Goal: Task Accomplishment & Management: Complete application form

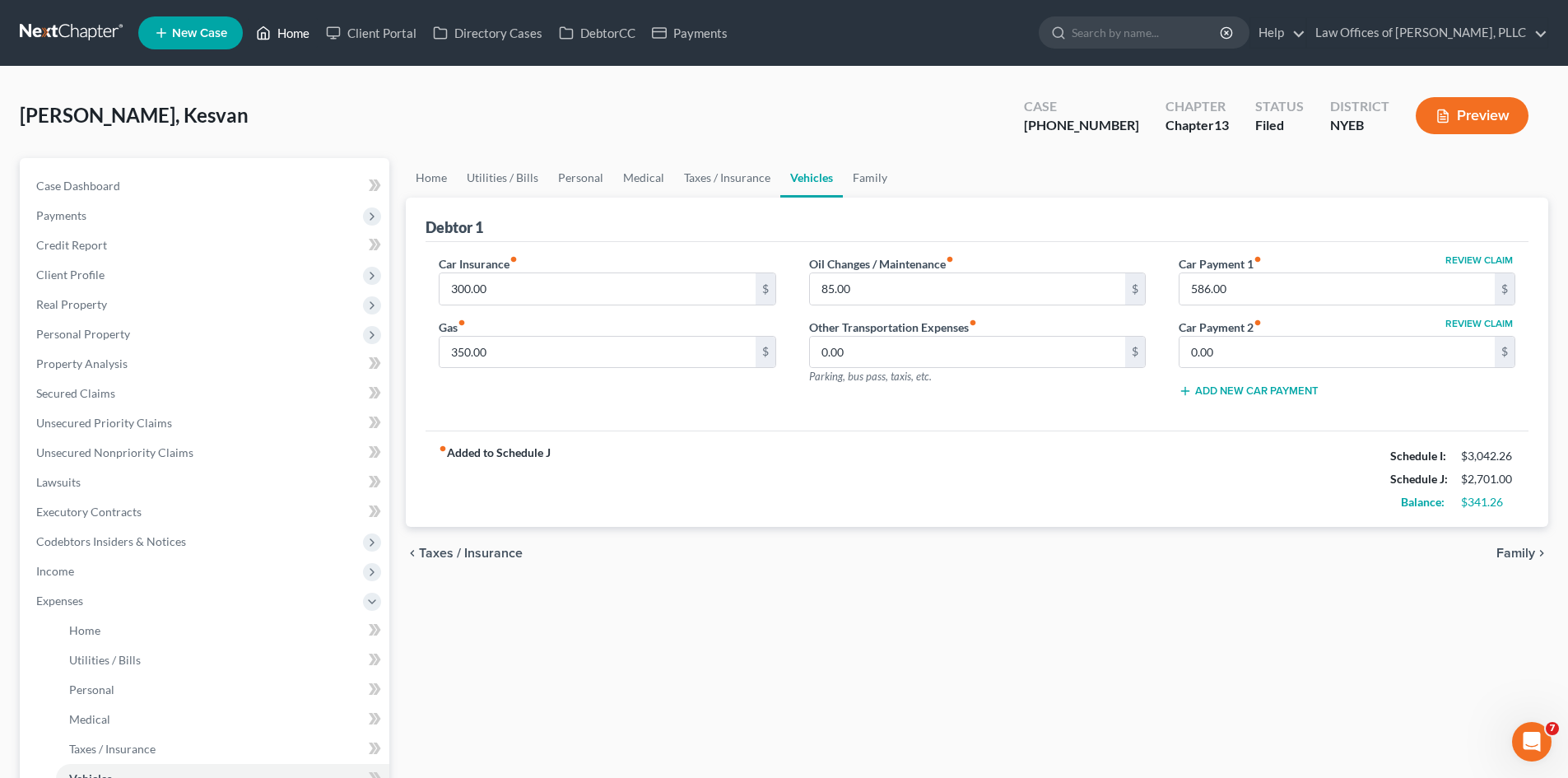
click at [267, 32] on icon at bounding box center [264, 32] width 15 height 19
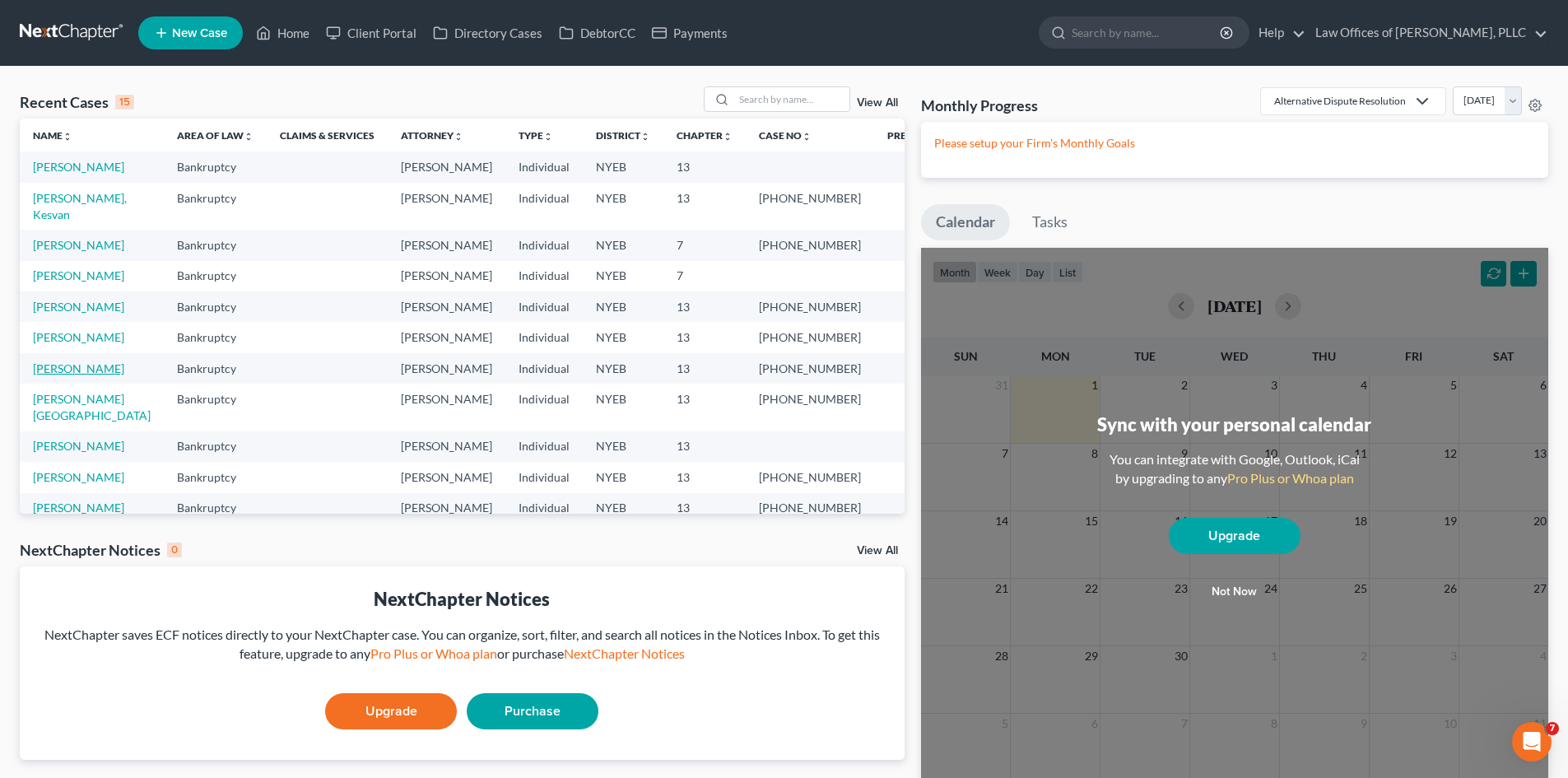
click at [71, 361] on link "[PERSON_NAME]" at bounding box center [79, 368] width 92 height 14
select select "2"
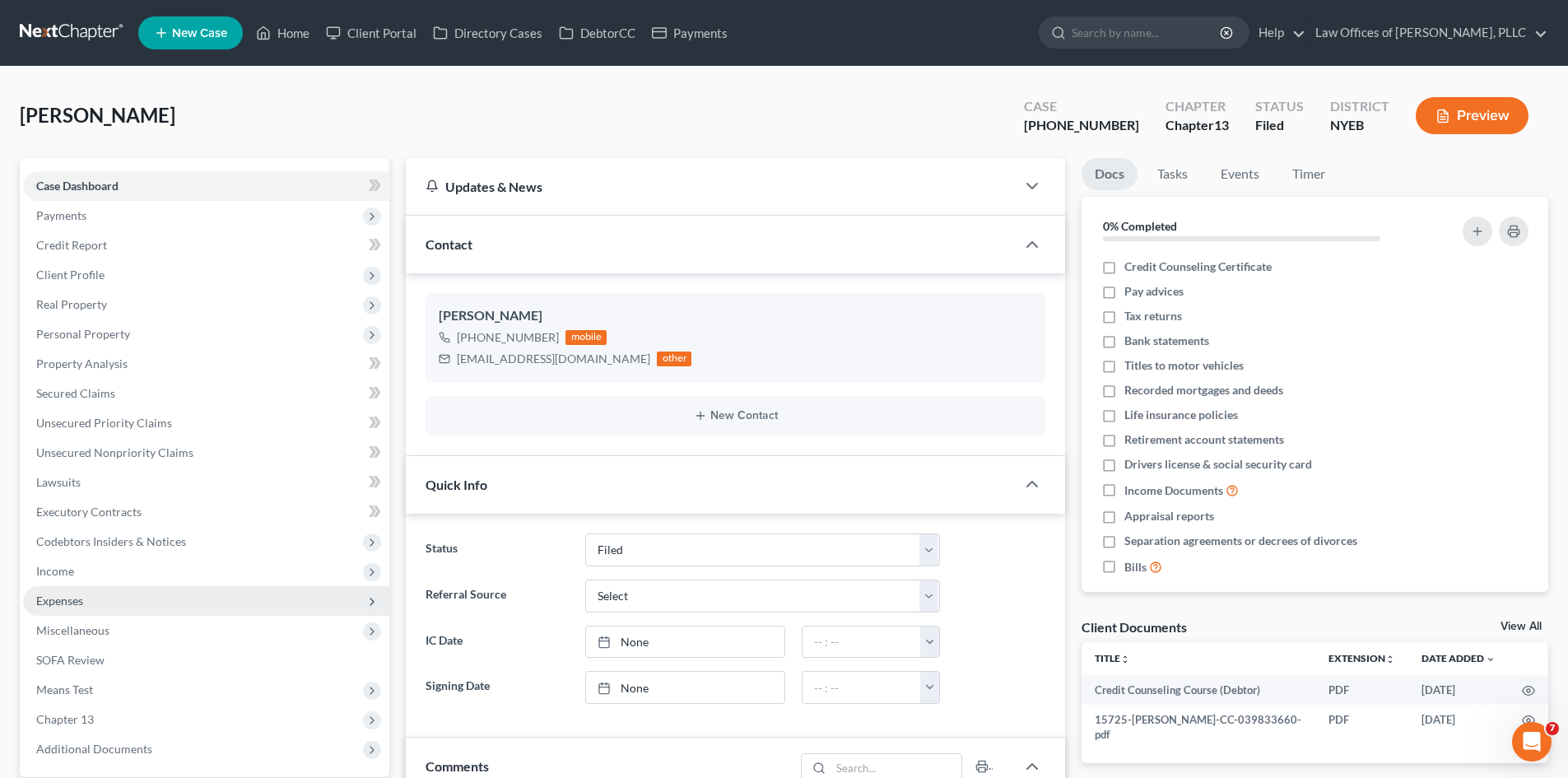
click at [81, 599] on span "Expenses" at bounding box center [59, 600] width 47 height 14
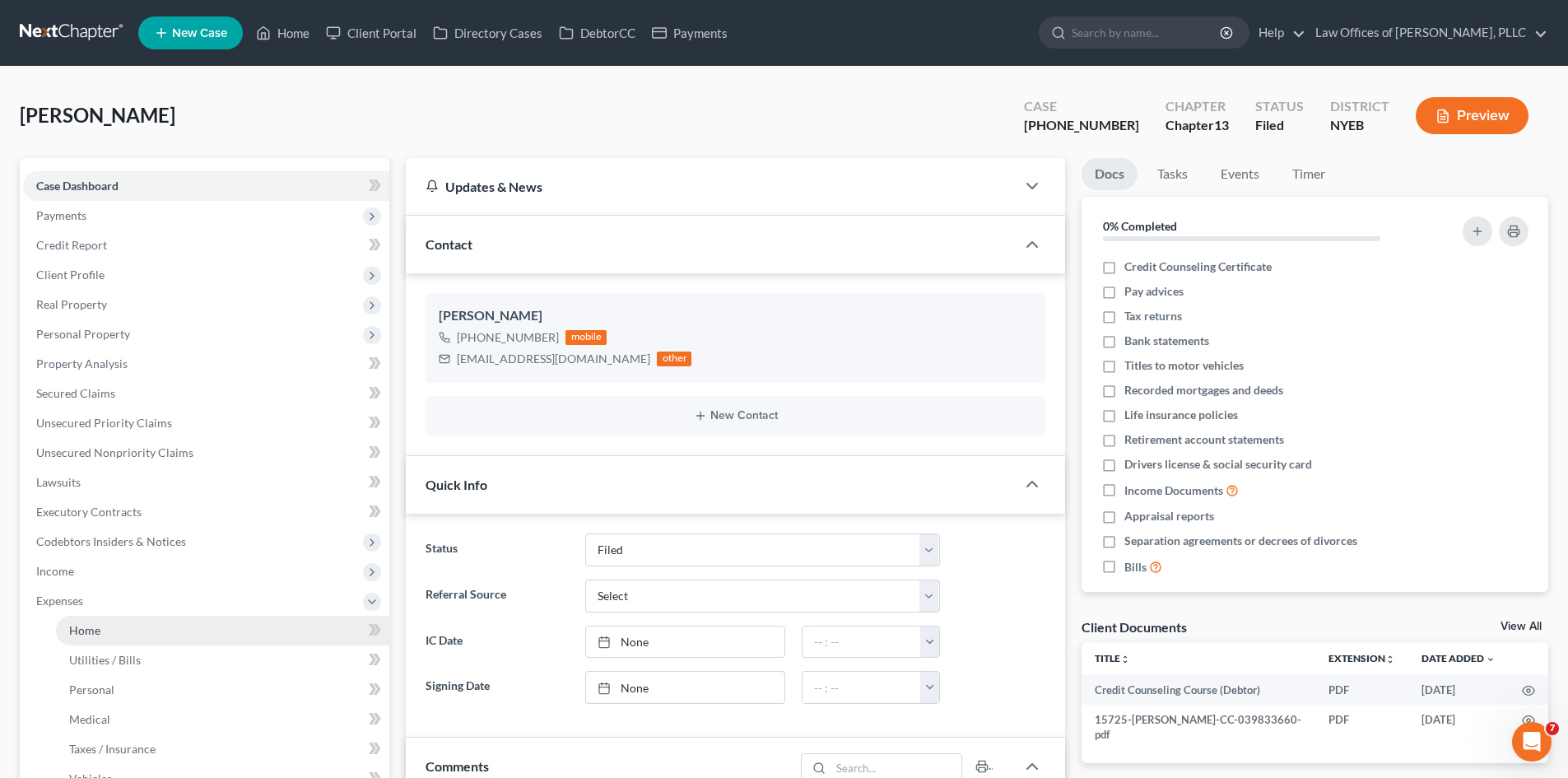
click at [81, 629] on span "Home" at bounding box center [85, 630] width 31 height 14
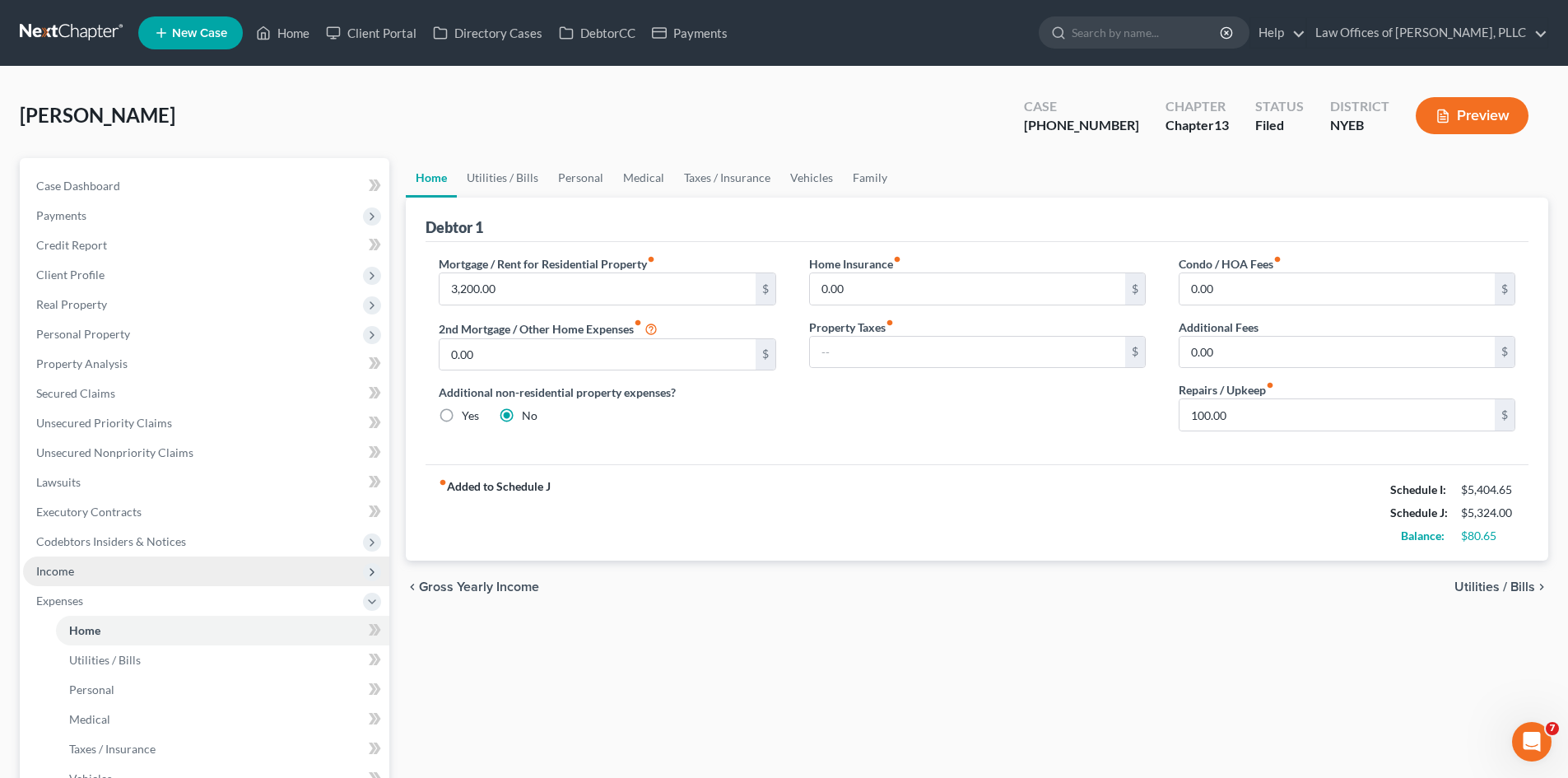
click at [74, 571] on span "Income" at bounding box center [206, 571] width 367 height 30
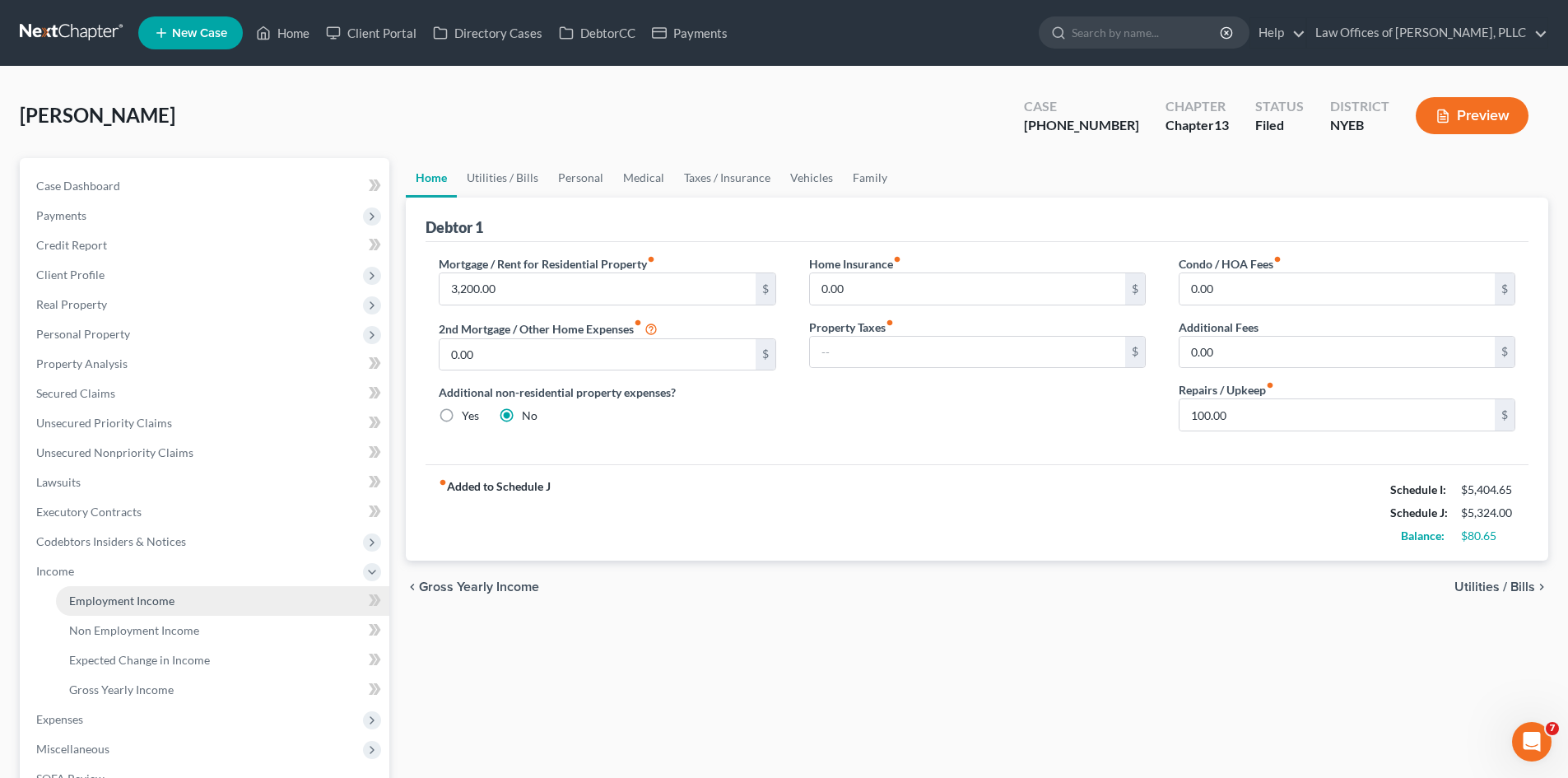
click at [86, 596] on span "Employment Income" at bounding box center [122, 600] width 106 height 14
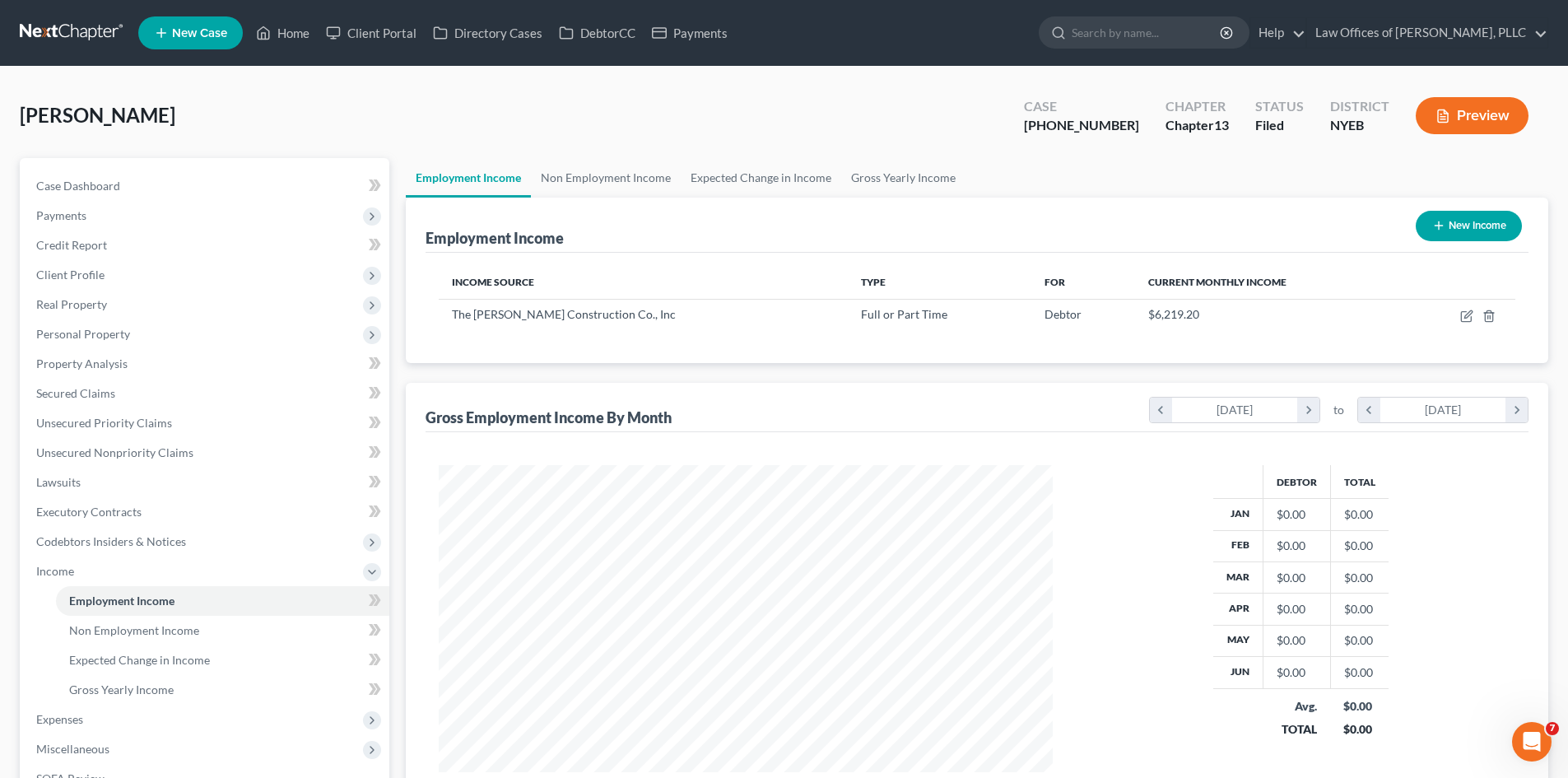
scroll to position [275, 0]
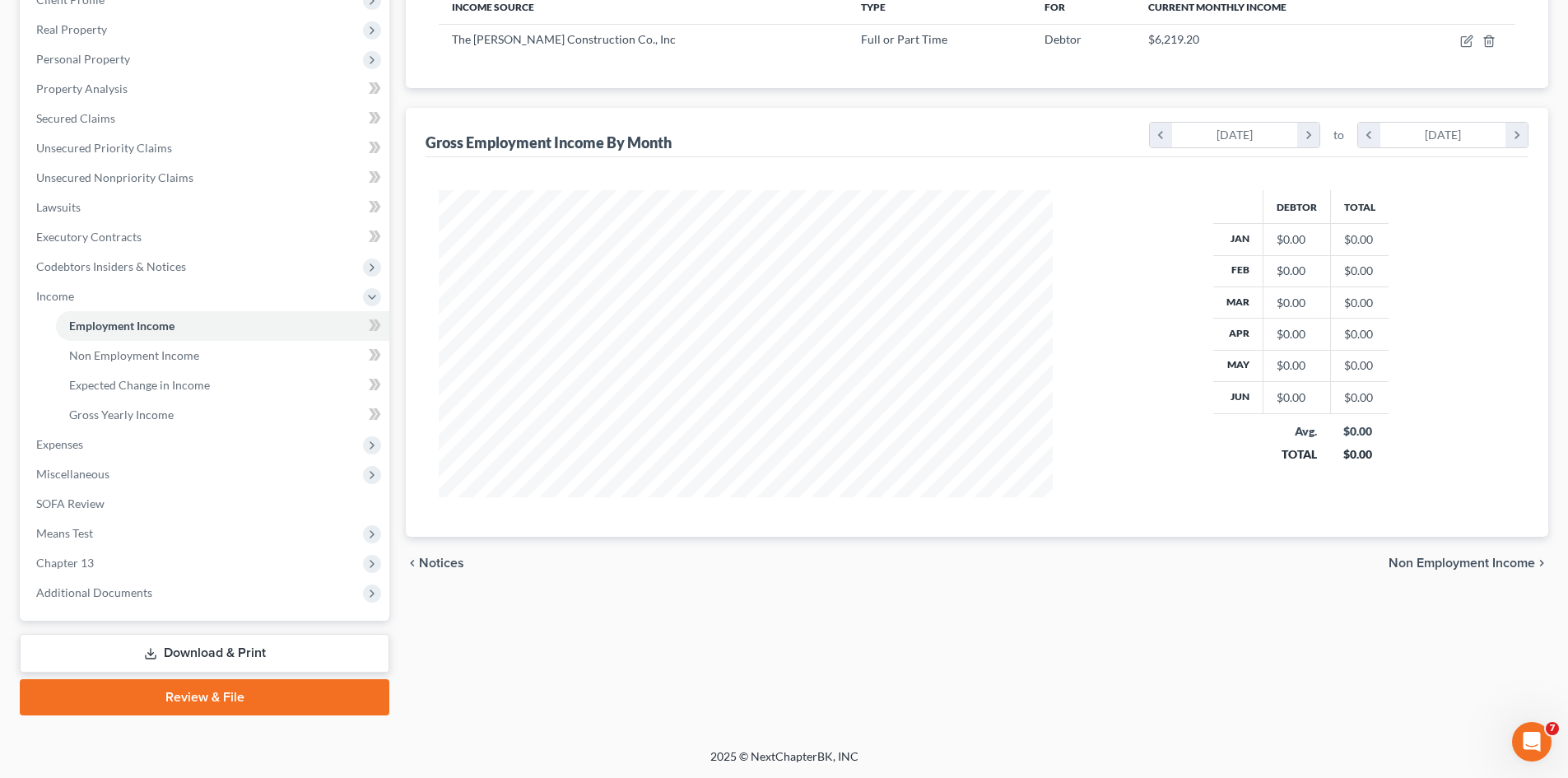
click at [255, 659] on link "Download & Print" at bounding box center [204, 654] width 369 height 39
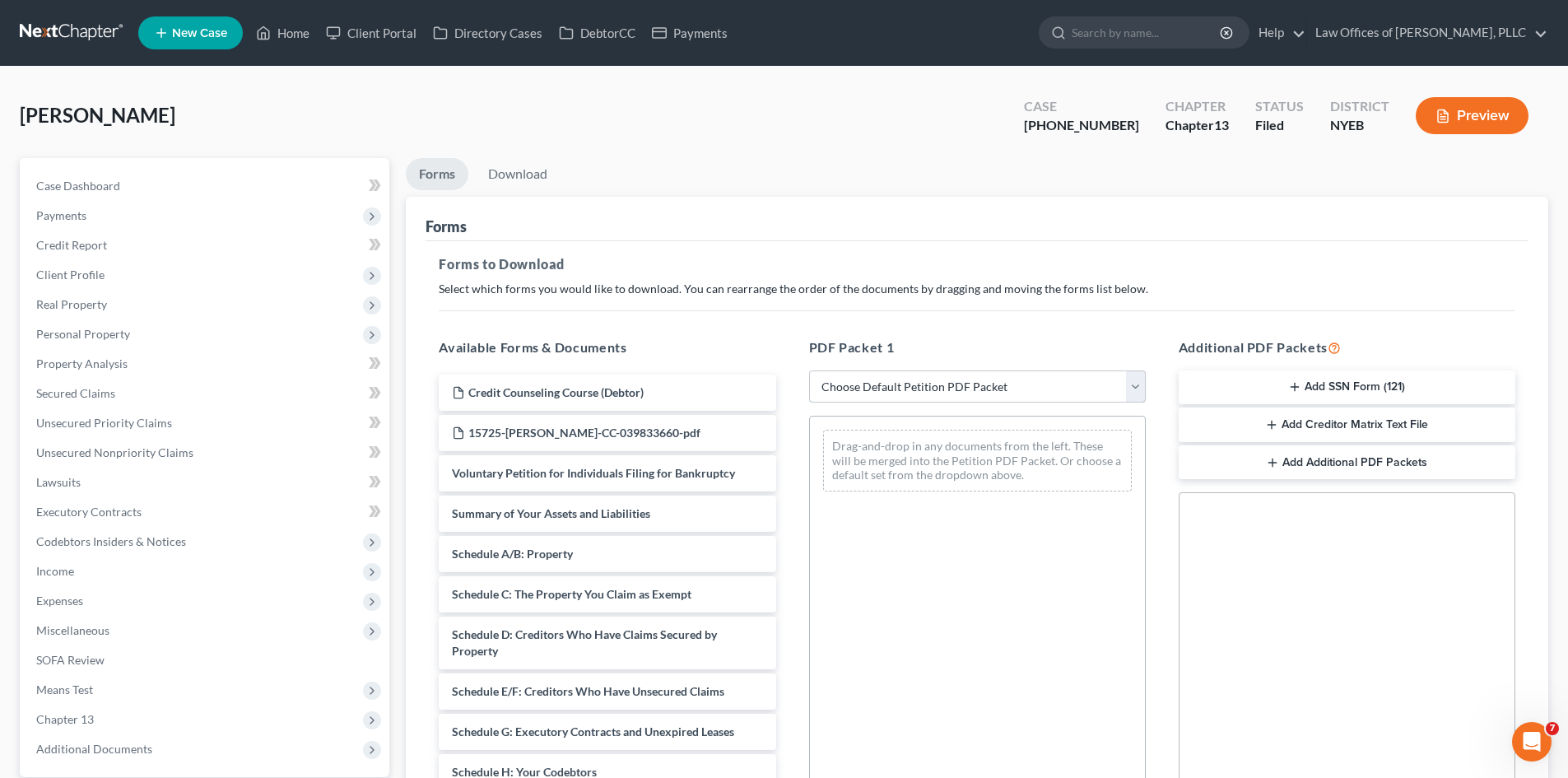
click at [1042, 392] on select "Choose Default Petition PDF Packet Complete Bankruptcy Petition (all forms and …" at bounding box center [977, 387] width 337 height 33
select select "3"
click at [809, 370] on select "Choose Default Petition PDF Packet Complete Bankruptcy Petition (all forms and …" at bounding box center [977, 387] width 337 height 33
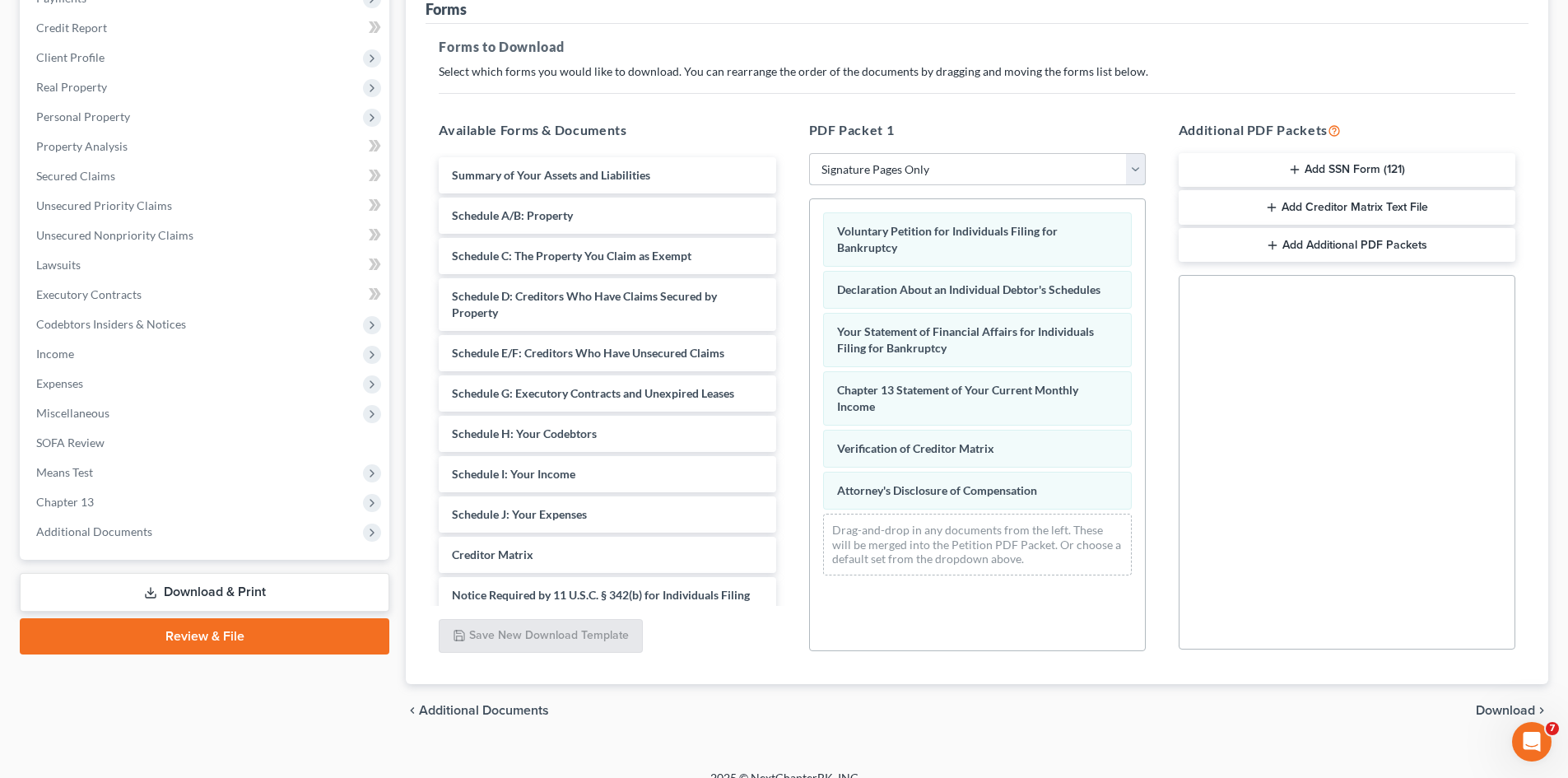
scroll to position [239, 0]
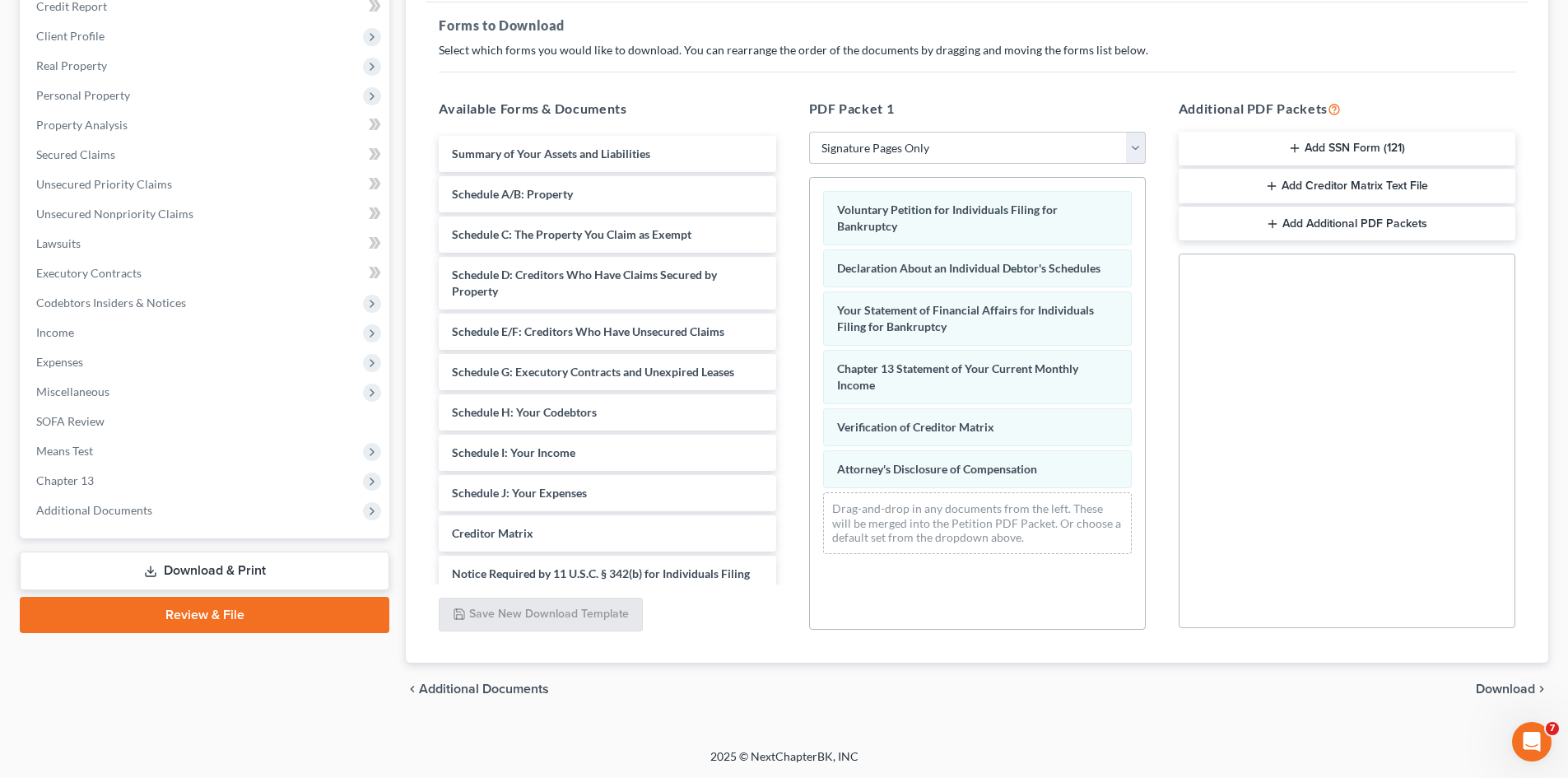
click at [337, 572] on link "Download & Print" at bounding box center [204, 571] width 369 height 39
click at [1520, 685] on span "Download" at bounding box center [1505, 689] width 59 height 13
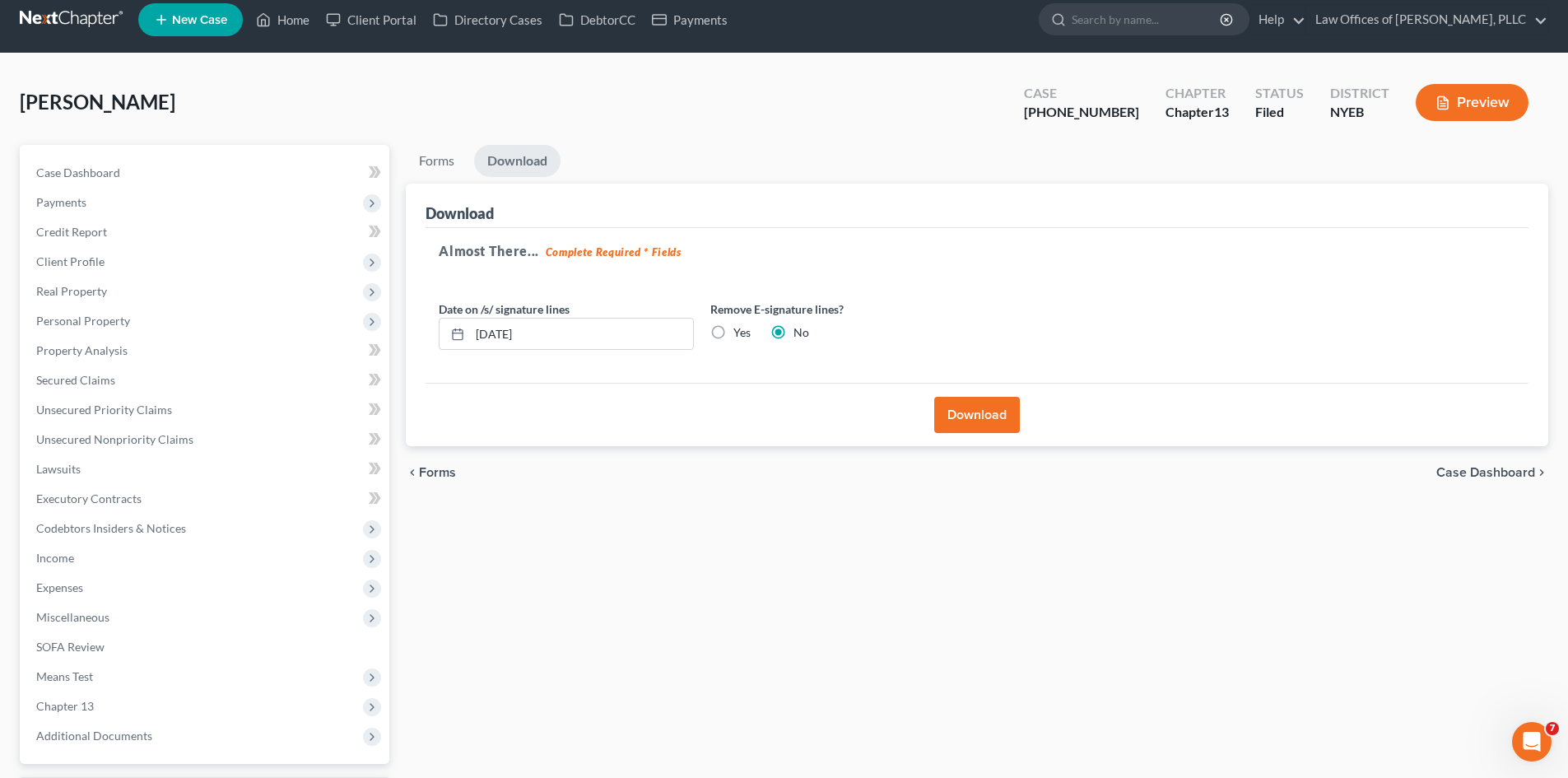
scroll to position [0, 0]
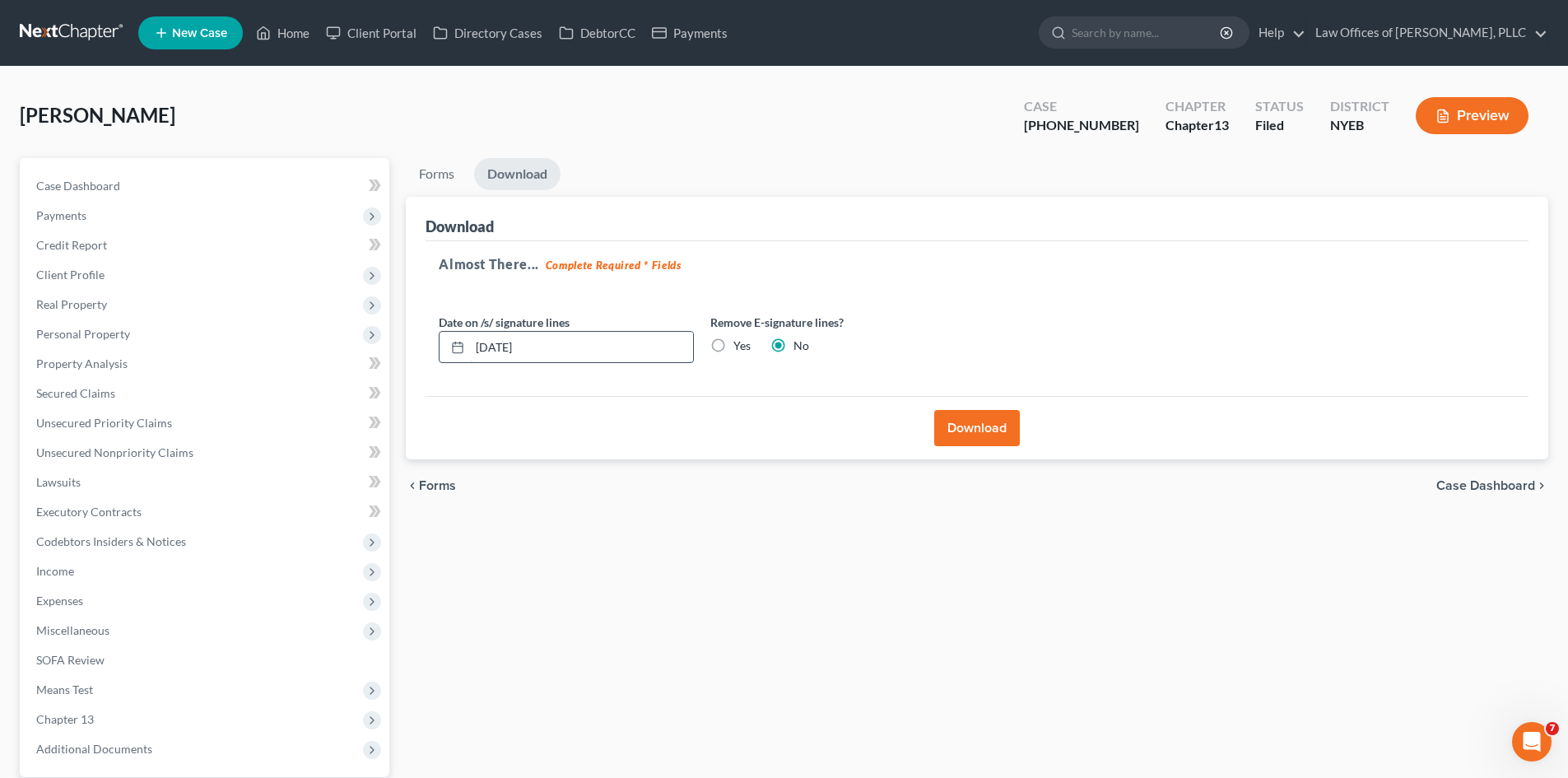
drag, startPoint x: 507, startPoint y: 348, endPoint x: 459, endPoint y: 346, distance: 48.0
click at [459, 346] on div "[DATE]" at bounding box center [566, 347] width 255 height 33
type input "[DATE]"
click at [733, 347] on label "Yes" at bounding box center [741, 346] width 18 height 17
click at [740, 347] on input "Yes" at bounding box center [745, 344] width 11 height 11
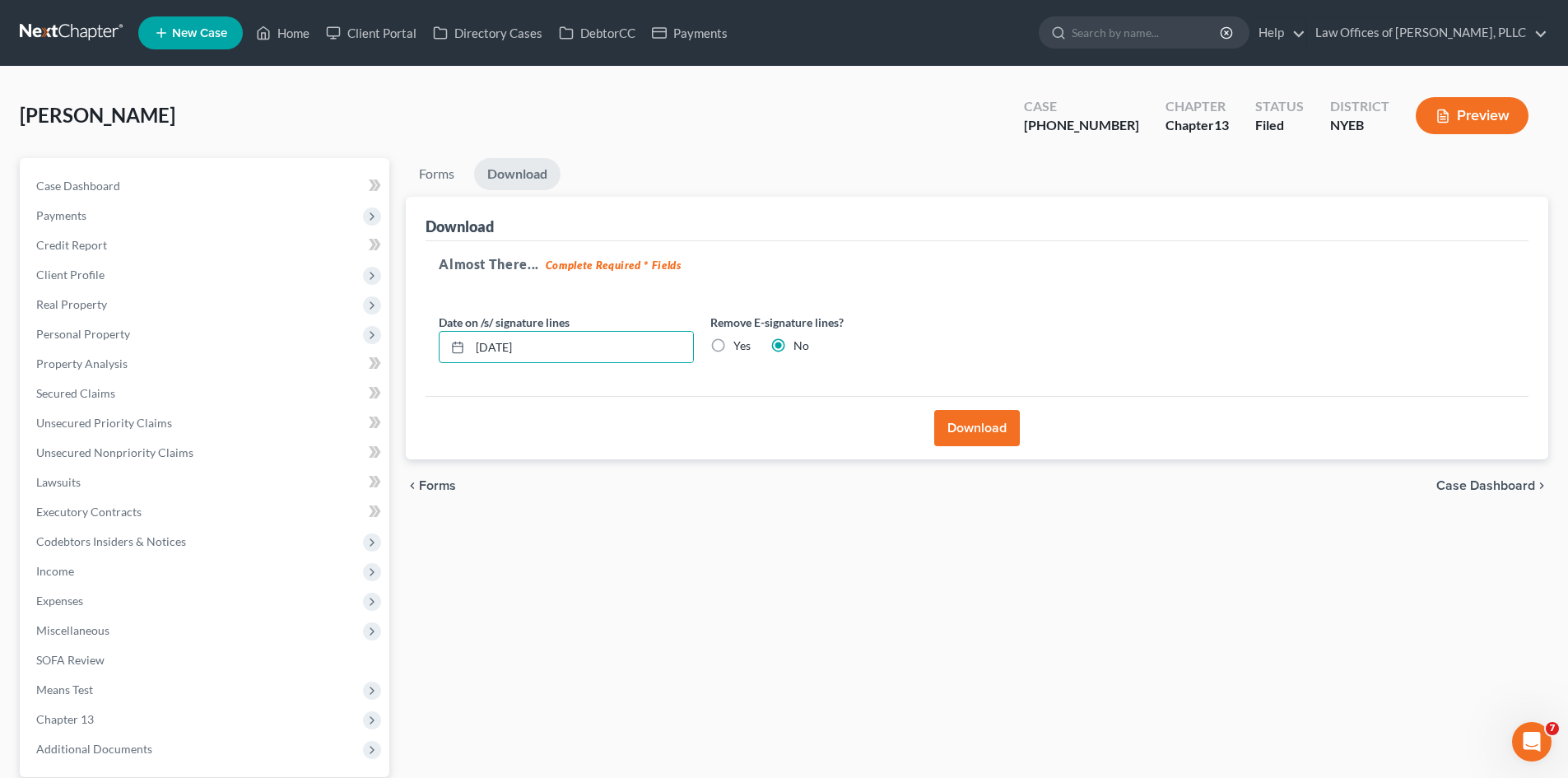
radio input "true"
radio input "false"
click at [956, 424] on button "Download" at bounding box center [977, 428] width 85 height 36
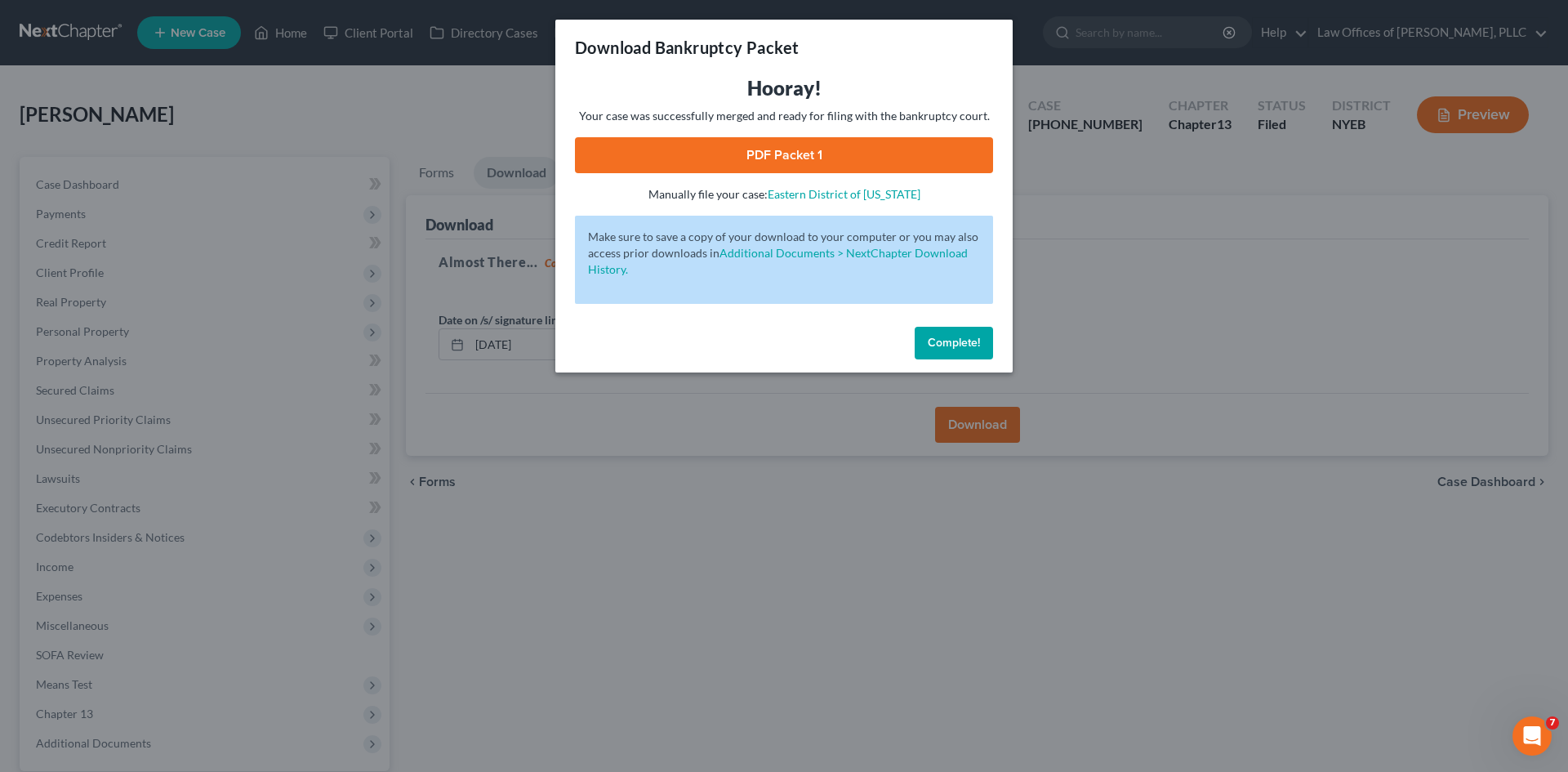
click at [861, 151] on link "PDF Packet 1" at bounding box center [784, 154] width 418 height 36
click at [944, 344] on span "Complete!" at bounding box center [953, 342] width 52 height 14
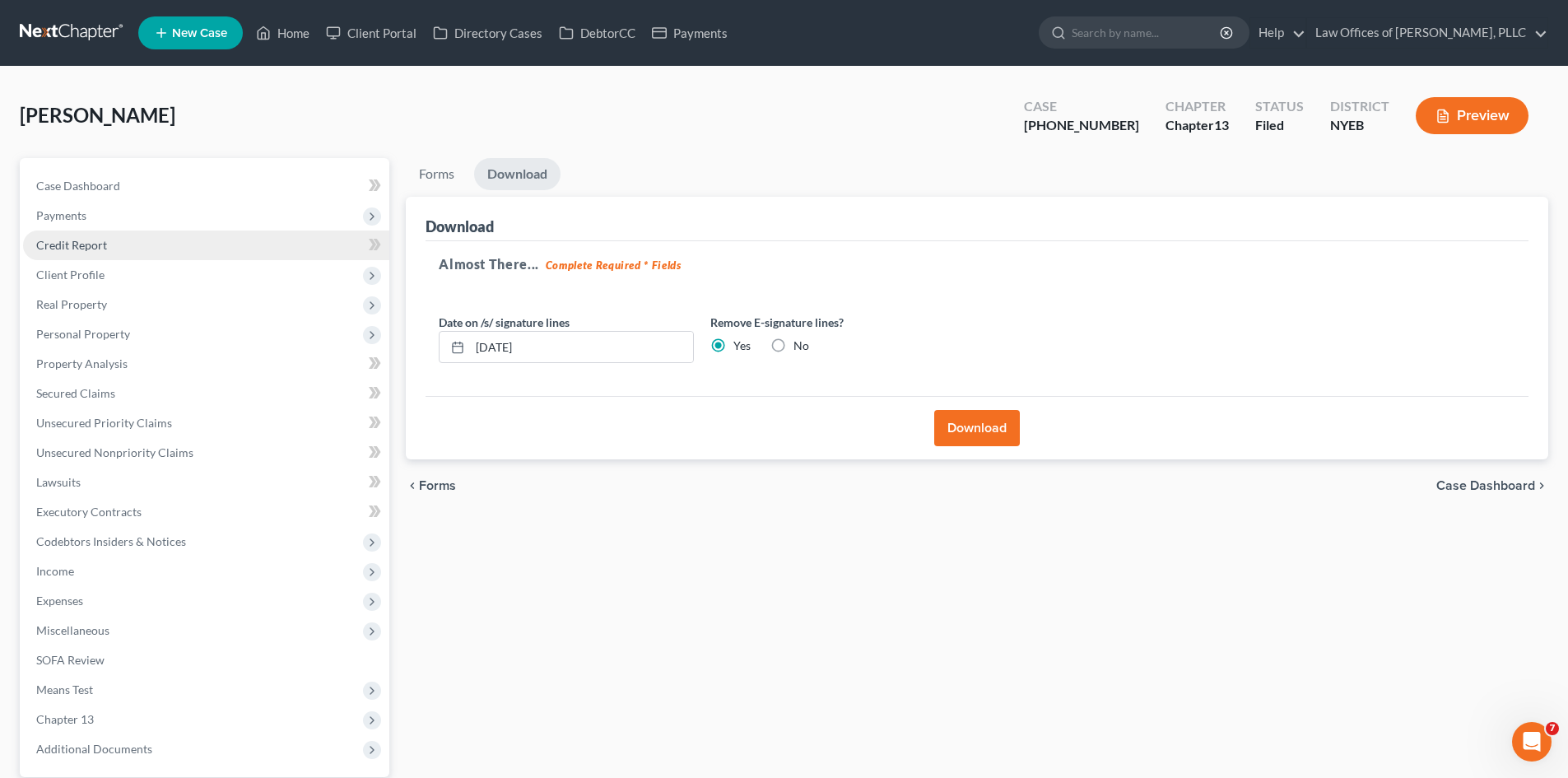
click at [32, 241] on link "Credit Report" at bounding box center [206, 245] width 367 height 30
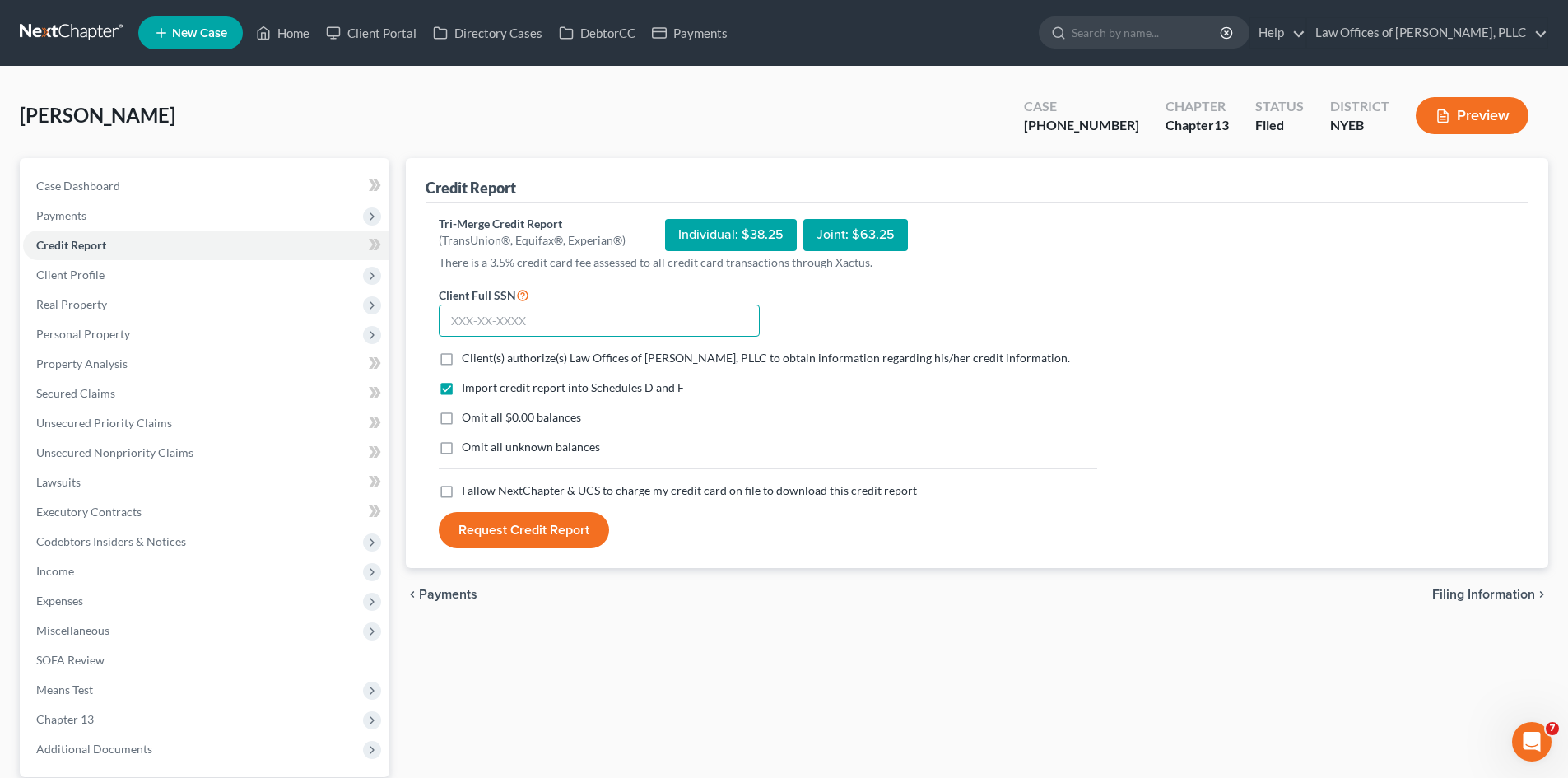
click at [484, 325] on input "text" at bounding box center [599, 321] width 321 height 33
type input "132-64-2512"
click at [462, 364] on label "Client(s) authorize(s) Law Offices of [PERSON_NAME], PLLC to obtain information…" at bounding box center [765, 358] width 608 height 17
click at [468, 360] on input "Client(s) authorize(s) Law Offices of [PERSON_NAME], PLLC to obtain information…" at bounding box center [474, 356] width 11 height 11
checkbox input "true"
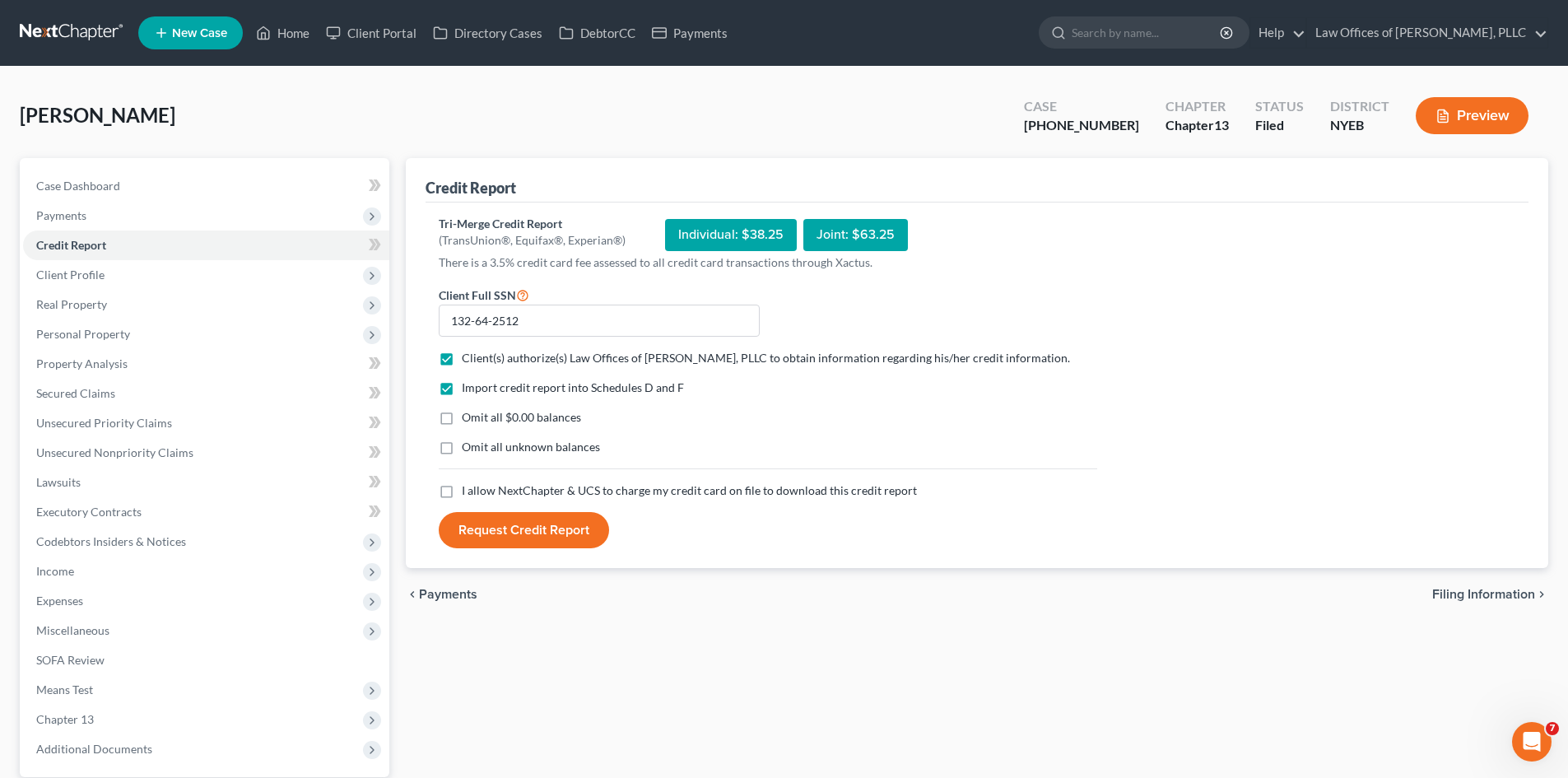
click at [462, 484] on label "I allow NextChapter & UCS to charge my credit card on file to download this cre…" at bounding box center [690, 491] width 455 height 17
click at [468, 484] on input "I allow NextChapter & UCS to charge my credit card on file to download this cre…" at bounding box center [474, 488] width 11 height 11
checkbox input "true"
click at [493, 522] on button "Request Credit Report" at bounding box center [524, 530] width 170 height 36
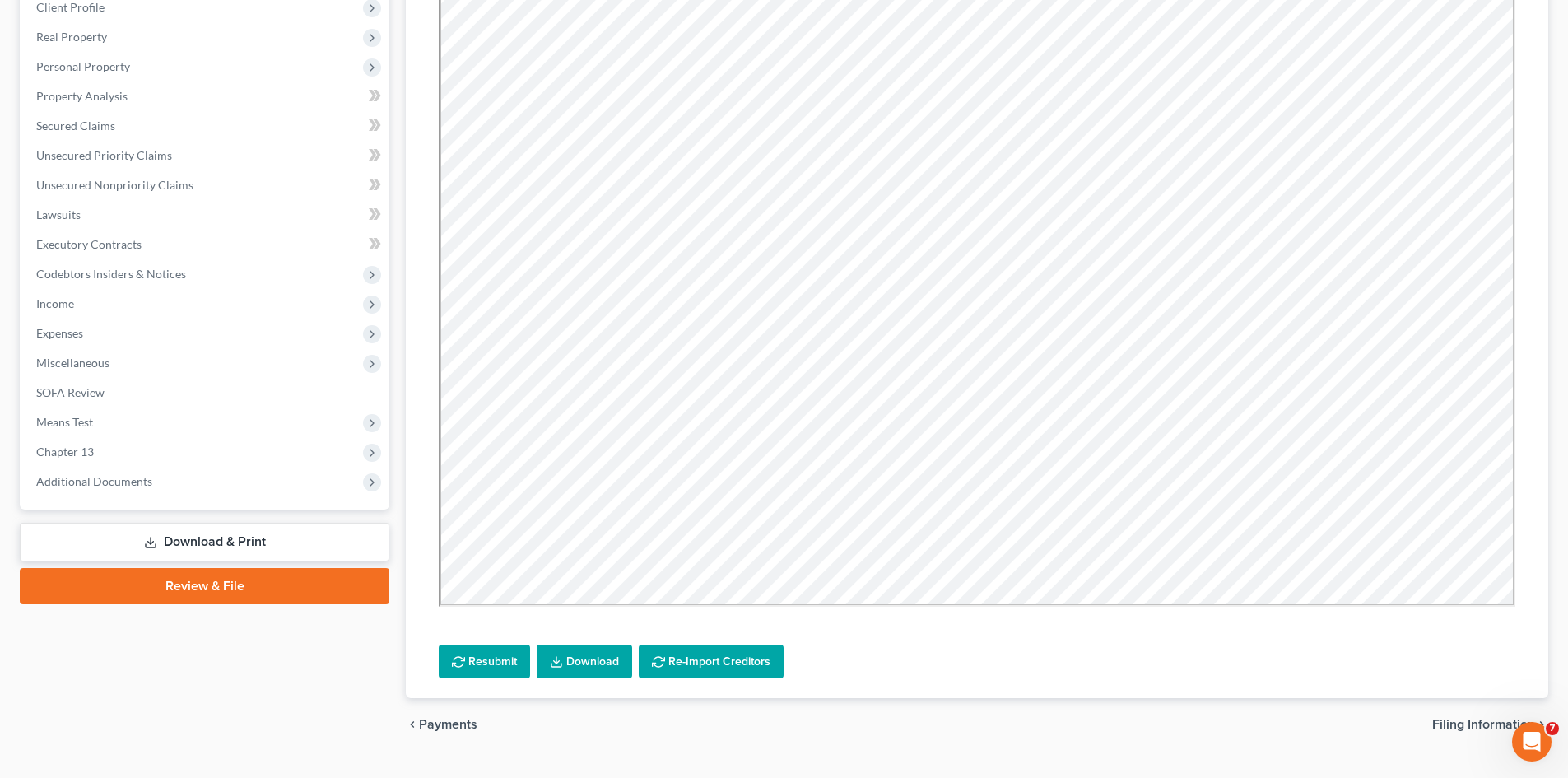
scroll to position [270, 0]
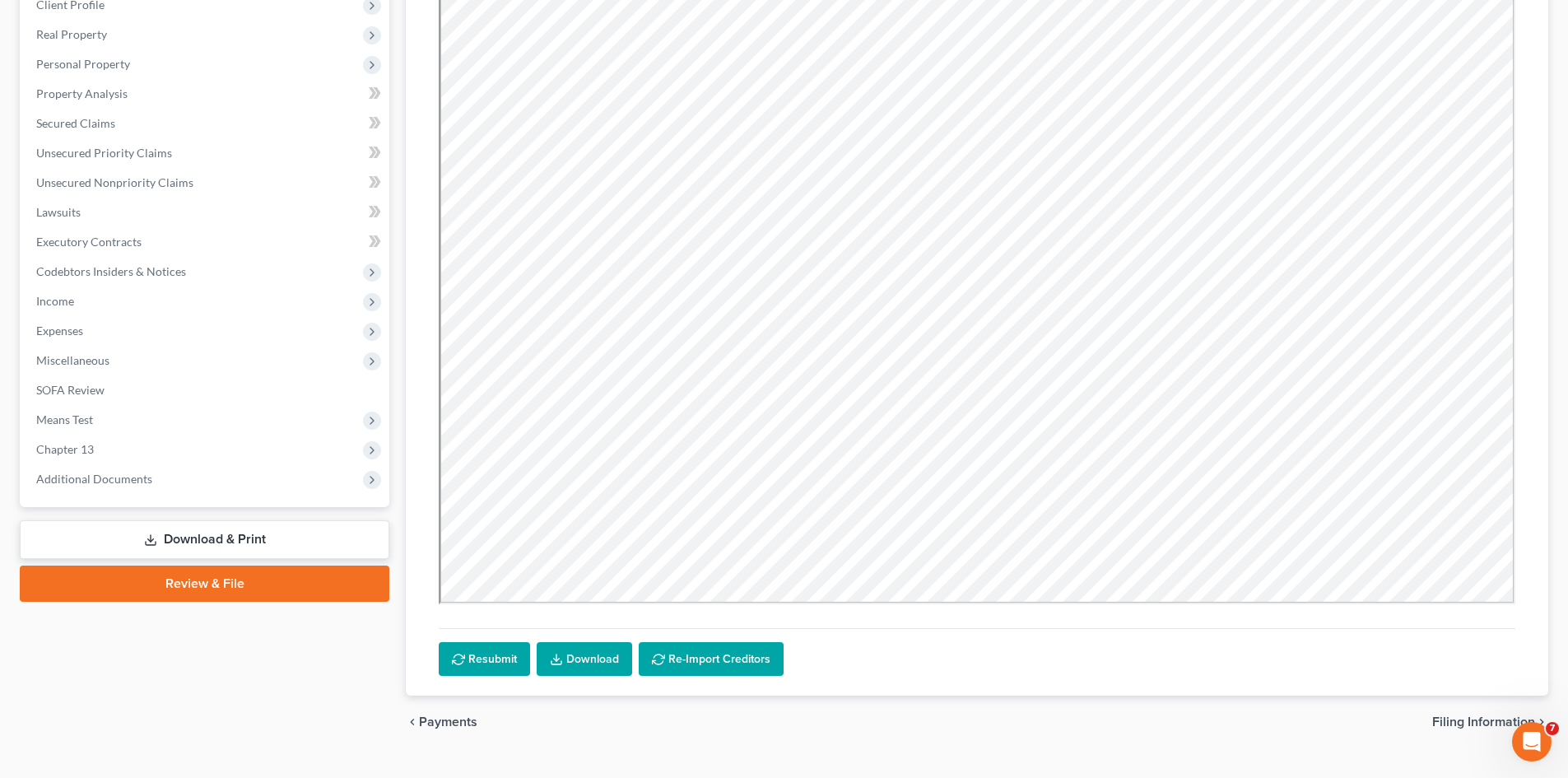
click at [568, 656] on link "Download" at bounding box center [584, 659] width 95 height 34
click at [85, 157] on span "Unsecured Priority Claims" at bounding box center [104, 152] width 136 height 14
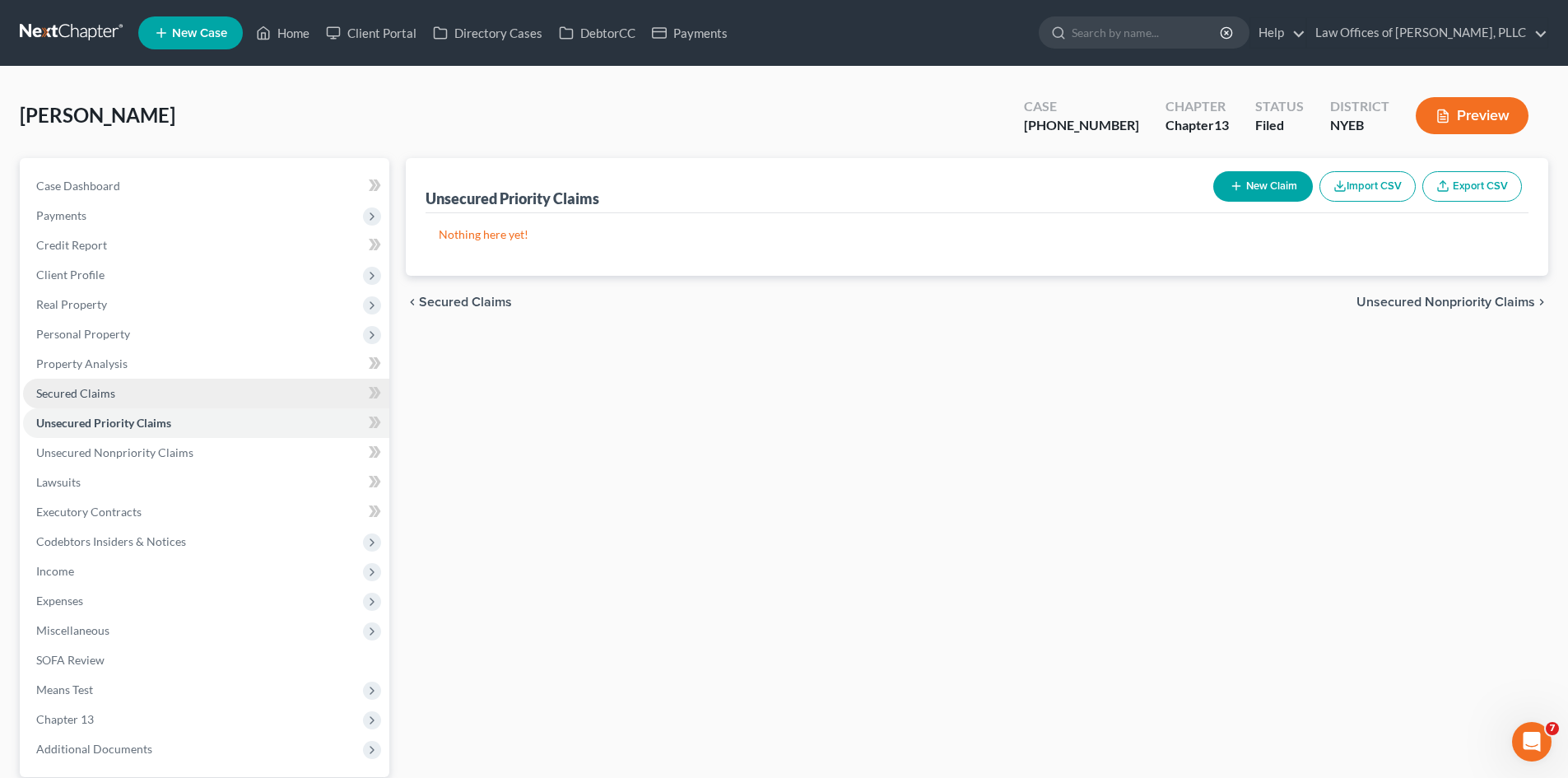
click at [80, 401] on link "Secured Claims" at bounding box center [206, 394] width 367 height 30
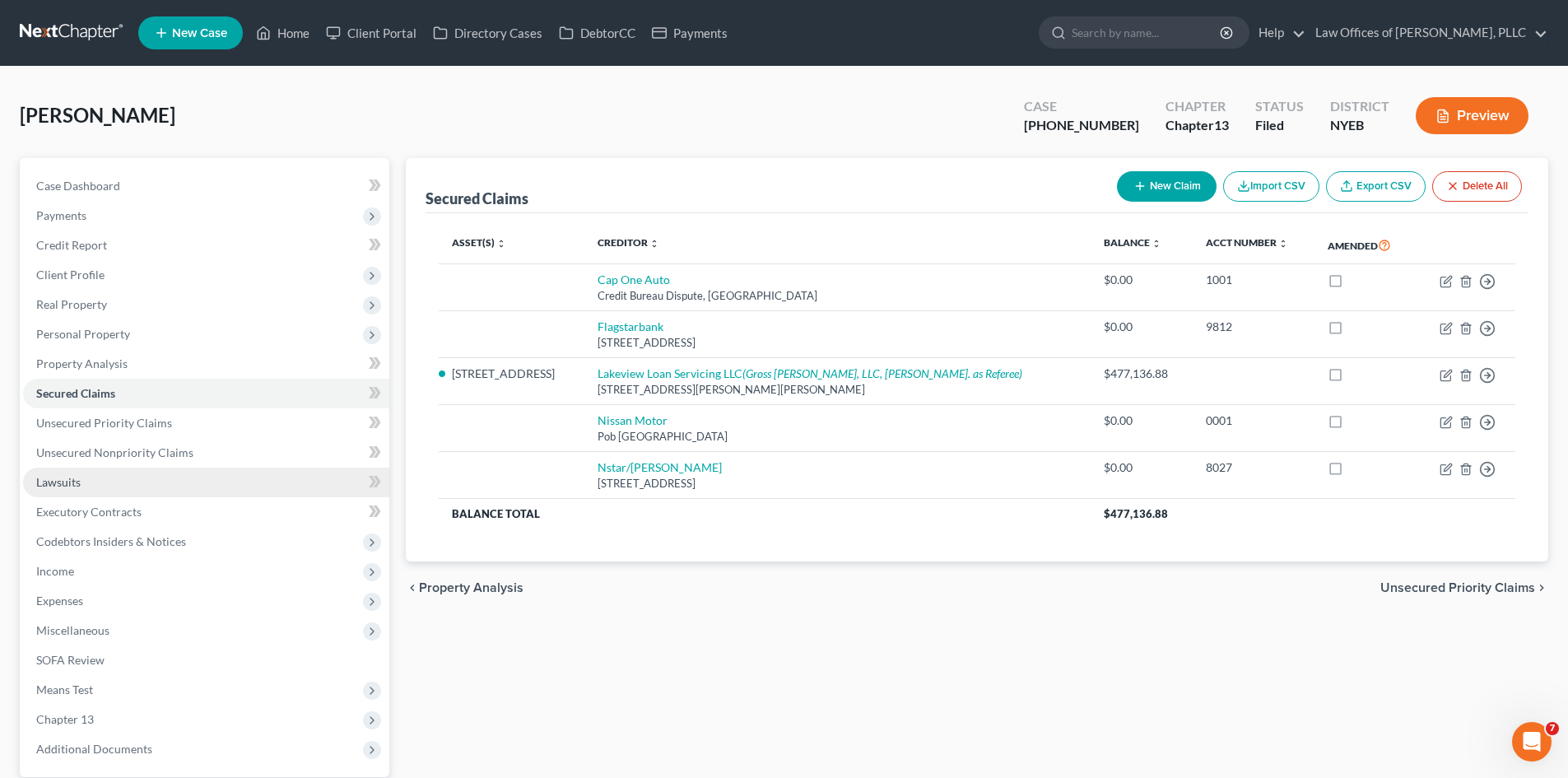
click at [93, 479] on link "Lawsuits" at bounding box center [206, 483] width 367 height 30
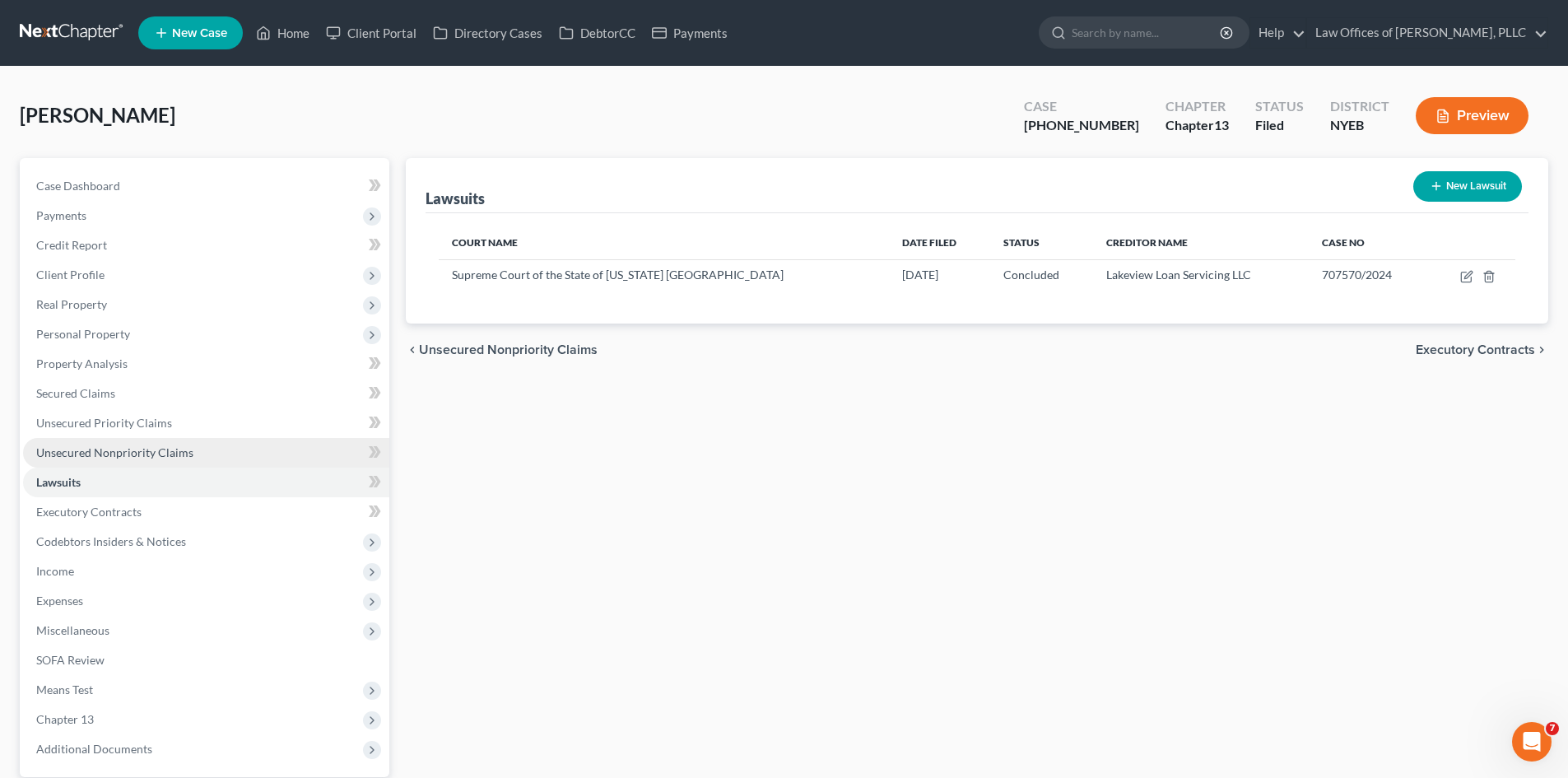
click at [103, 456] on span "Unsecured Nonpriority Claims" at bounding box center [115, 452] width 157 height 14
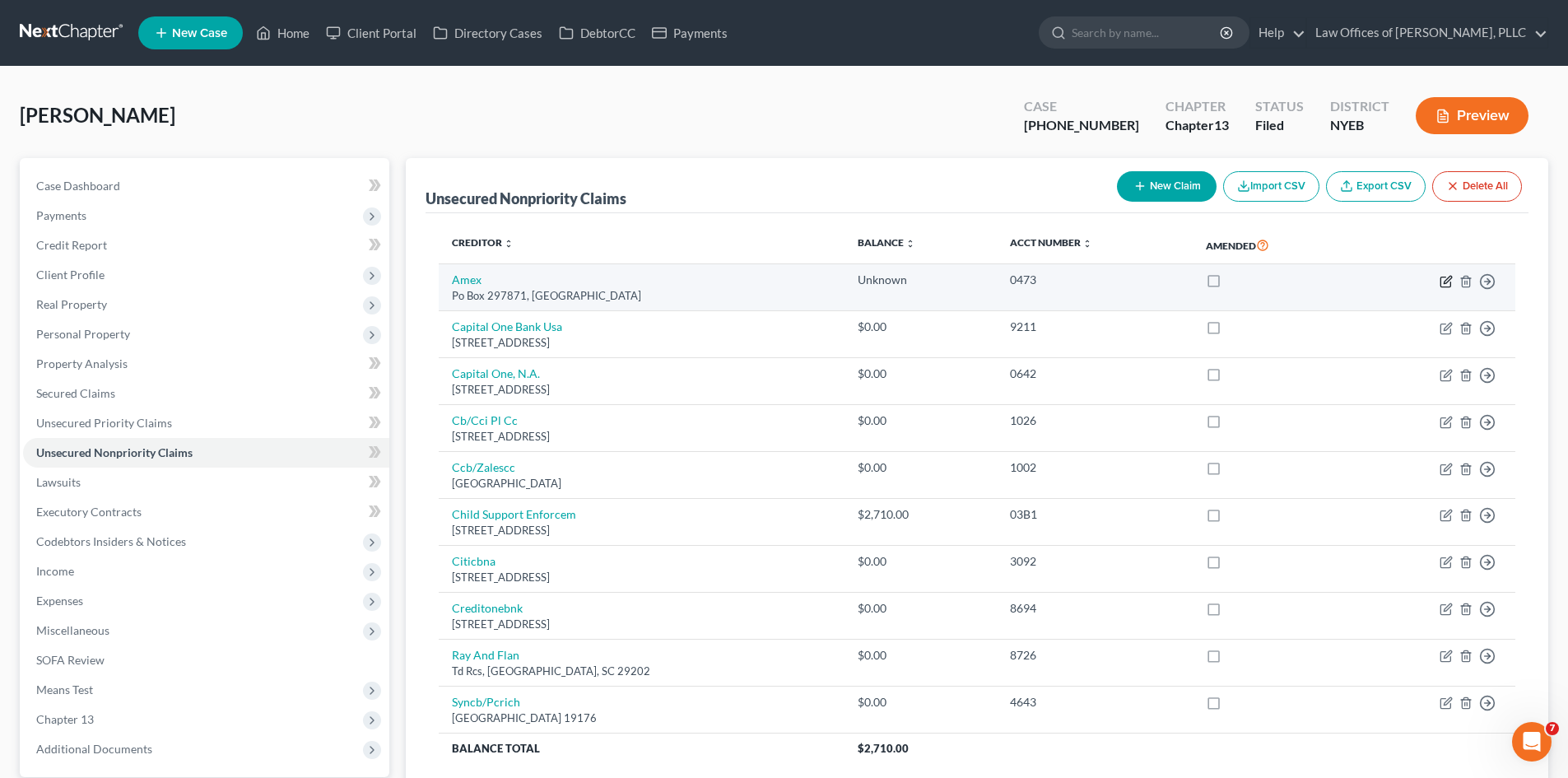
click at [1446, 280] on icon "button" at bounding box center [1448, 280] width 7 height 7
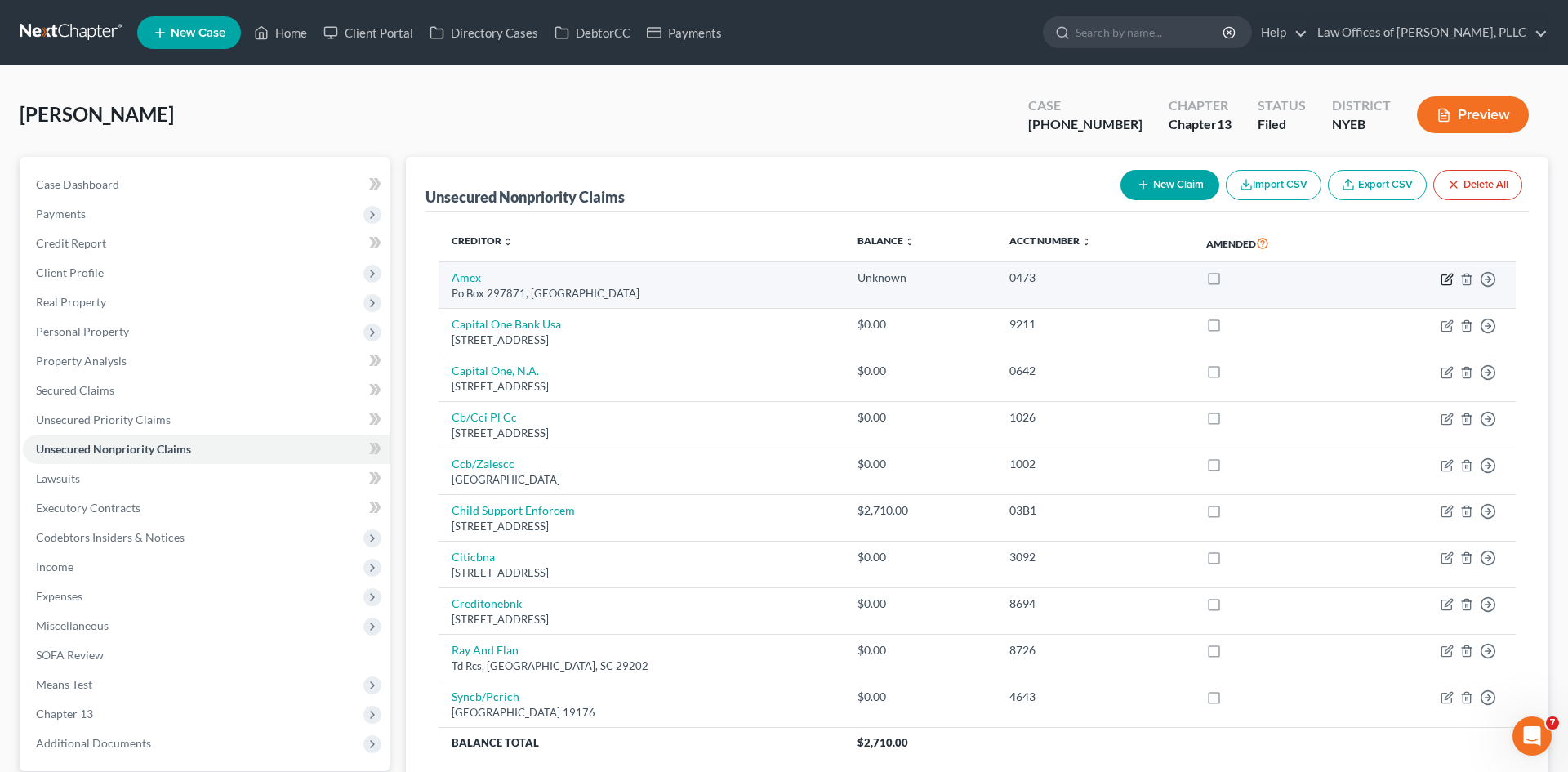
select select "9"
select select "2"
select select "0"
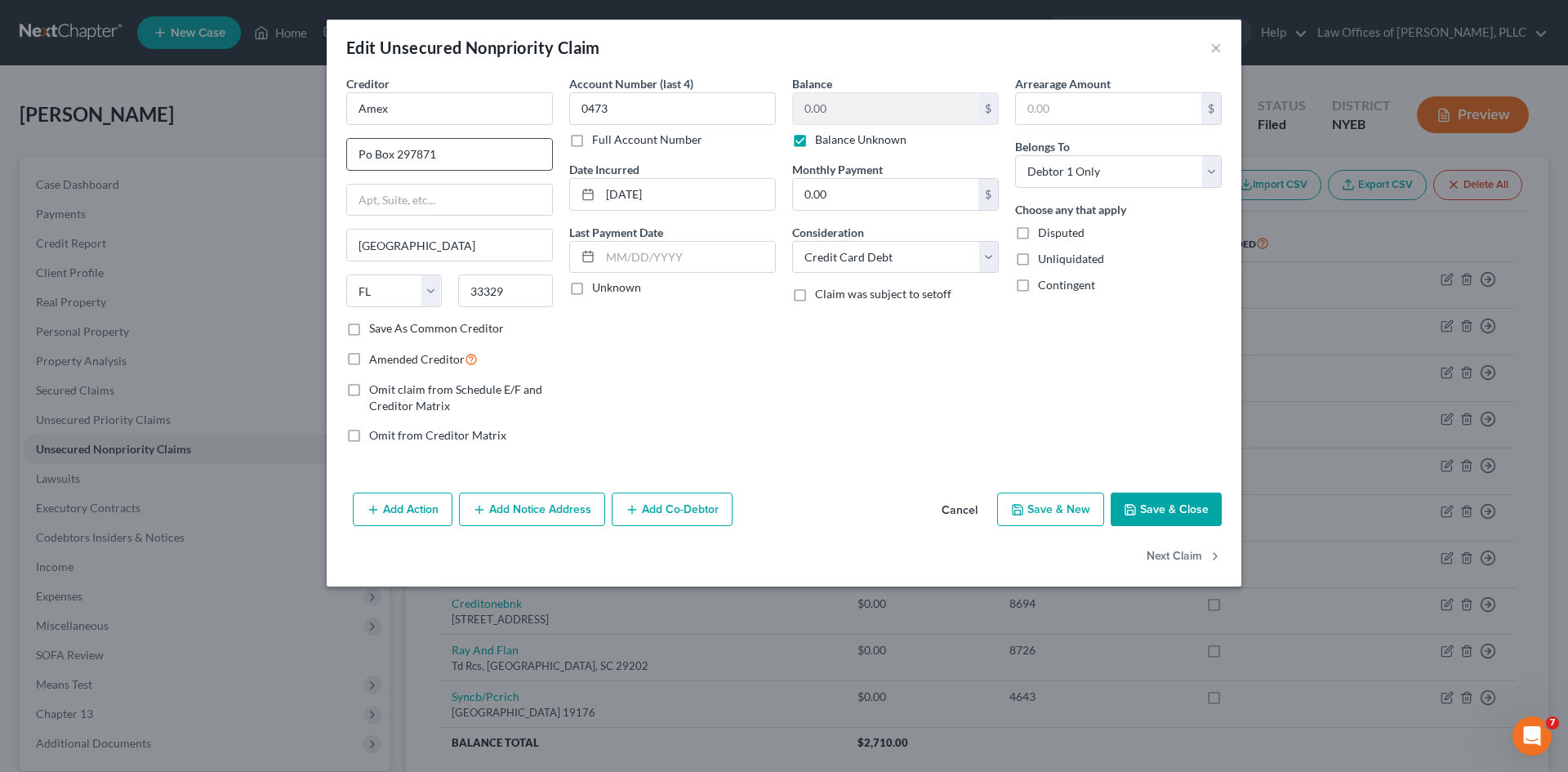
click at [375, 159] on input "Po Box 297871" at bounding box center [449, 154] width 205 height 31
type input "P.O. Box 297871"
click at [1139, 498] on button "Save & Close" at bounding box center [1166, 509] width 111 height 34
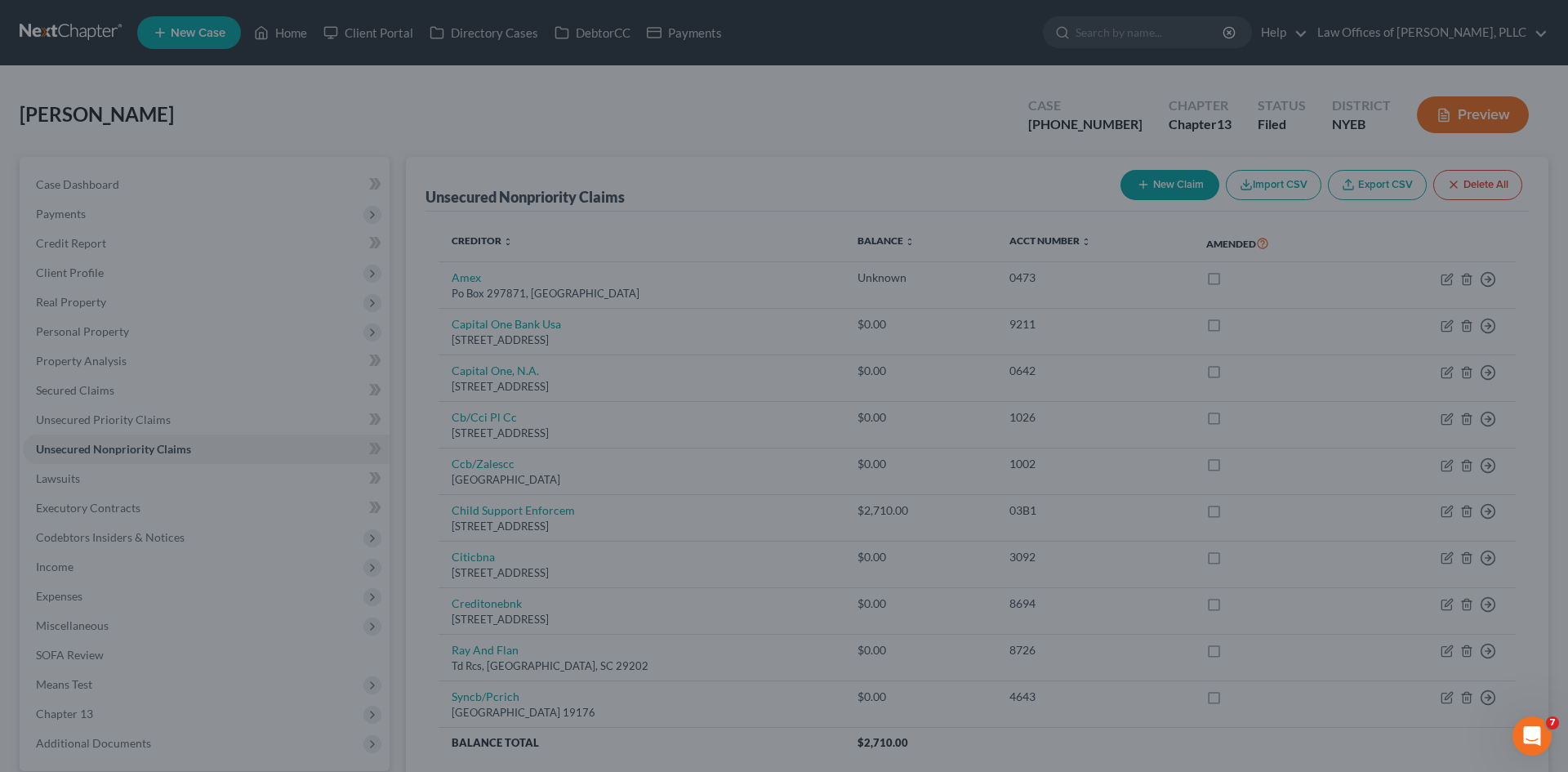
type input "0"
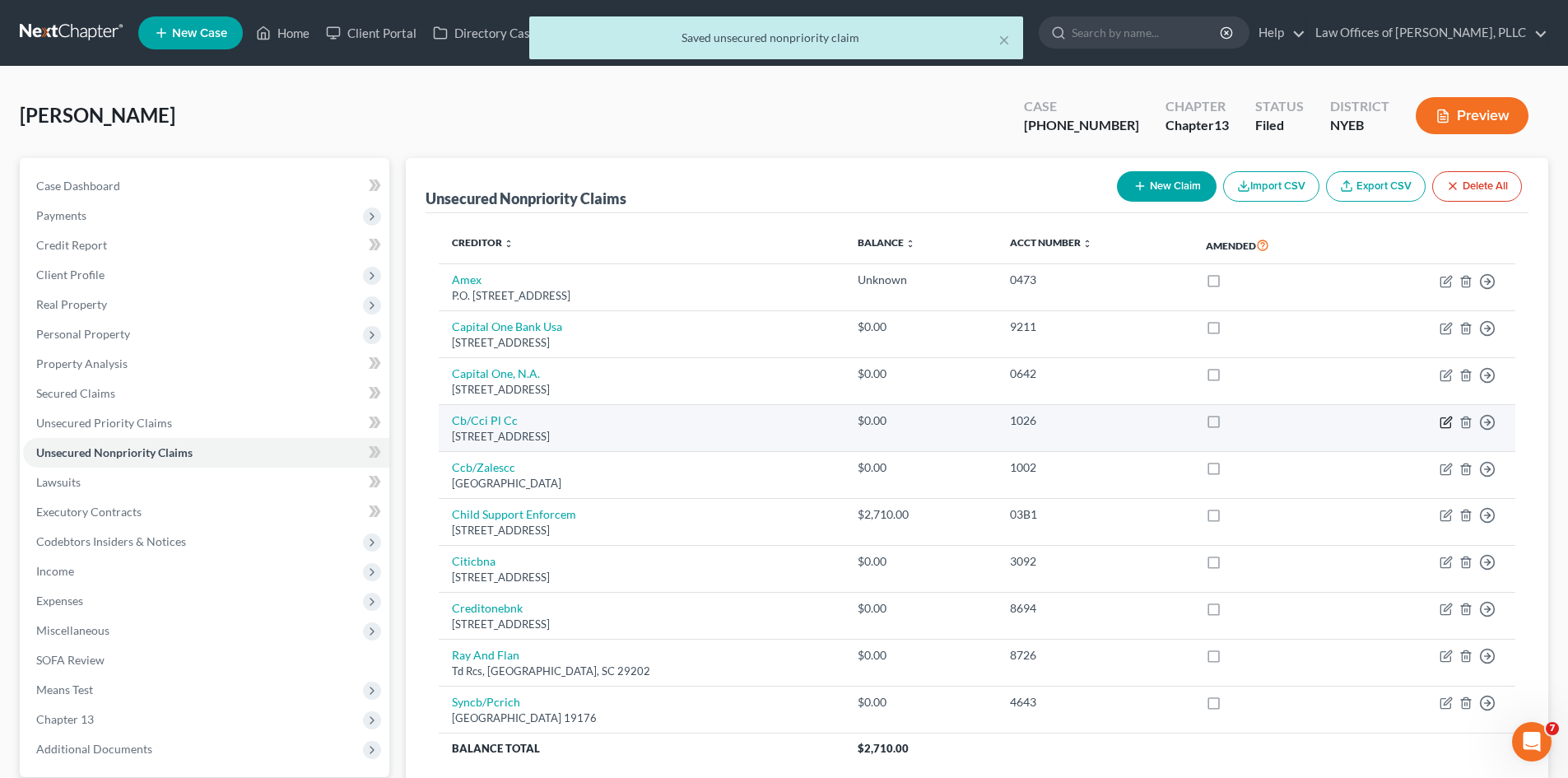
click at [1446, 423] on icon "button" at bounding box center [1448, 420] width 7 height 7
select select "38"
select select "2"
select select "0"
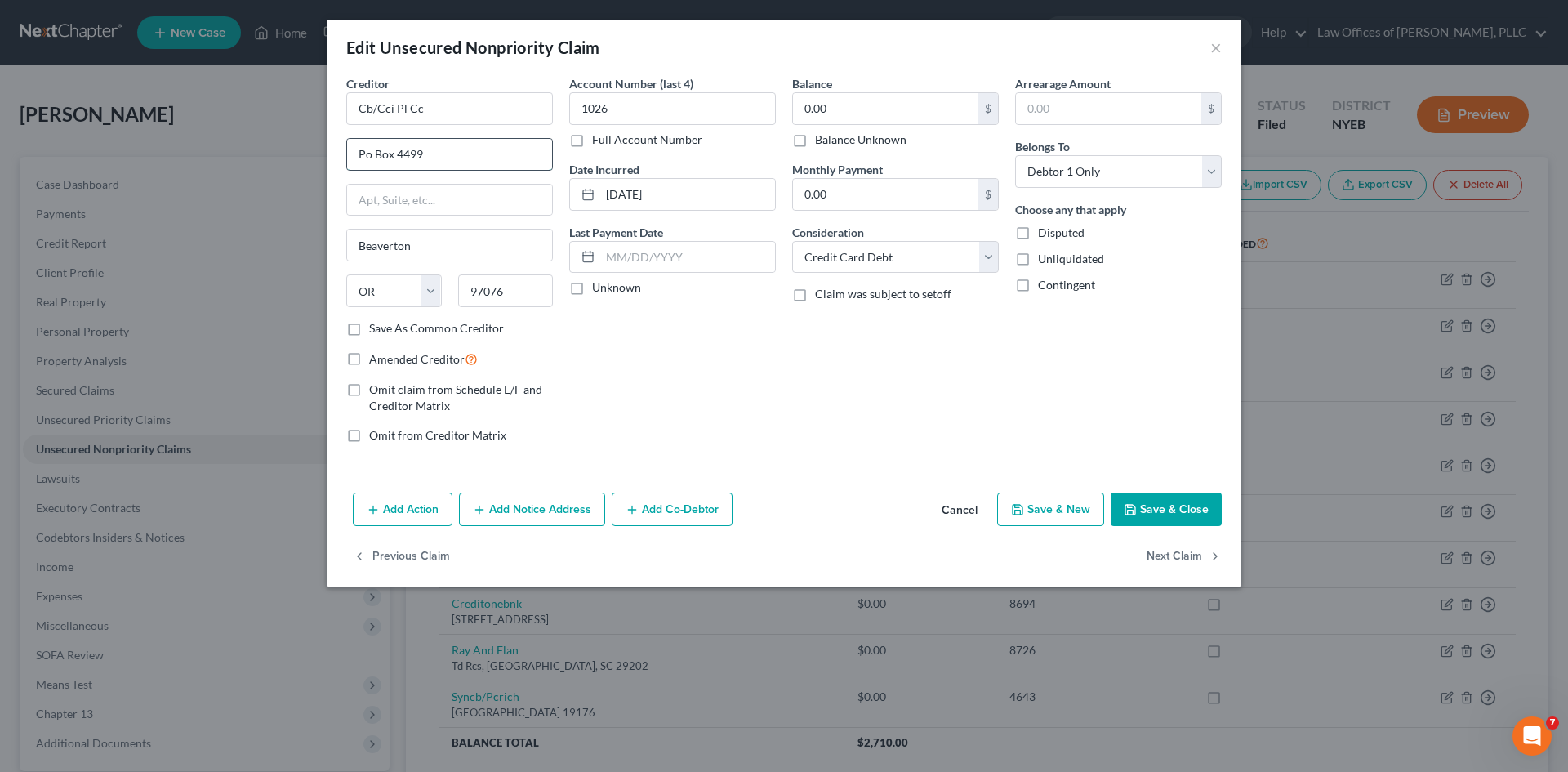
click at [370, 153] on input "Po Box 4499" at bounding box center [449, 154] width 205 height 31
type input "P.O. Box 4499"
click at [1141, 513] on button "Save & Close" at bounding box center [1166, 509] width 111 height 34
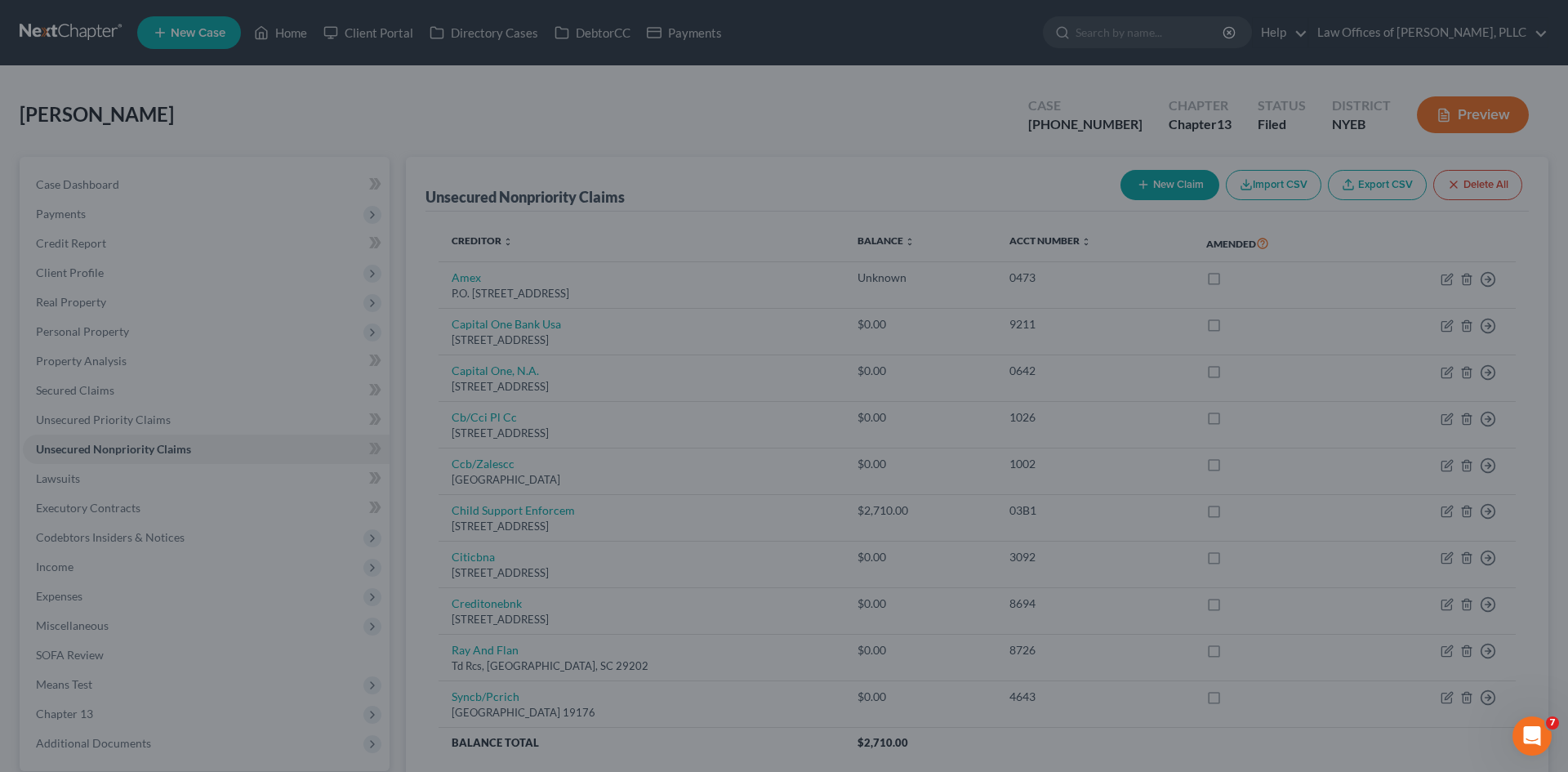
type input "0"
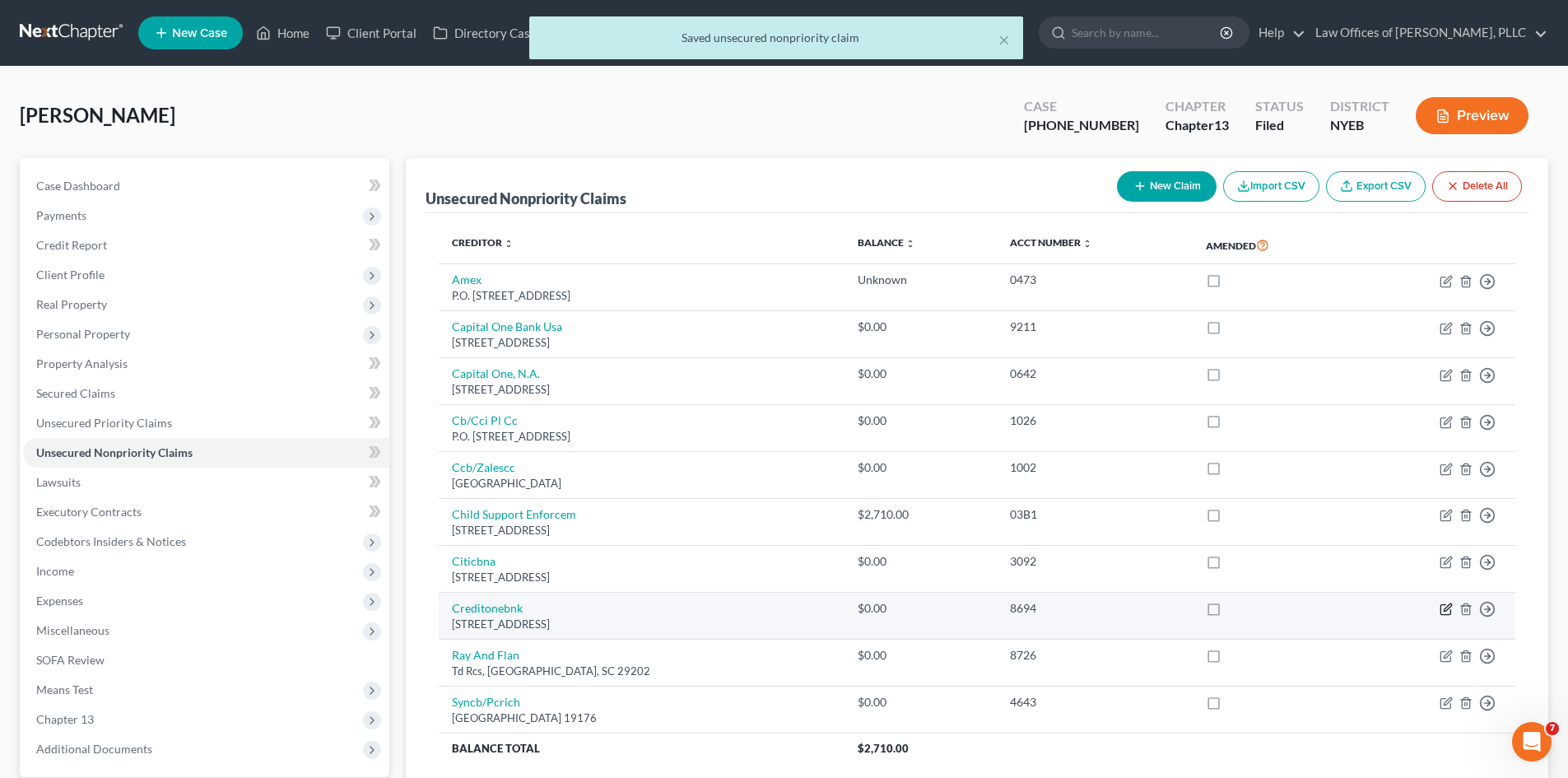
click at [1446, 604] on icon "button" at bounding box center [1446, 609] width 13 height 13
select select "31"
select select "2"
select select "0"
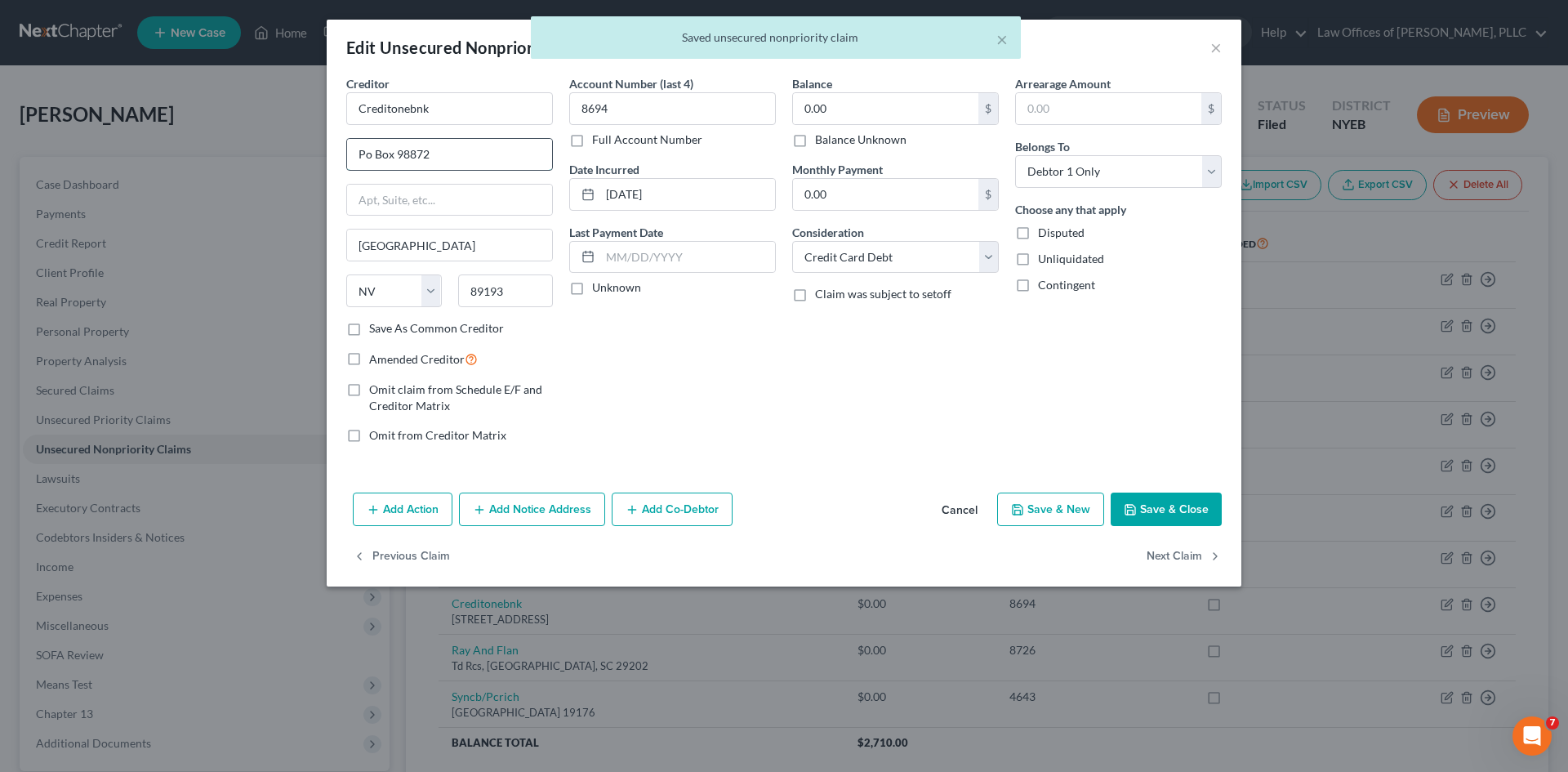
click at [369, 152] on input "Po Box 98872" at bounding box center [449, 154] width 205 height 31
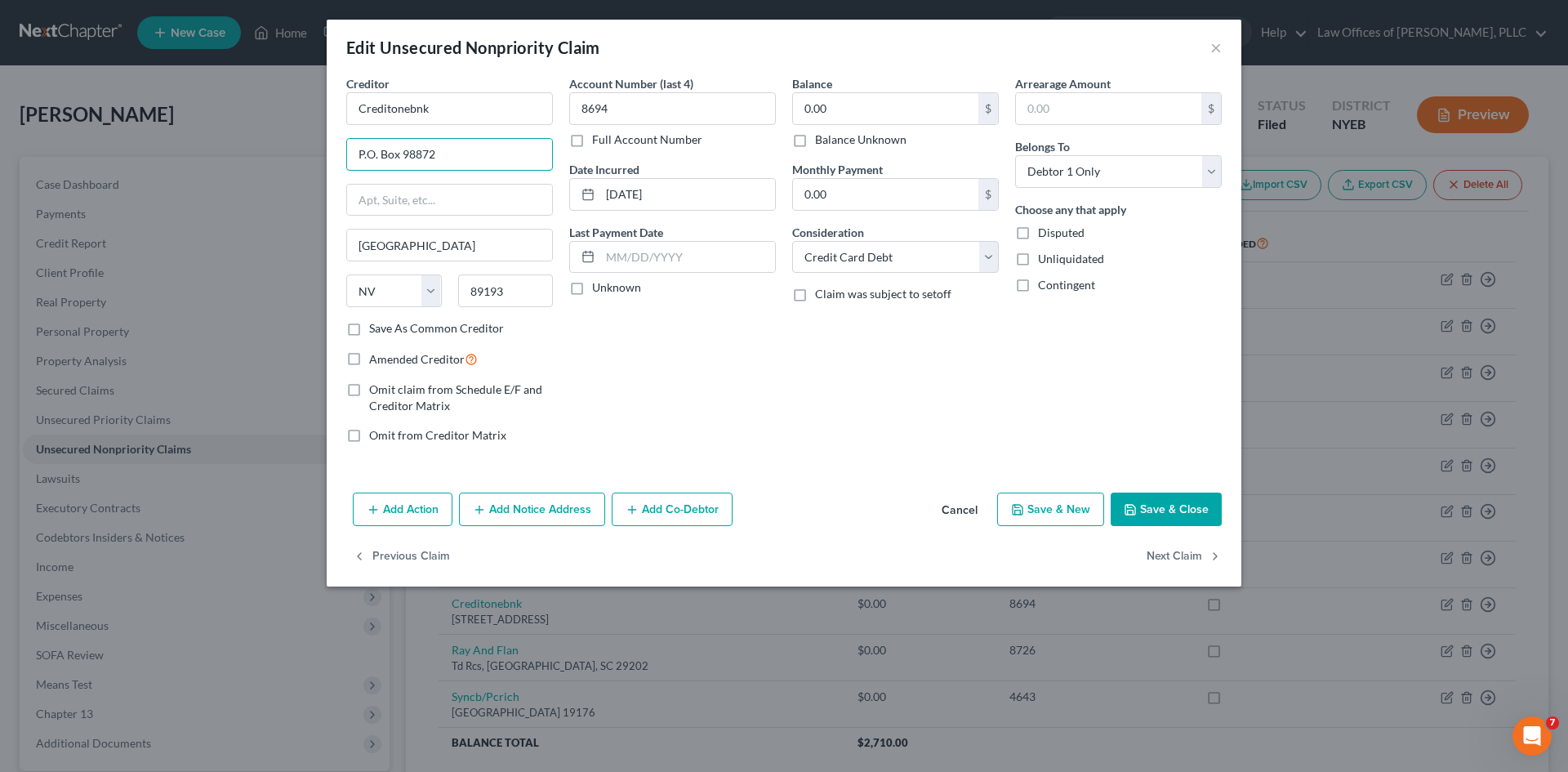
type input "P.O. Box 98872"
click at [1146, 506] on button "Save & Close" at bounding box center [1166, 509] width 111 height 34
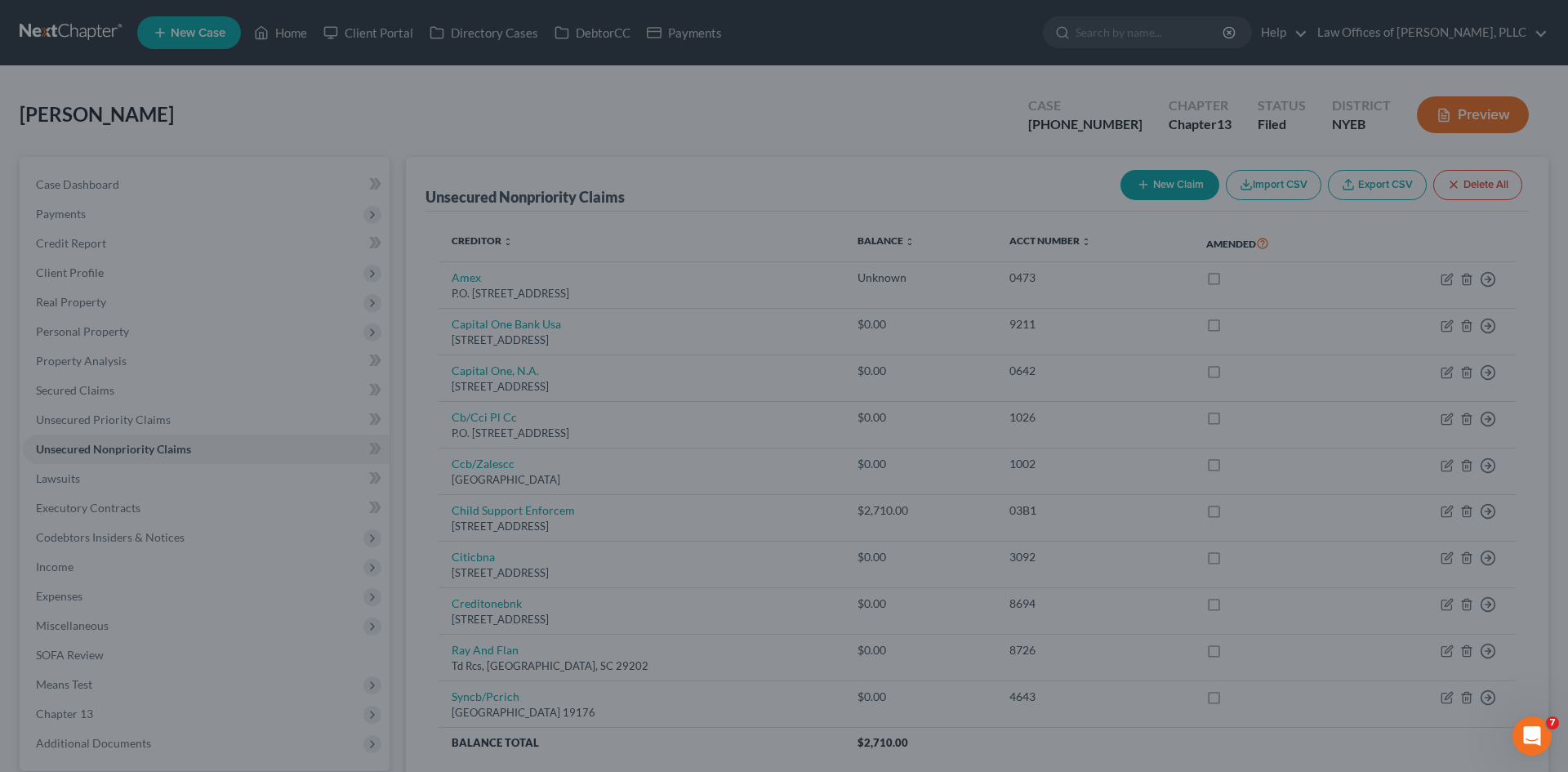
type input "0"
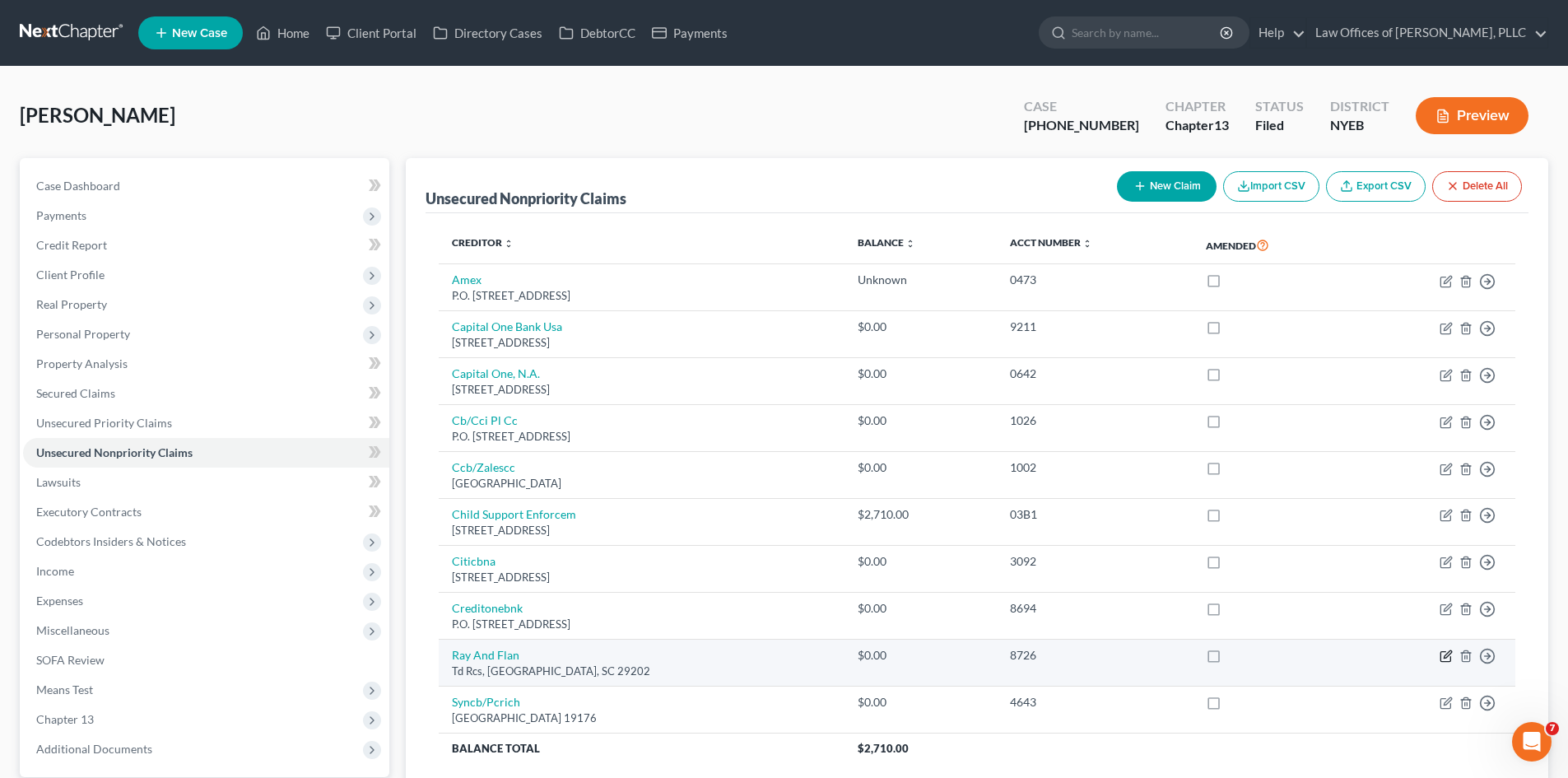
click at [1446, 659] on icon "button" at bounding box center [1446, 657] width 13 height 13
select select "42"
select select "2"
select select "0"
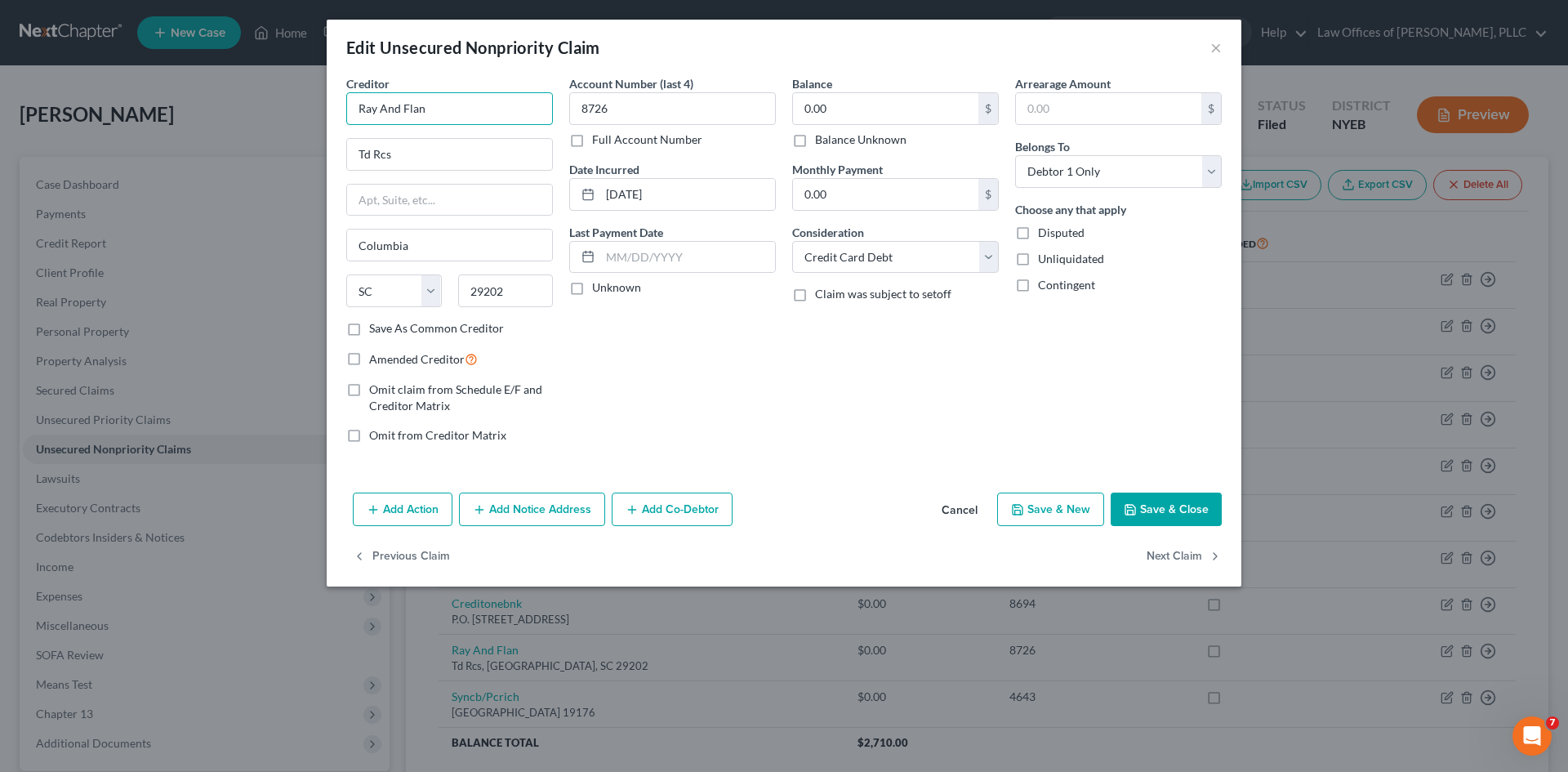
drag, startPoint x: 472, startPoint y: 114, endPoint x: 291, endPoint y: 102, distance: 181.4
click at [291, 102] on div "Edit Unsecured Nonpriority Claim × Creditor * Ray And Flan Td Rcs Columbia Stat…" at bounding box center [784, 386] width 1568 height 772
type input "Raymour & [PERSON_NAME]"
click at [1191, 518] on button "Save & Close" at bounding box center [1166, 509] width 111 height 34
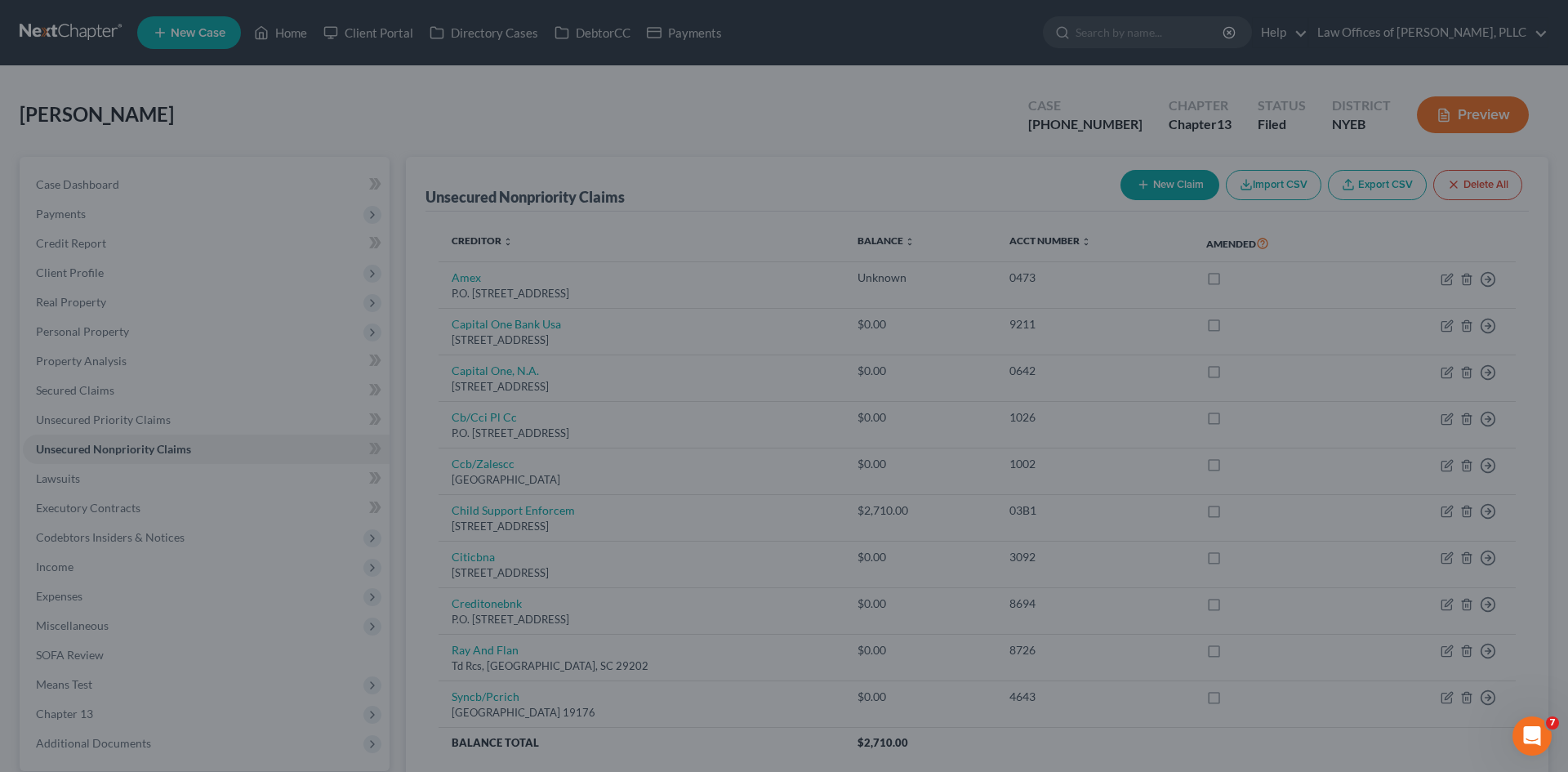
type input "0"
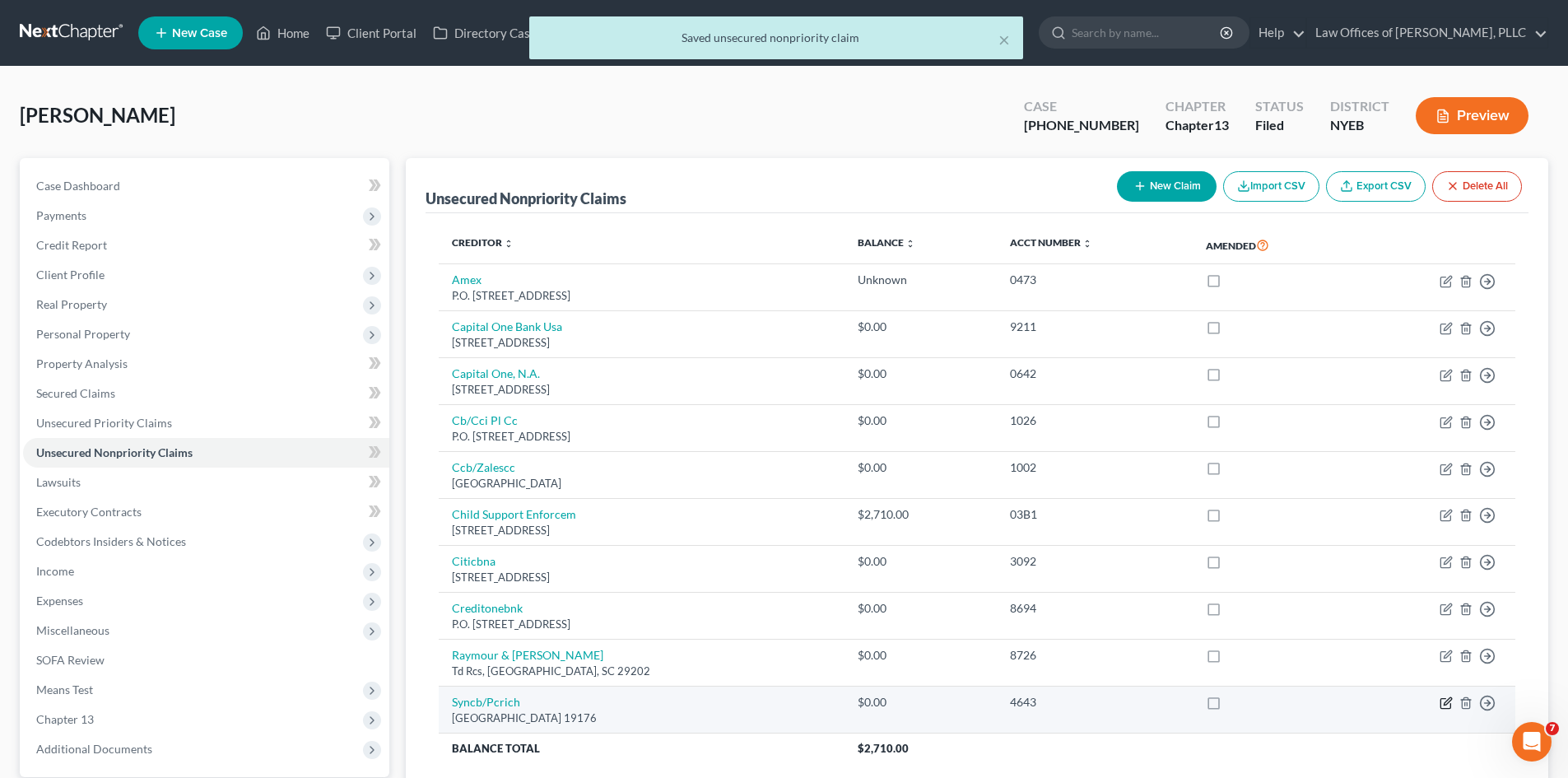
click at [1441, 700] on icon "button" at bounding box center [1445, 704] width 10 height 10
select select "39"
select select "2"
select select "0"
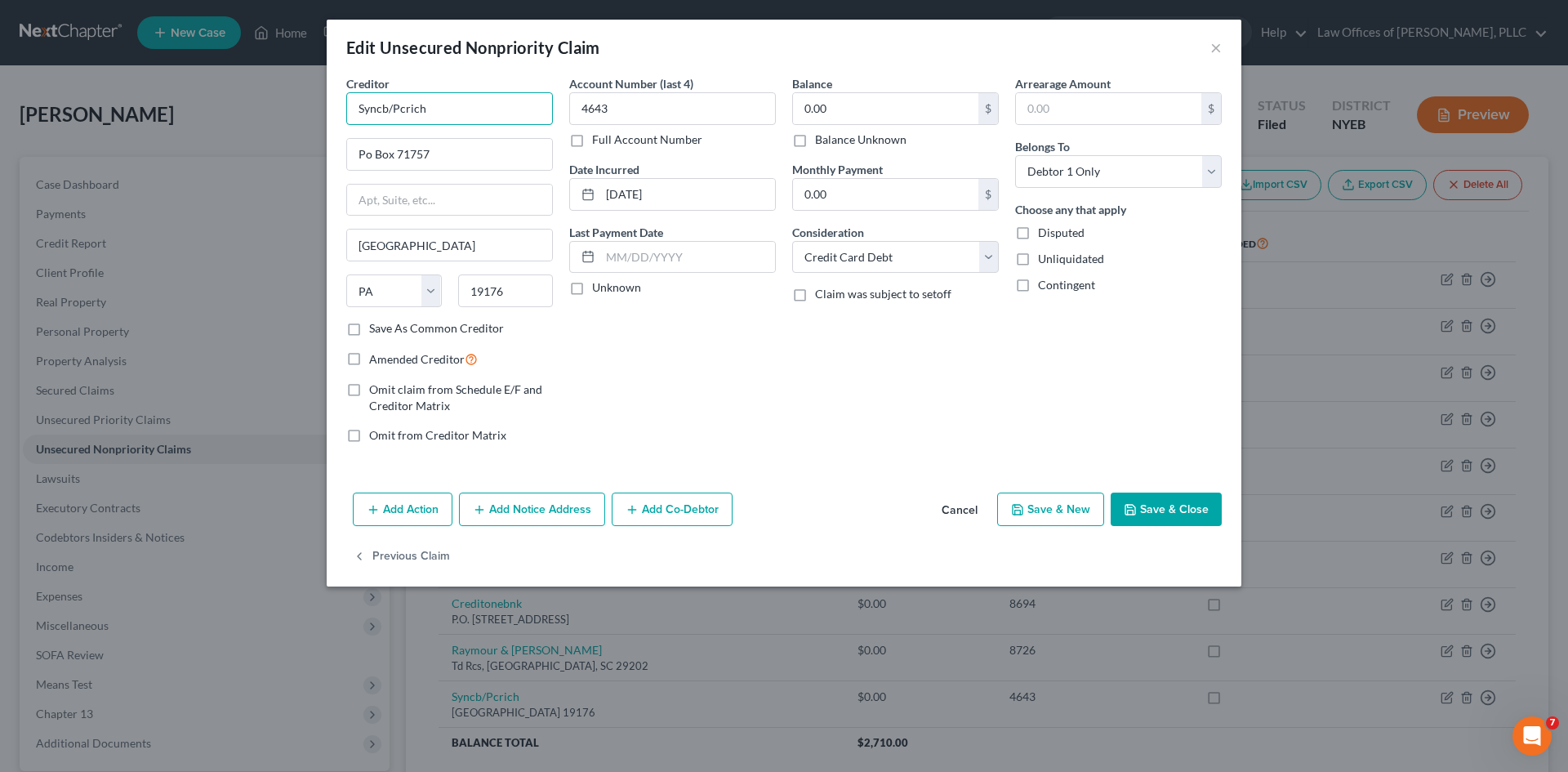
drag, startPoint x: 450, startPoint y: 108, endPoint x: 338, endPoint y: 109, distance: 112.0
click at [338, 109] on div "Creditor * Syncb/Pcrich Po Box 71757 [GEOGRAPHIC_DATA] [US_STATE] AK AR AZ CA C…" at bounding box center [449, 266] width 223 height 381
click at [446, 112] on input "Synchrony Bank/ [PERSON_NAME]" at bounding box center [449, 108] width 207 height 33
click at [518, 114] on input "Synchrony Bank/[PERSON_NAME]" at bounding box center [449, 108] width 207 height 33
type input "Synchrony Bank/[PERSON_NAME] & Sons"
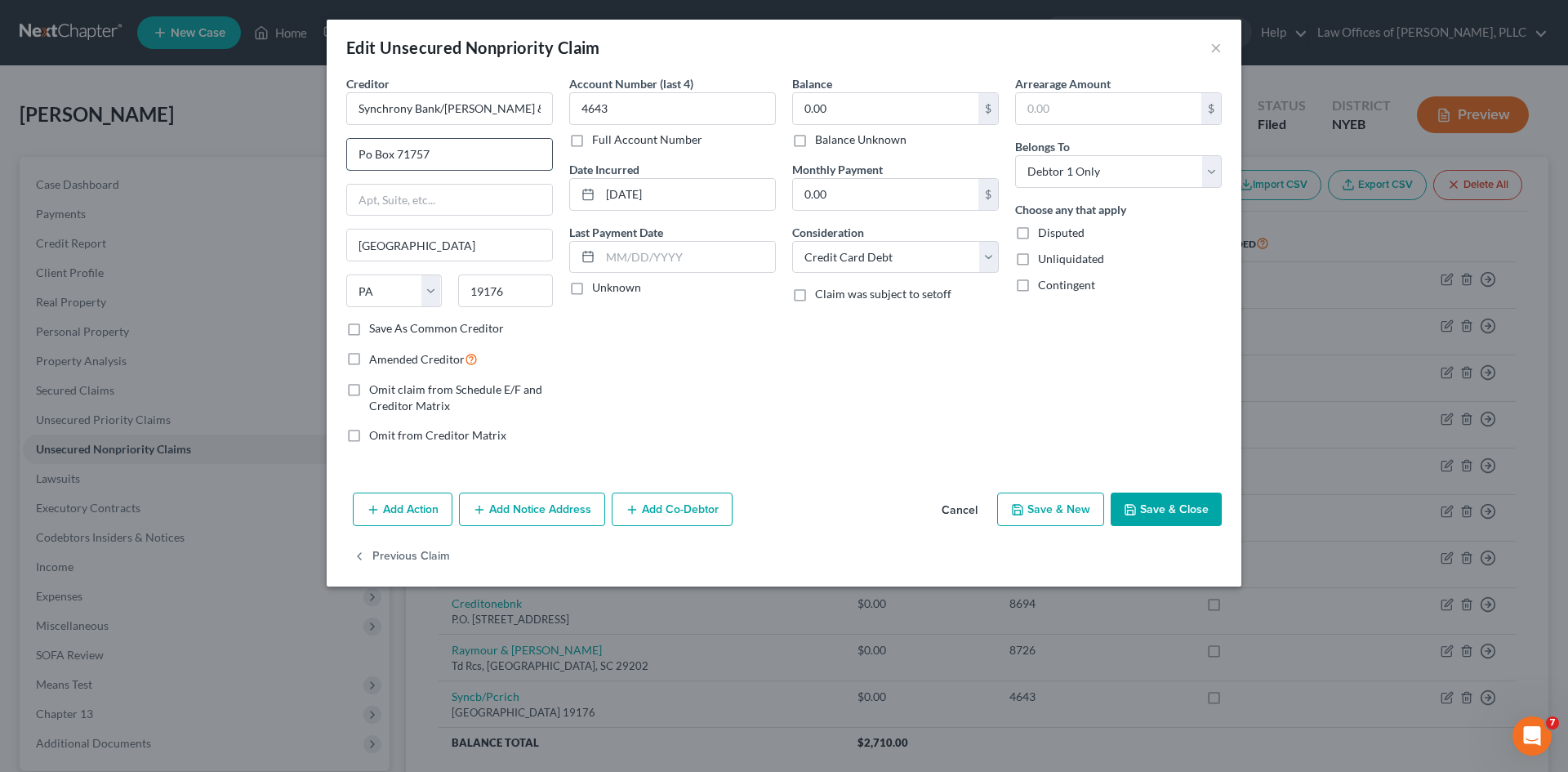
click at [372, 154] on input "Po Box 71757" at bounding box center [449, 154] width 205 height 31
type input "P.O. Box 71757"
click at [1135, 520] on button "Save & Close" at bounding box center [1166, 509] width 111 height 34
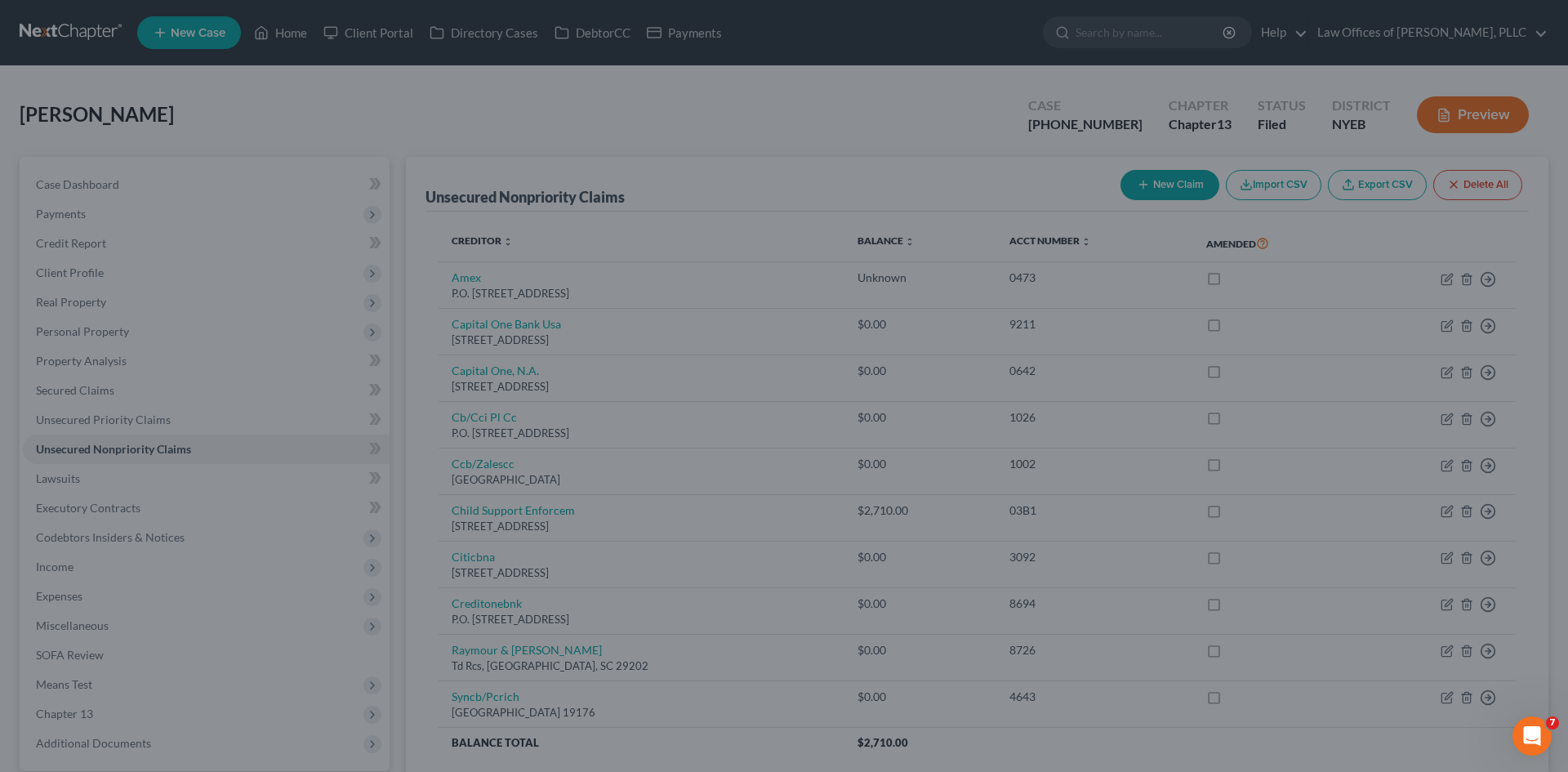
type input "0"
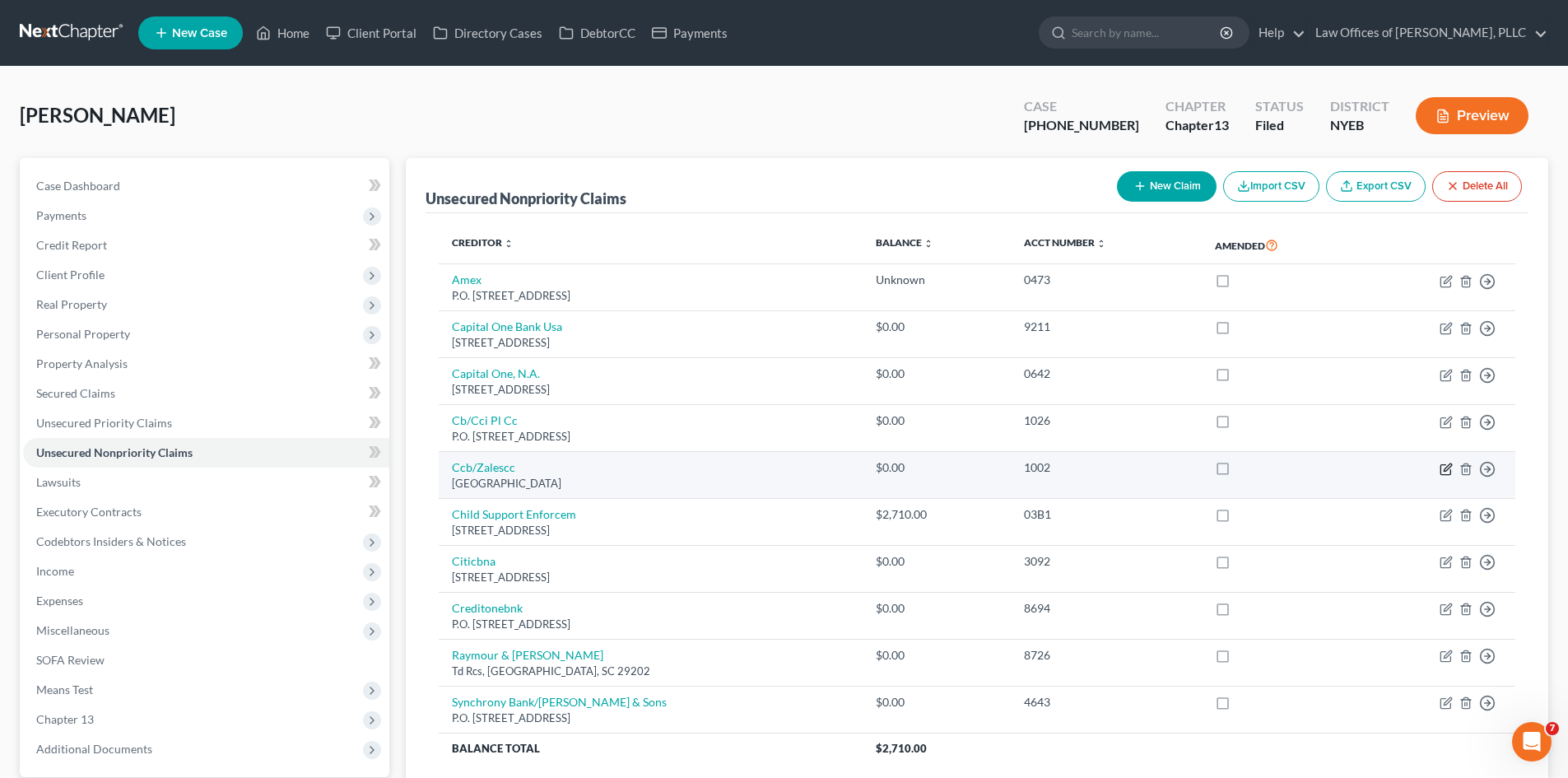
click at [1444, 467] on icon "button" at bounding box center [1446, 470] width 13 height 13
select select "36"
select select "2"
select select "0"
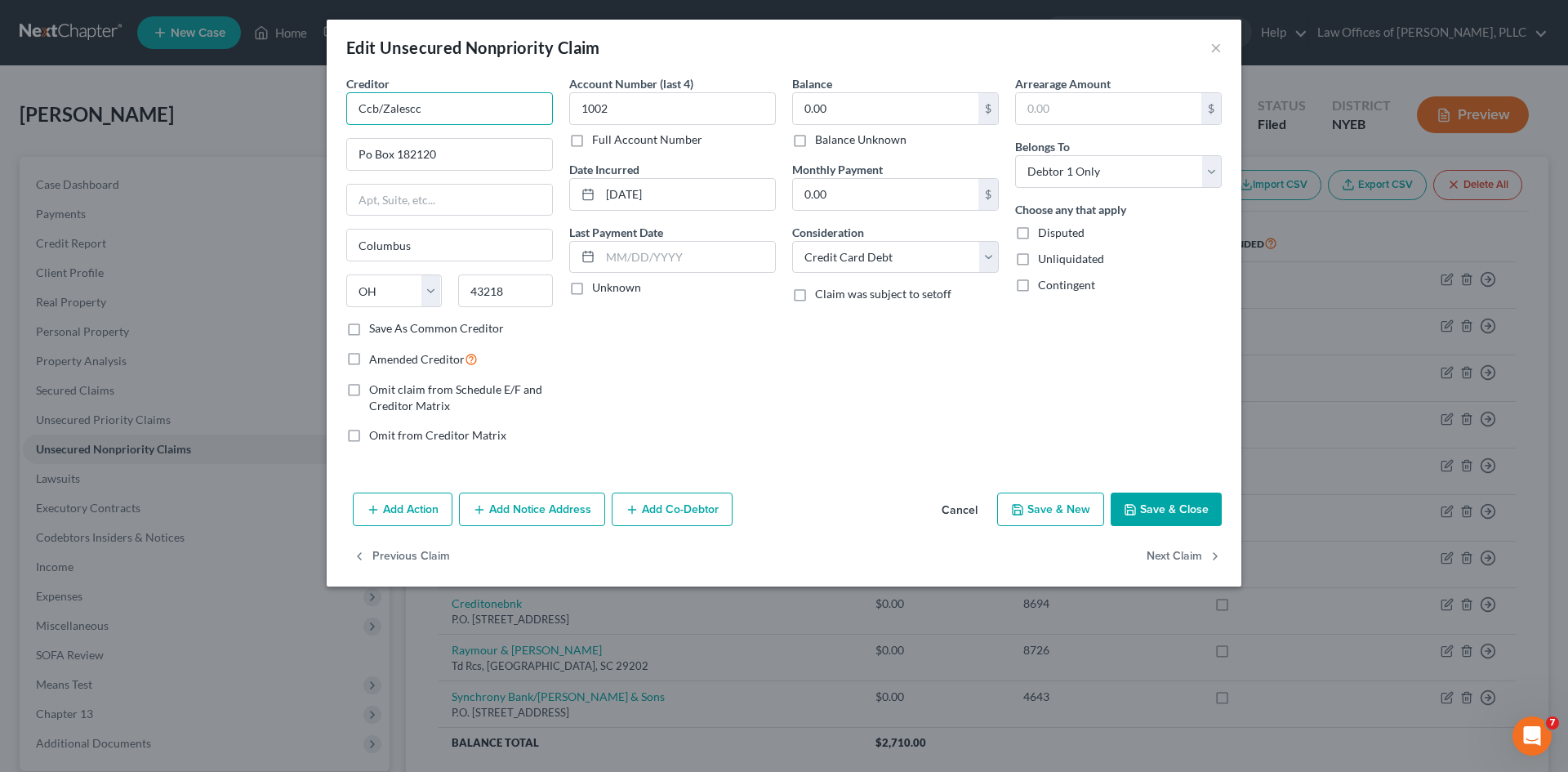
click at [378, 110] on input "Ccb/Zalescc" at bounding box center [449, 108] width 207 height 33
click at [432, 113] on input "CCCB/Zalescc" at bounding box center [449, 108] width 207 height 33
type input "CCCB/Zales Credit Card"
click at [367, 156] on input "Po Box 182120" at bounding box center [449, 154] width 205 height 31
type input "P.O. Box 182120"
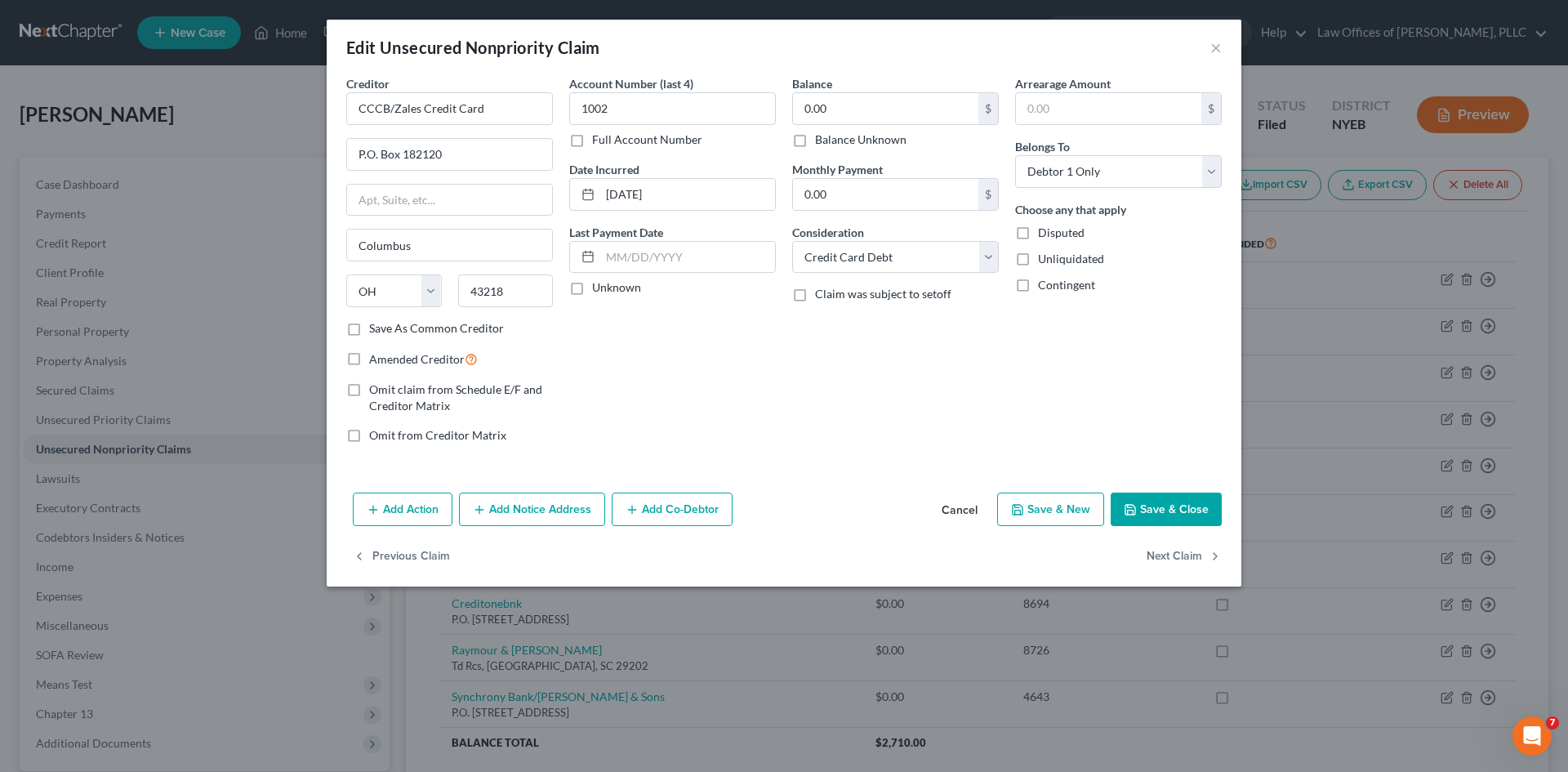
click at [1158, 513] on button "Save & Close" at bounding box center [1166, 509] width 111 height 34
type input "0"
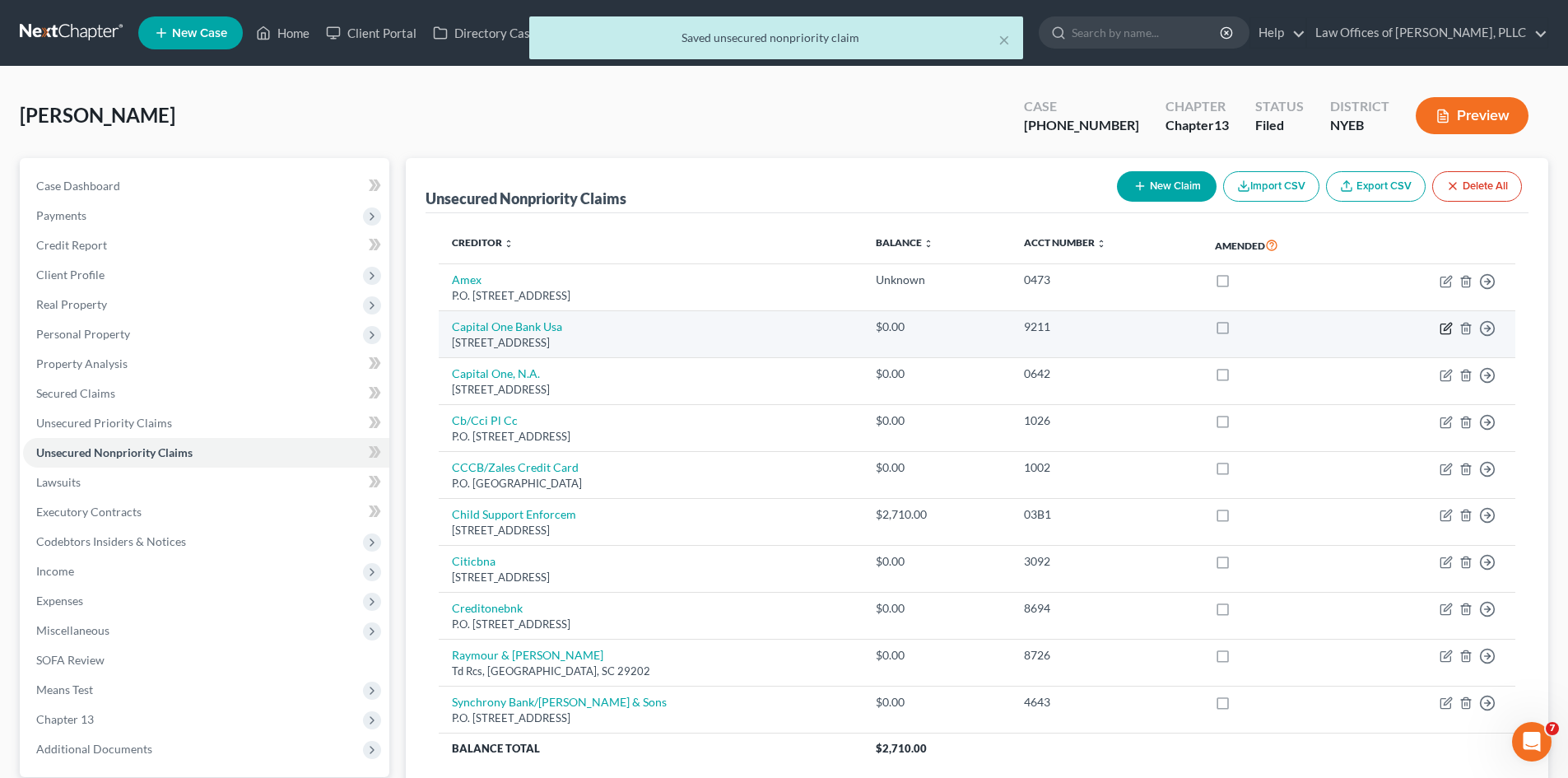
click at [1448, 327] on icon "button" at bounding box center [1446, 329] width 13 height 13
select select "46"
select select "2"
select select "0"
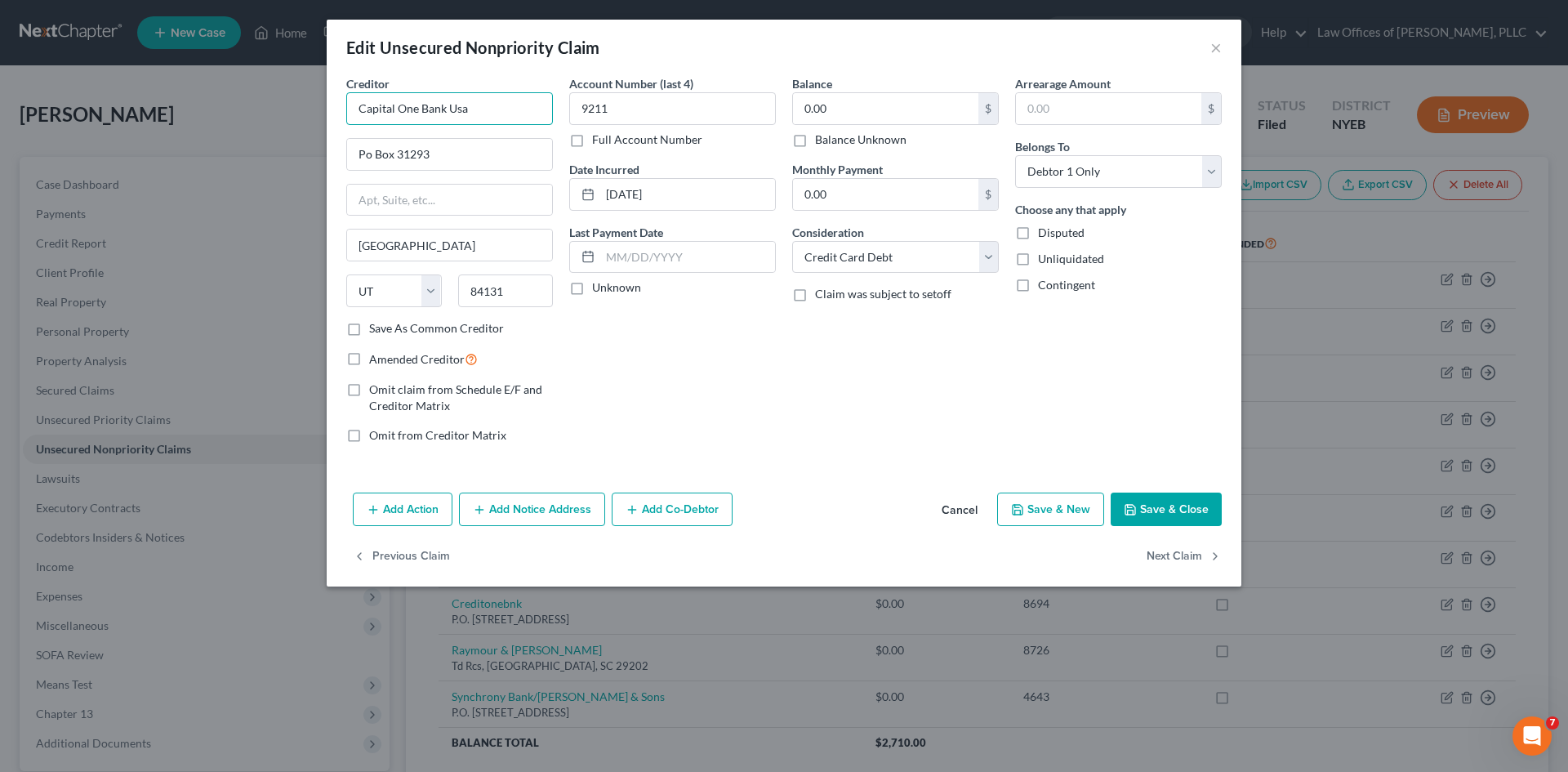
click at [457, 107] on input "Capital One Bank Usa" at bounding box center [449, 108] width 207 height 33
type input "Capital One Bank USA"
click at [370, 153] on input "Po Box 31293" at bounding box center [449, 154] width 205 height 31
type input "P.O. Box 31293"
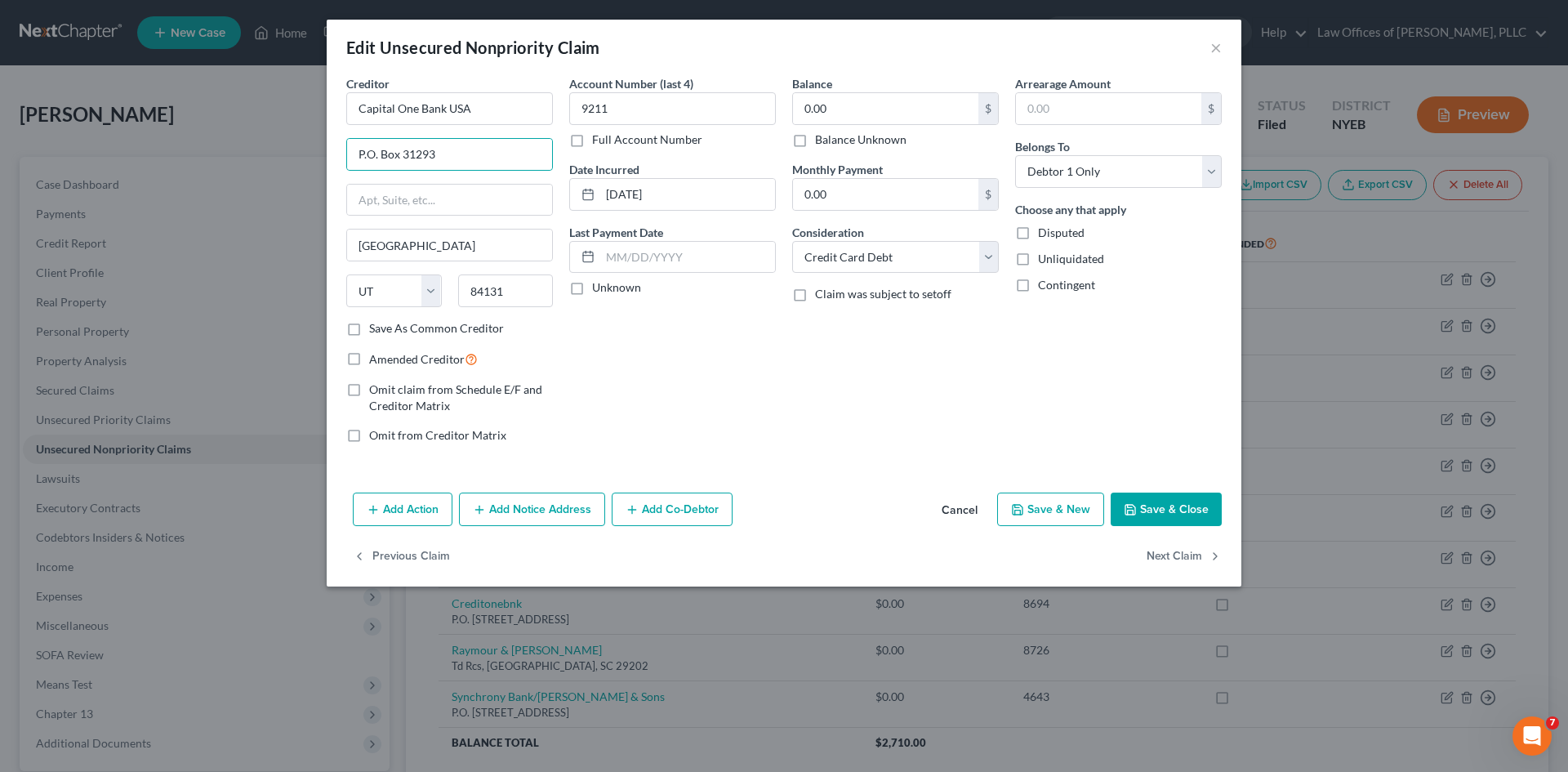
click at [1156, 505] on button "Save & Close" at bounding box center [1166, 509] width 111 height 34
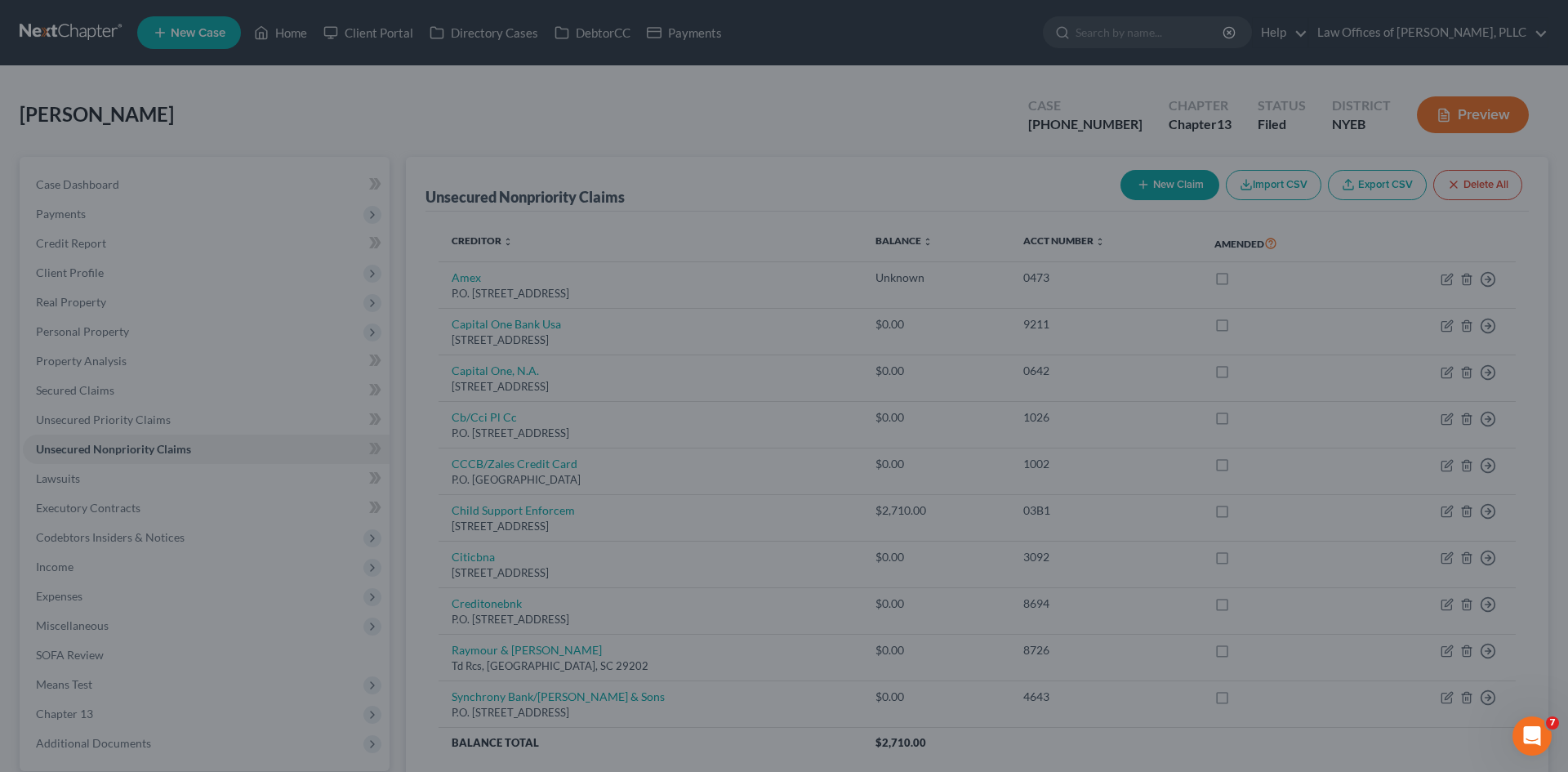
type input "0"
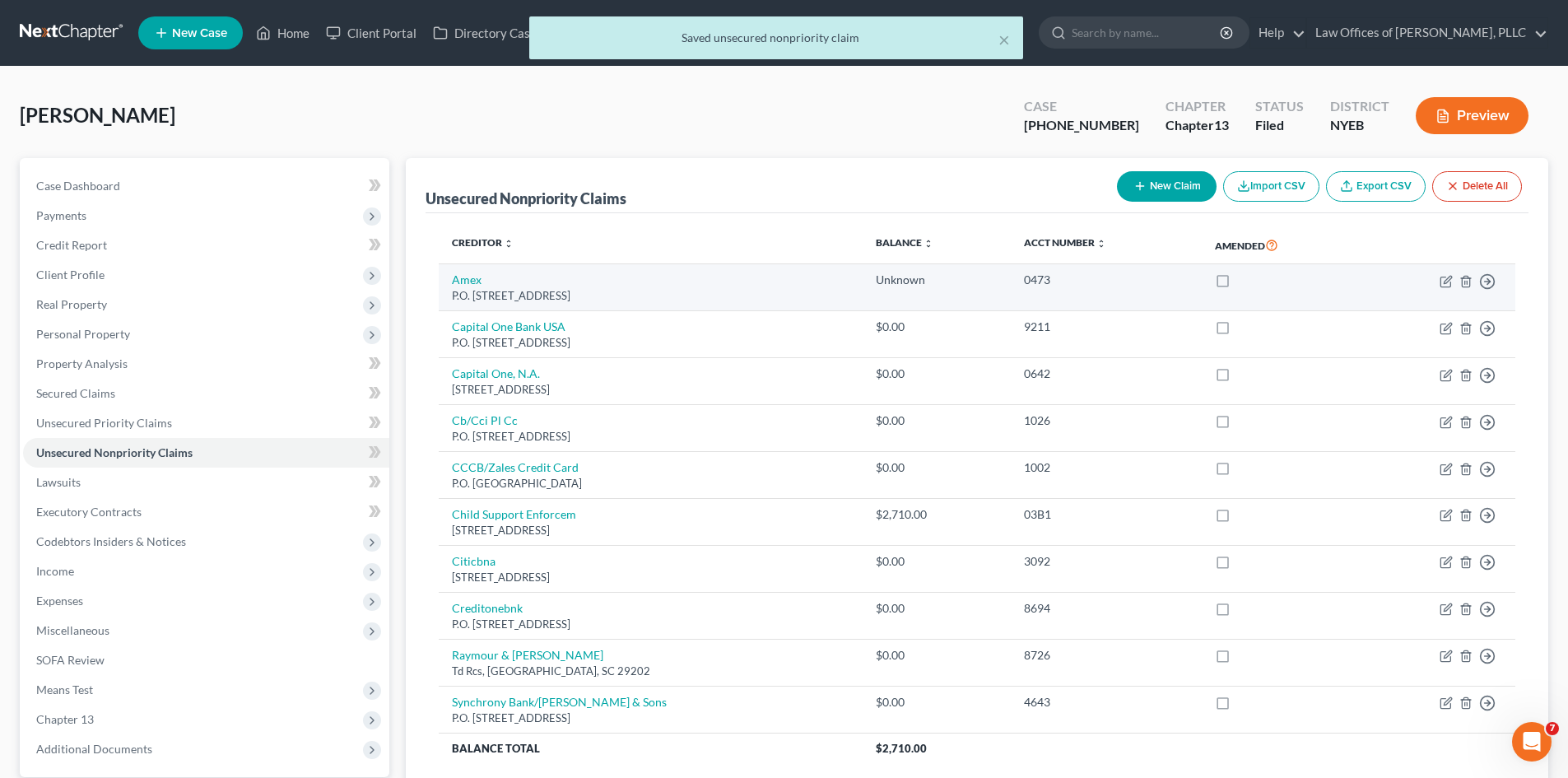
click at [1445, 273] on td "Move to D Move to E Move to G Move to Notice Only" at bounding box center [1437, 287] width 156 height 47
click at [1445, 282] on icon "button" at bounding box center [1448, 280] width 7 height 7
select select "9"
select select "2"
select select "0"
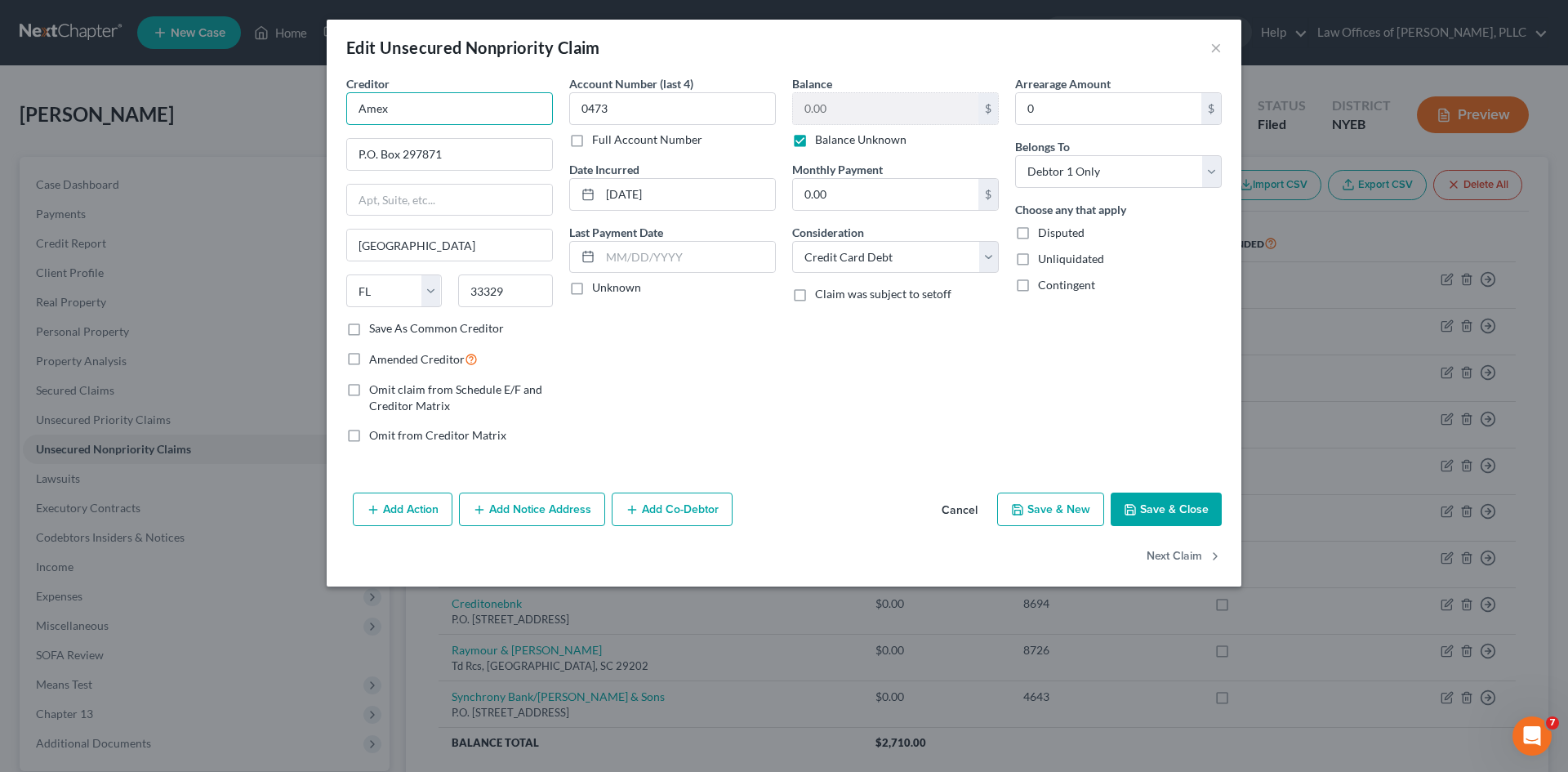
drag, startPoint x: 435, startPoint y: 110, endPoint x: 331, endPoint y: 124, distance: 104.9
click at [331, 124] on div "Creditor * Amex P.O. [GEOGRAPHIC_DATA] [US_STATE] AK AR AZ CA CO CT DE DC [GEOG…" at bounding box center [784, 280] width 915 height 411
type input "AMEX"
click at [1136, 498] on button "Save & Close" at bounding box center [1166, 509] width 111 height 34
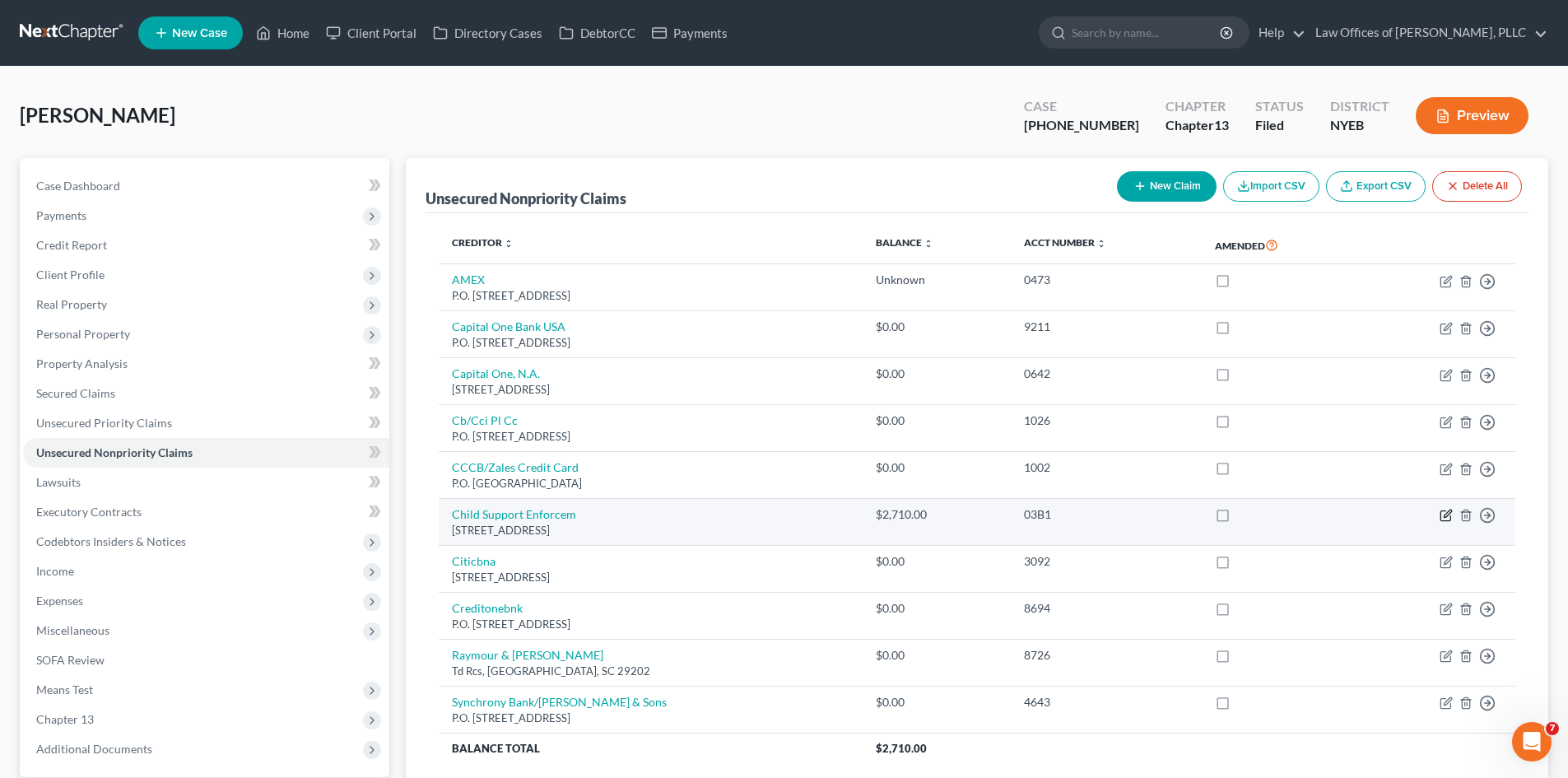
click at [1448, 520] on icon "button" at bounding box center [1446, 516] width 13 height 13
select select "35"
select select "12"
select select "0"
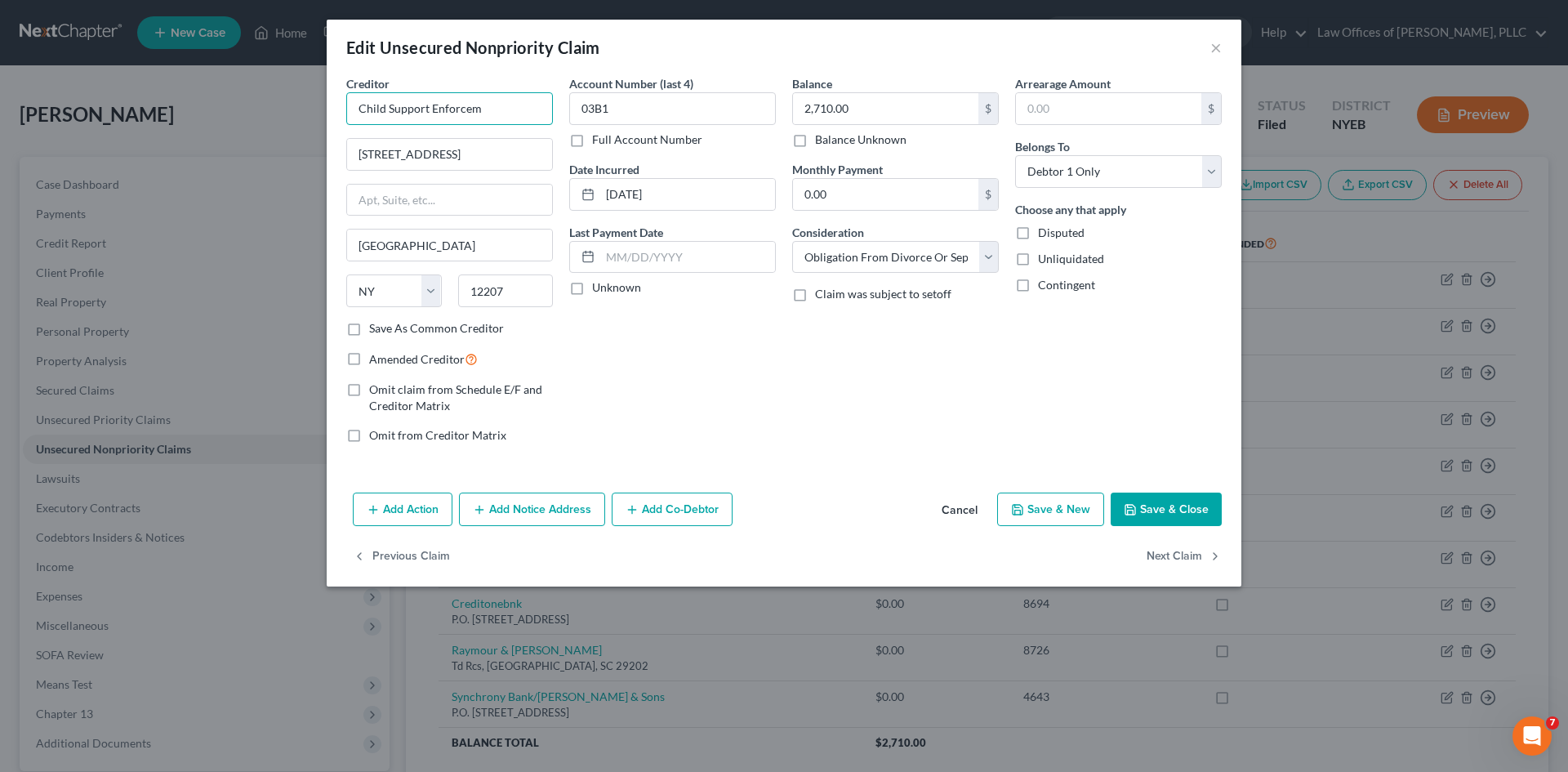
click at [489, 114] on input "Child Support Enforcem" at bounding box center [449, 108] width 207 height 33
type input "Child Support Enforcement Unit"
click at [463, 157] on input "[STREET_ADDRESS]" at bounding box center [449, 154] width 205 height 31
type input "[STREET_ADDRESS]"
click at [1199, 503] on button "Save & Close" at bounding box center [1166, 509] width 111 height 34
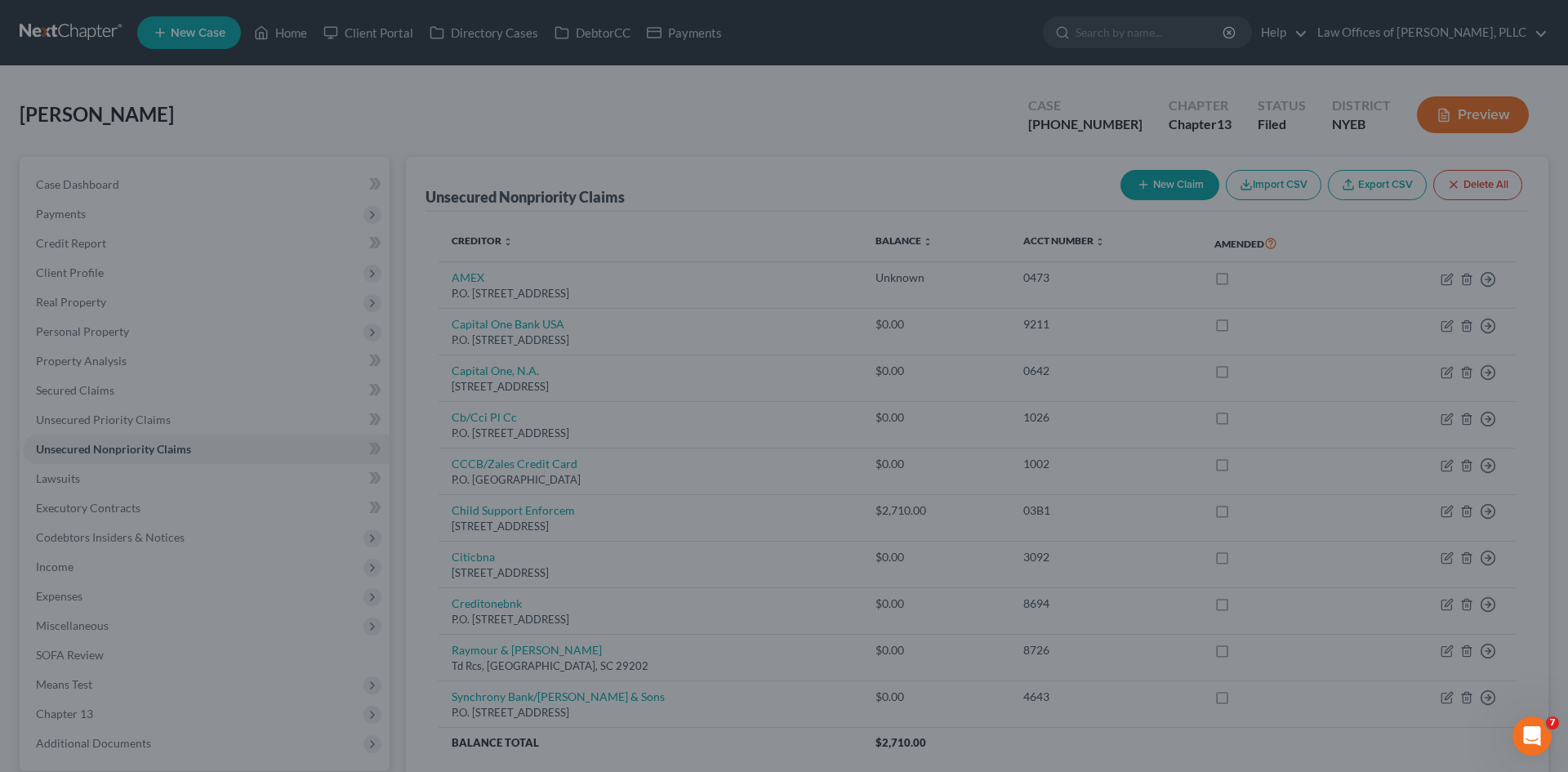
type input "0"
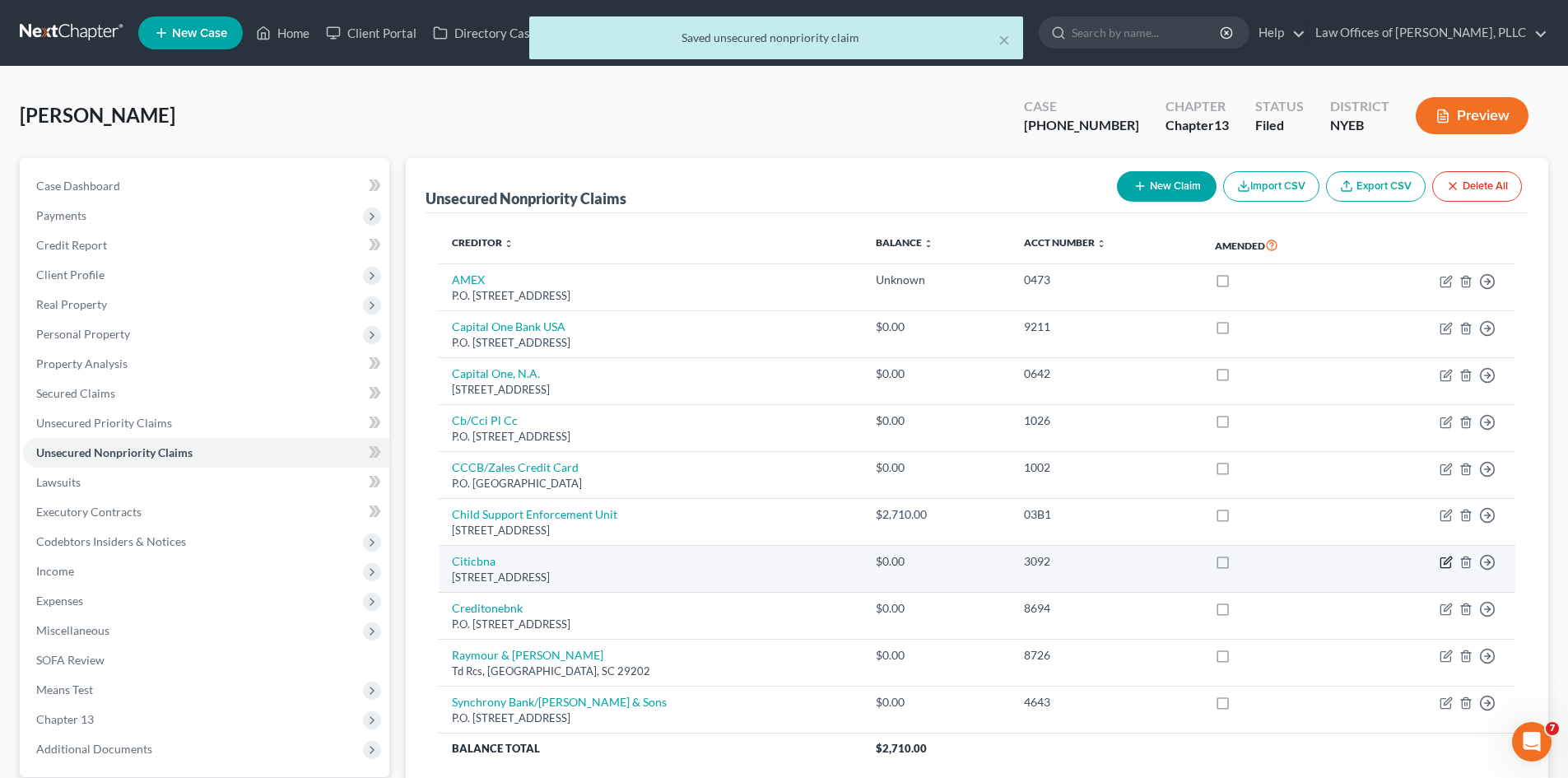
click at [1448, 565] on icon "button" at bounding box center [1446, 562] width 13 height 13
select select "43"
select select "2"
select select "0"
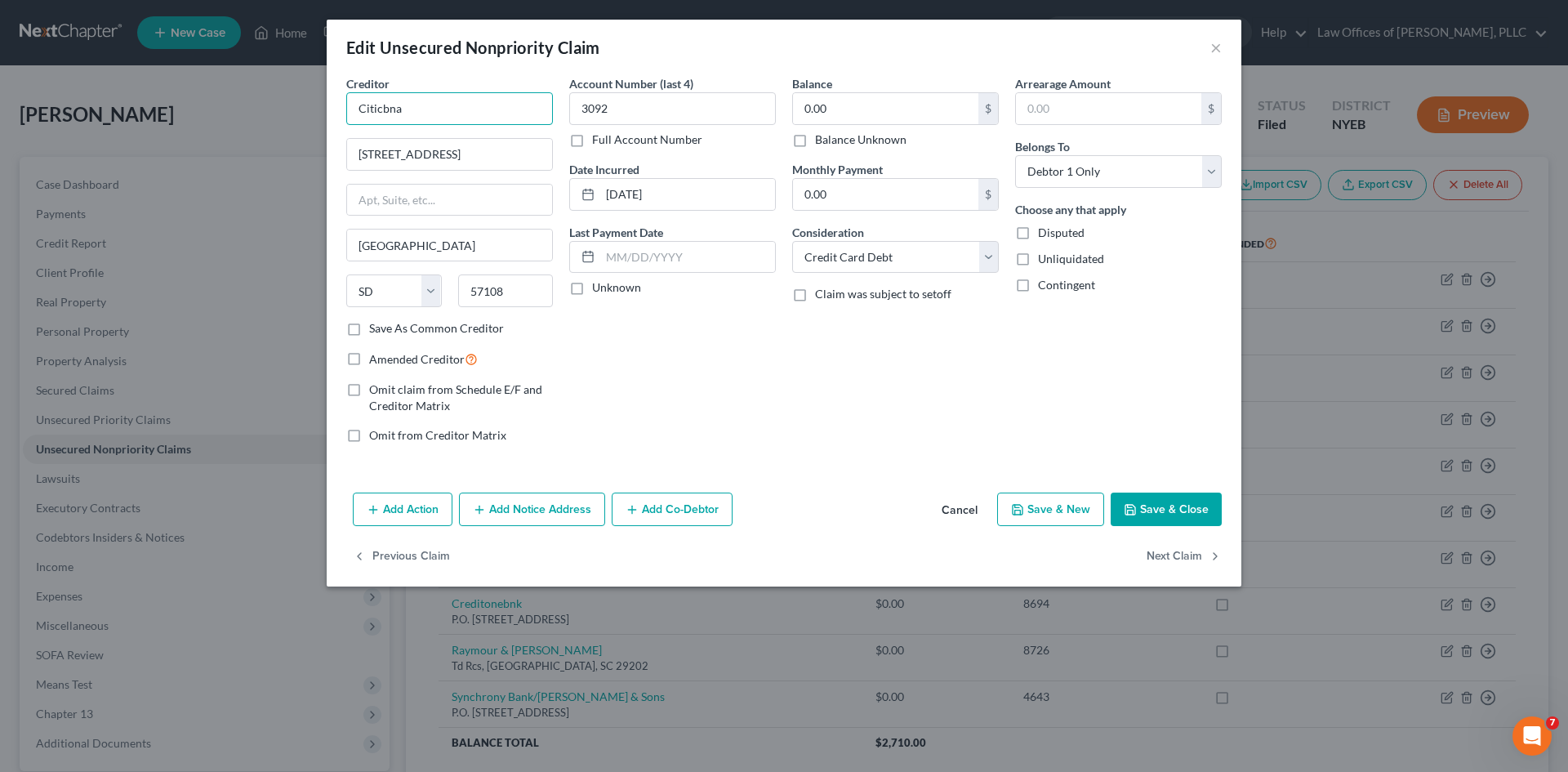
click at [462, 110] on input "Citicbna" at bounding box center [449, 108] width 207 height 33
type input "Citi CBNA"
click at [1194, 511] on button "Save & Close" at bounding box center [1166, 509] width 111 height 34
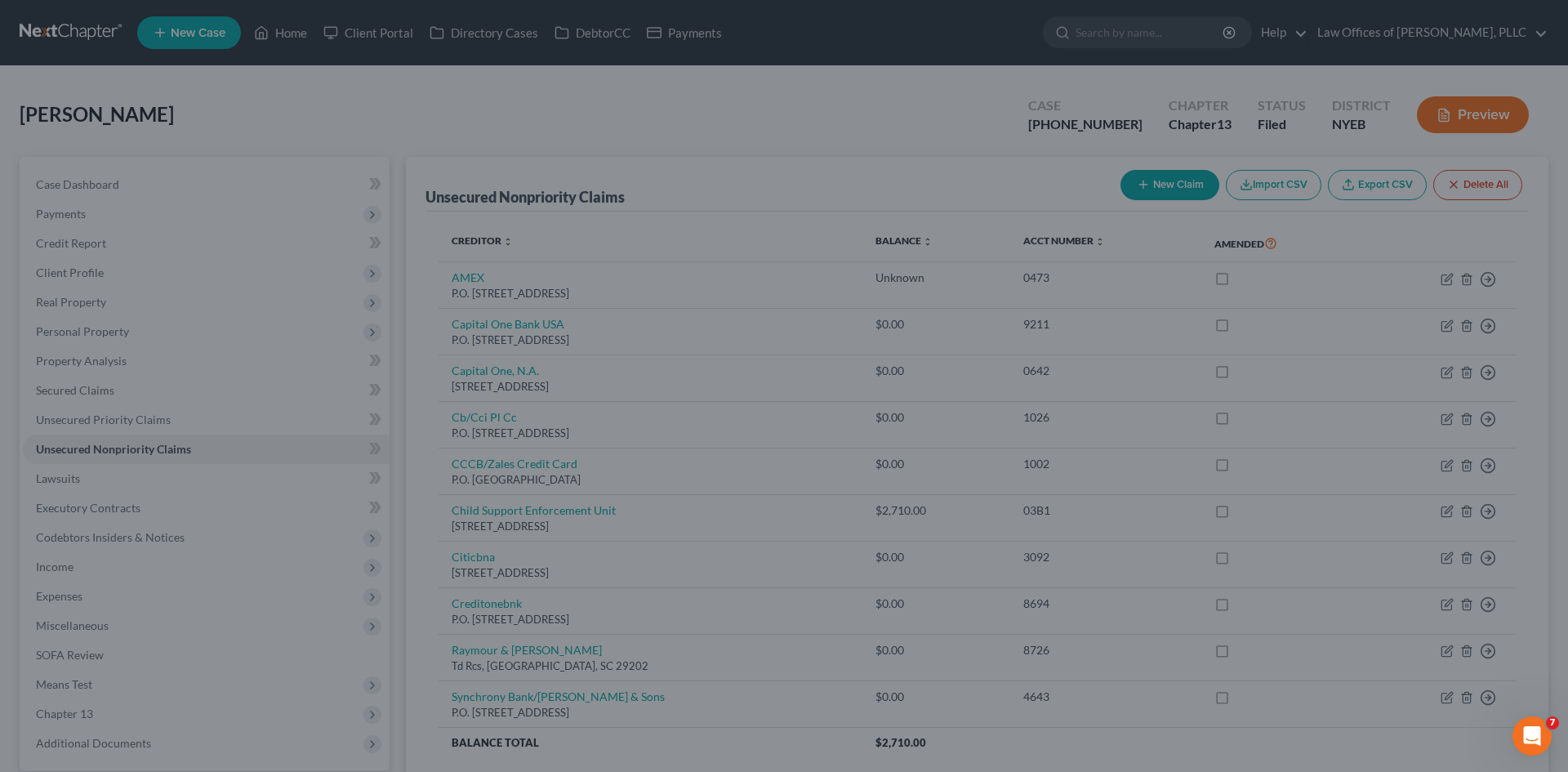
type input "0"
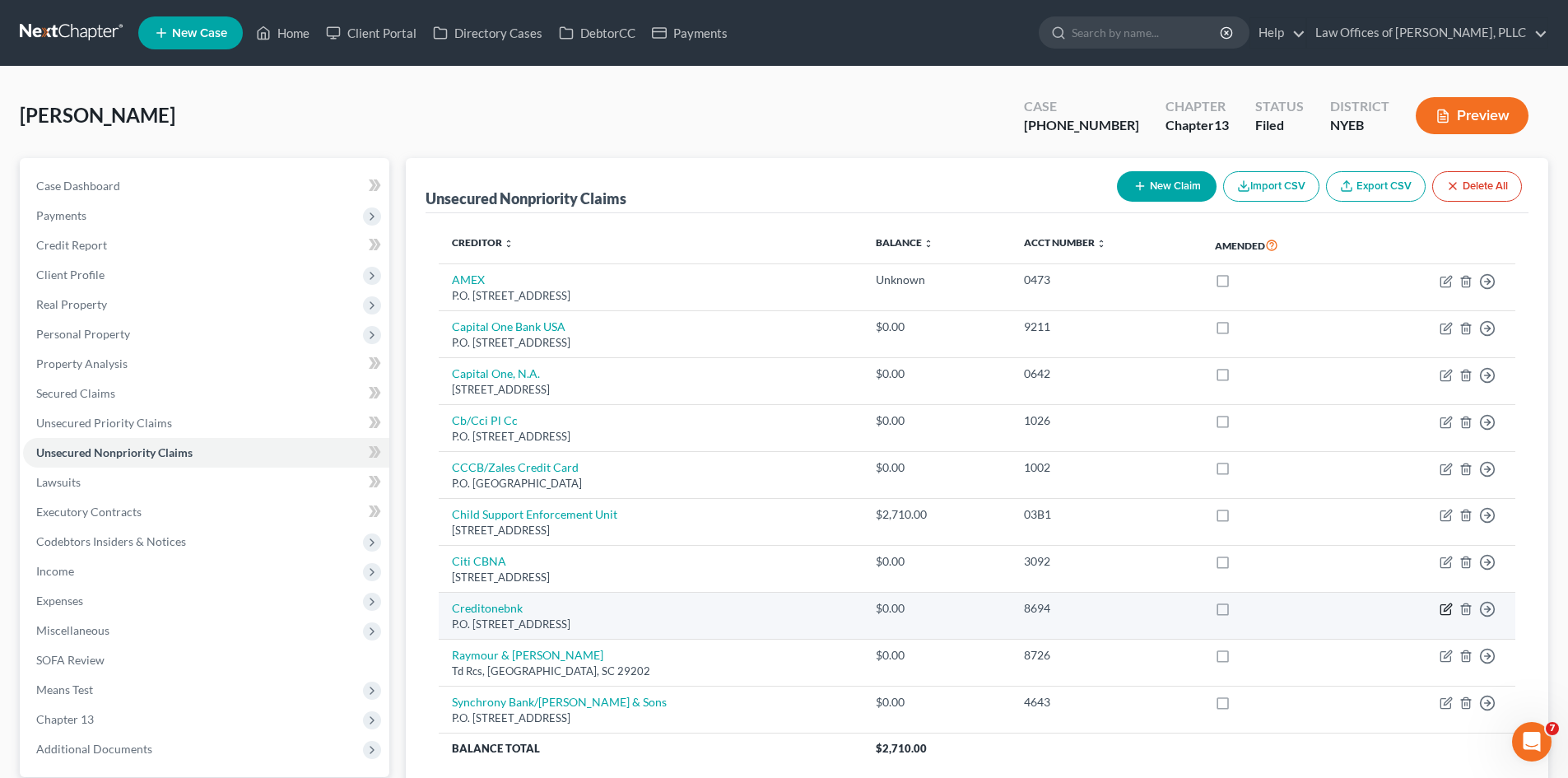
click at [1440, 608] on icon "button" at bounding box center [1445, 610] width 10 height 10
select select "31"
select select "2"
select select "0"
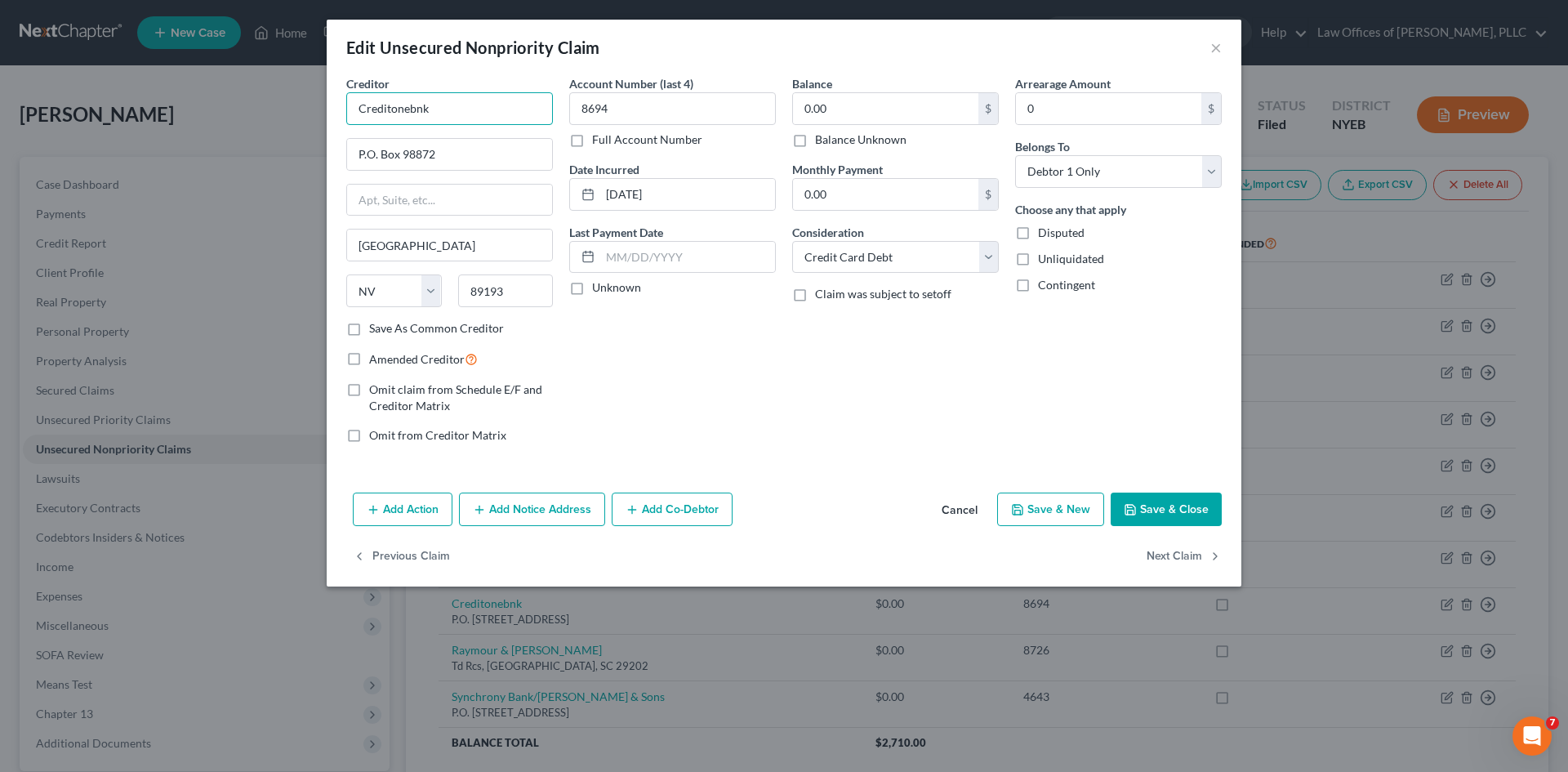
click at [457, 101] on input "Creditonebnk" at bounding box center [449, 108] width 207 height 33
type input "Credit One Bank"
click at [1142, 508] on button "Save & Close" at bounding box center [1166, 509] width 111 height 34
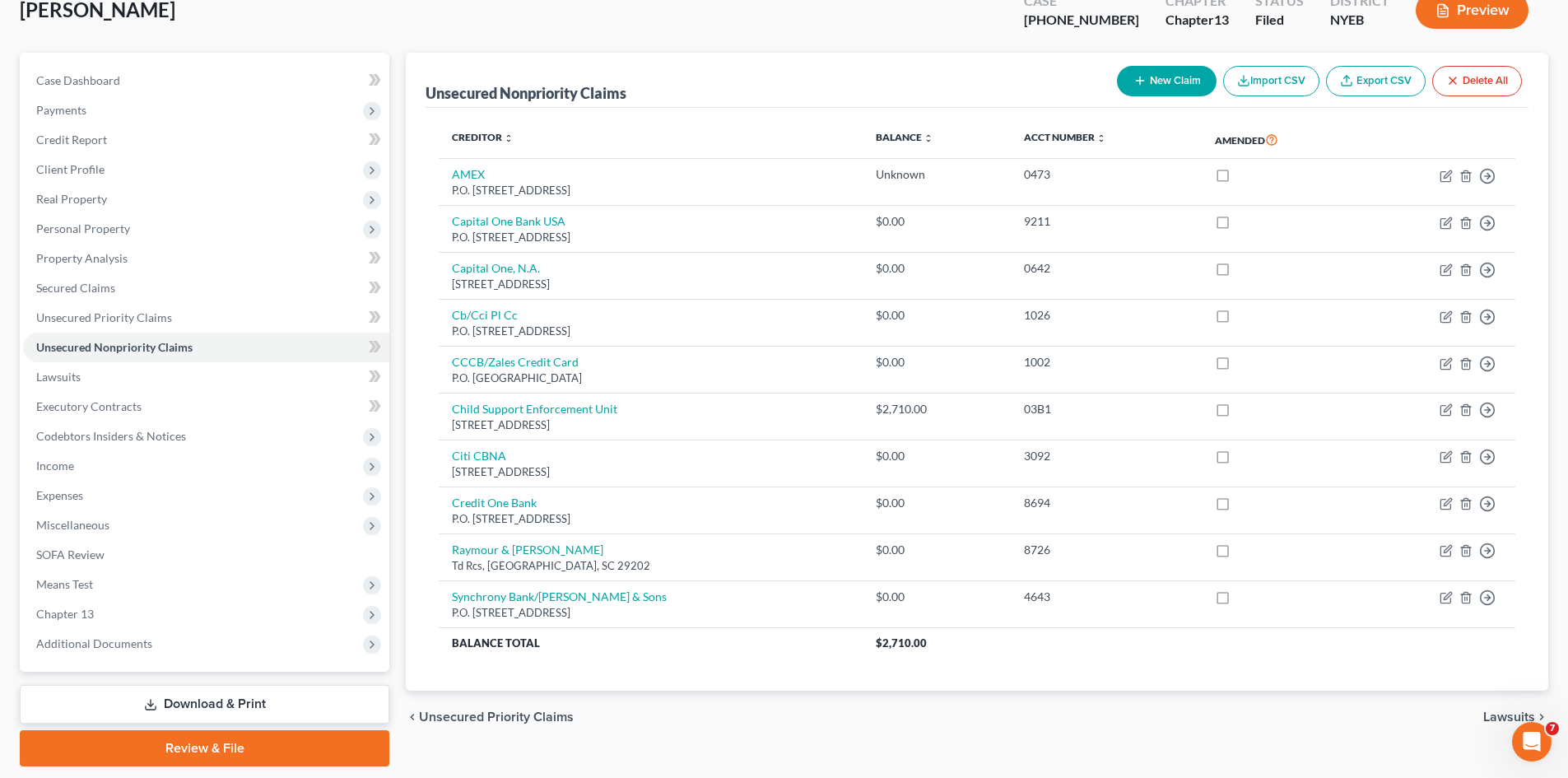
scroll to position [157, 0]
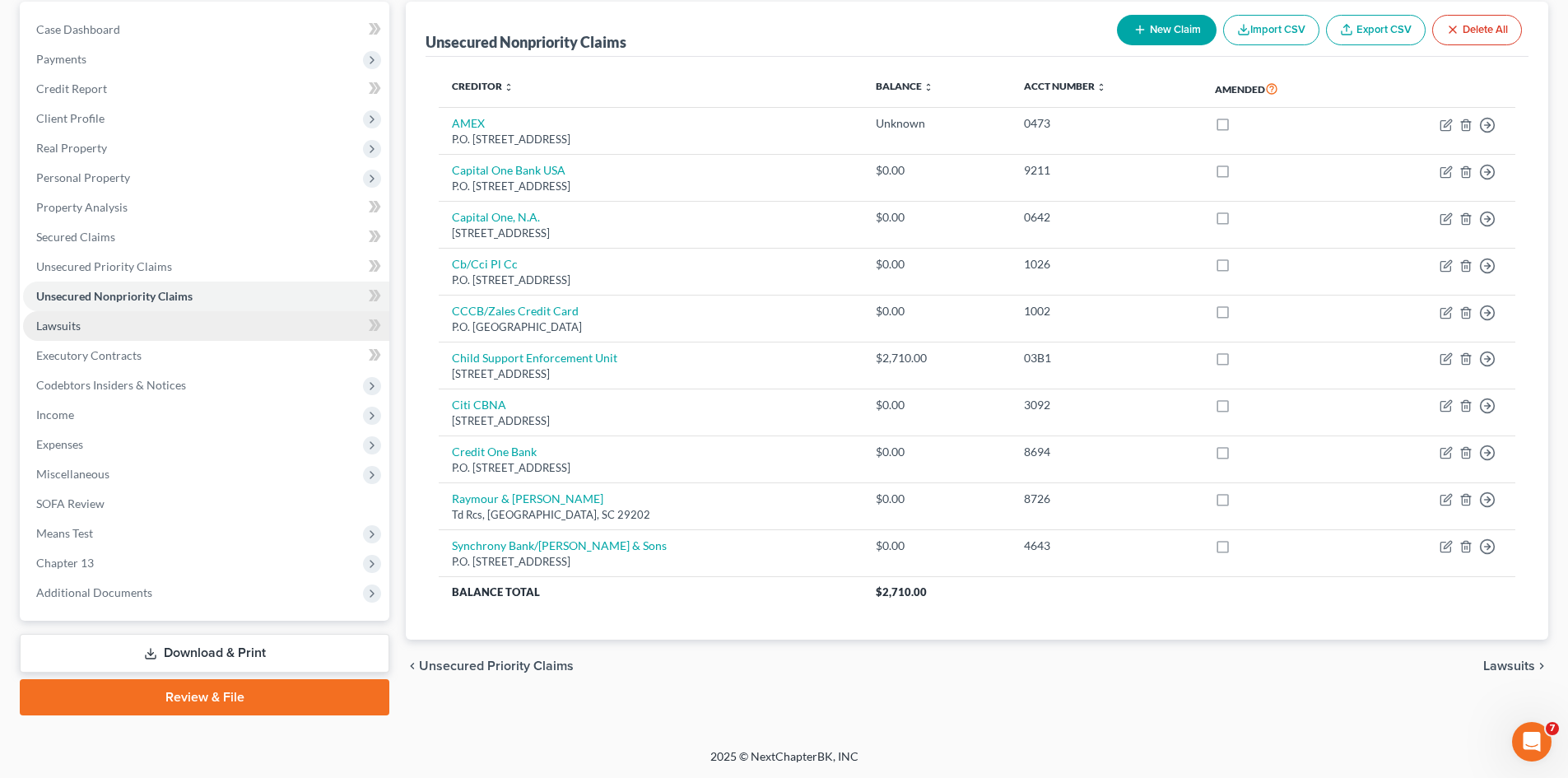
click at [70, 321] on span "Lawsuits" at bounding box center [58, 325] width 44 height 14
